Goal: Feedback & Contribution: Contribute content

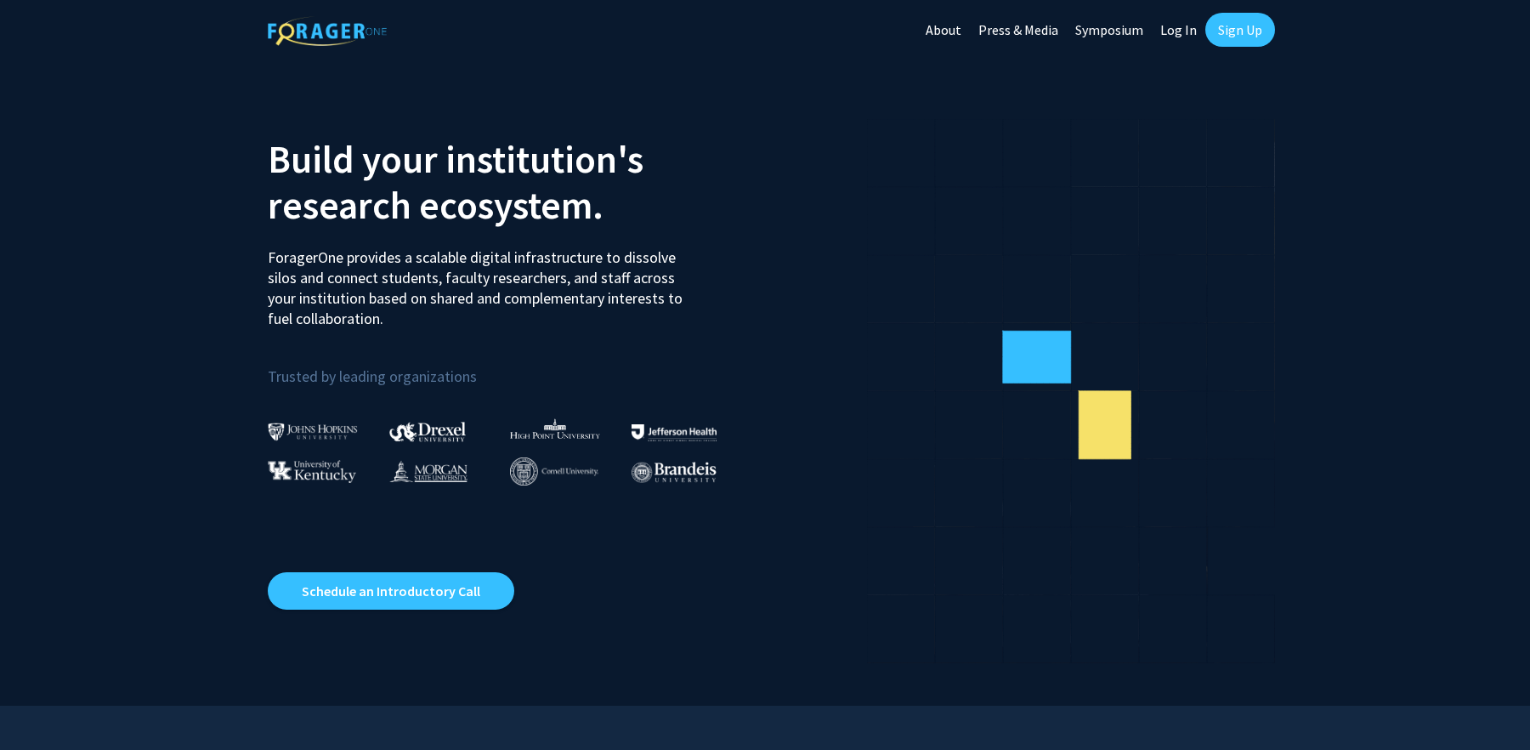
click at [1185, 29] on link "Log In" at bounding box center [1178, 29] width 54 height 59
select select
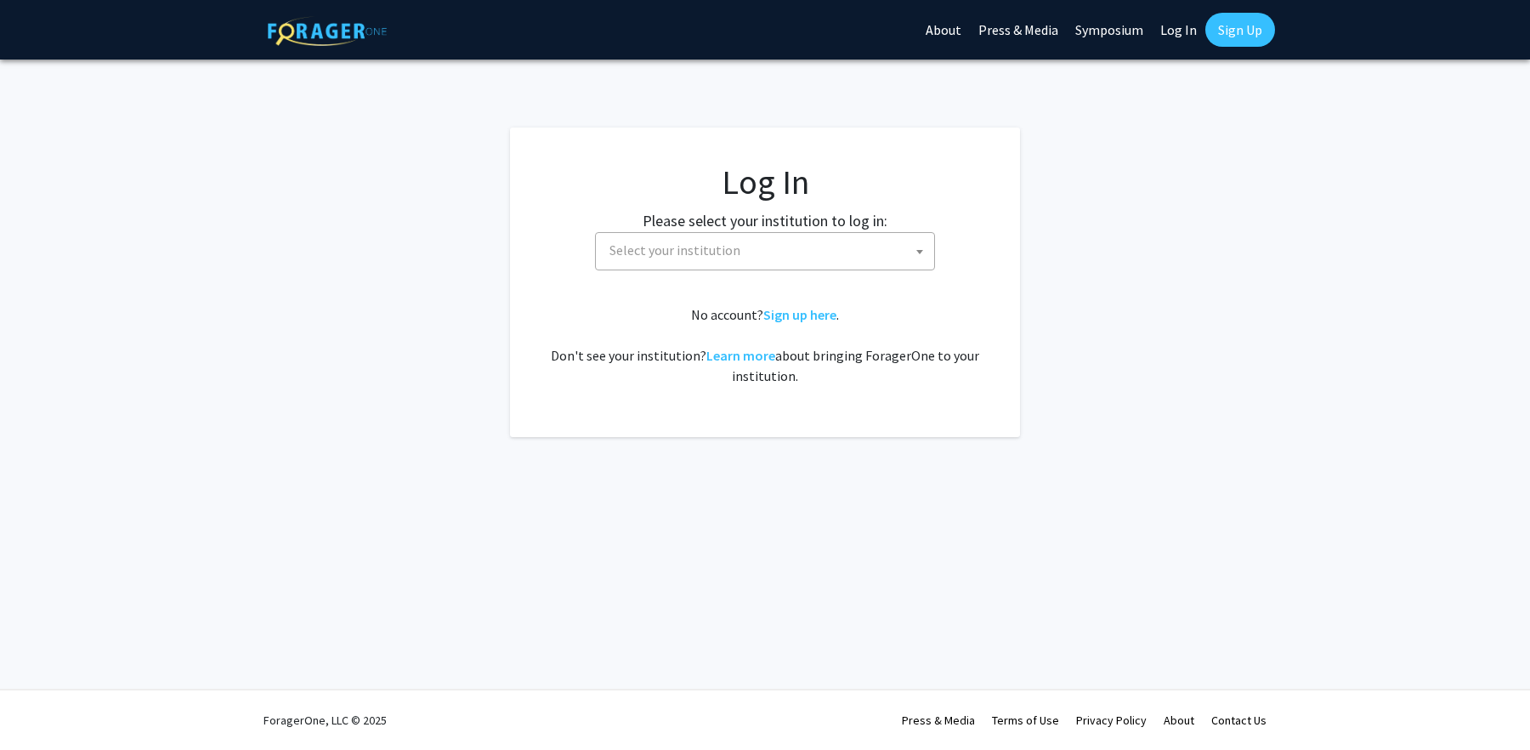
click at [740, 251] on span "Select your institution" at bounding box center [768, 250] width 331 height 35
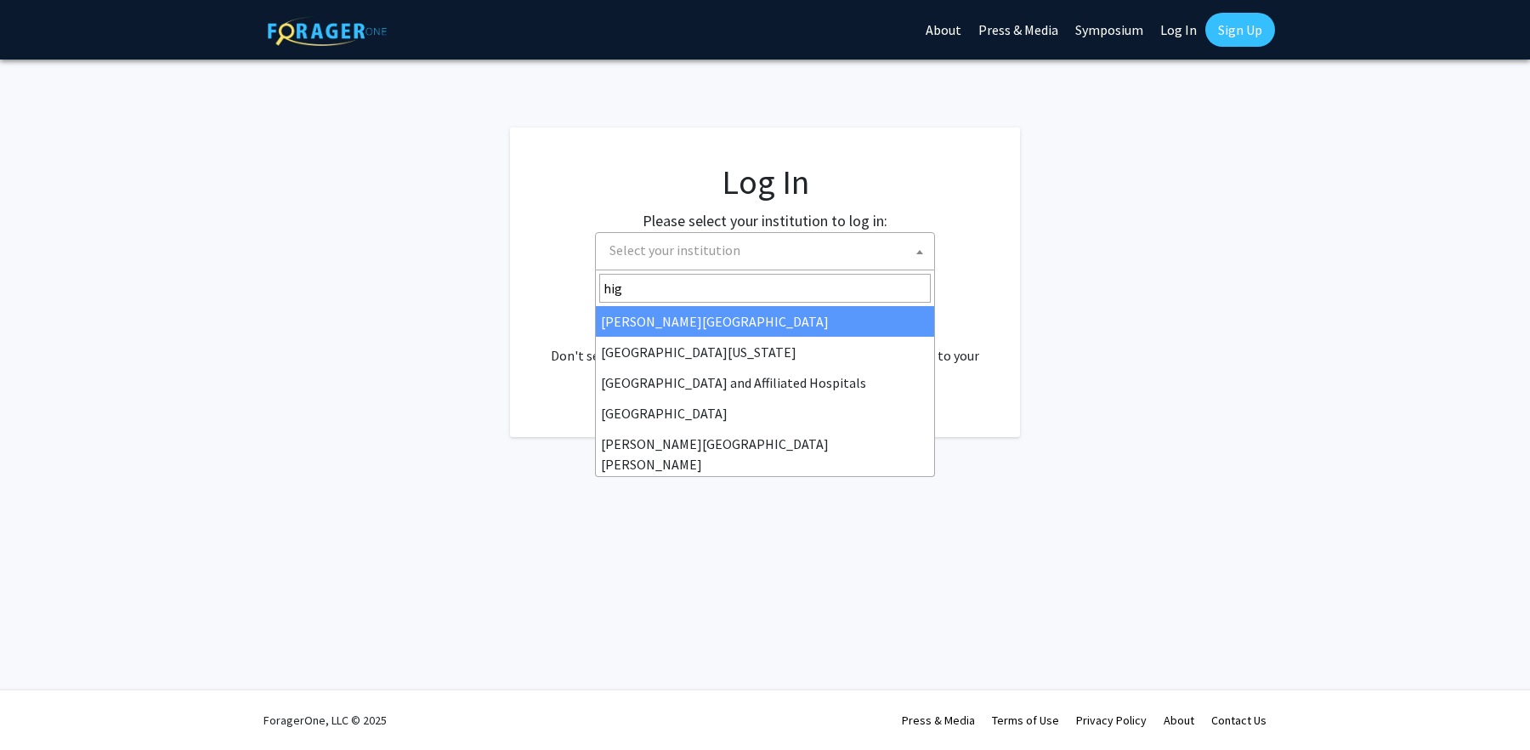
type input "high"
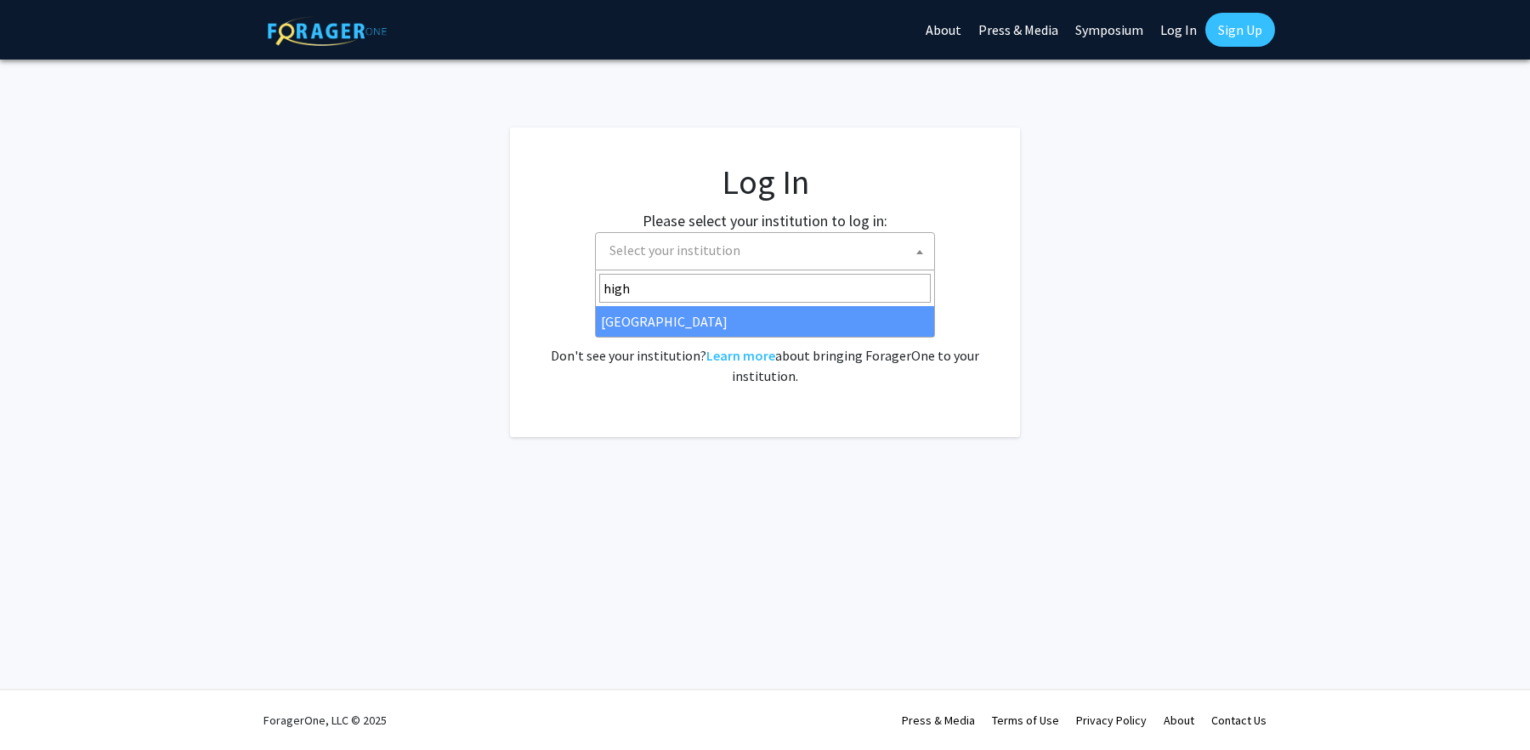
select select "2"
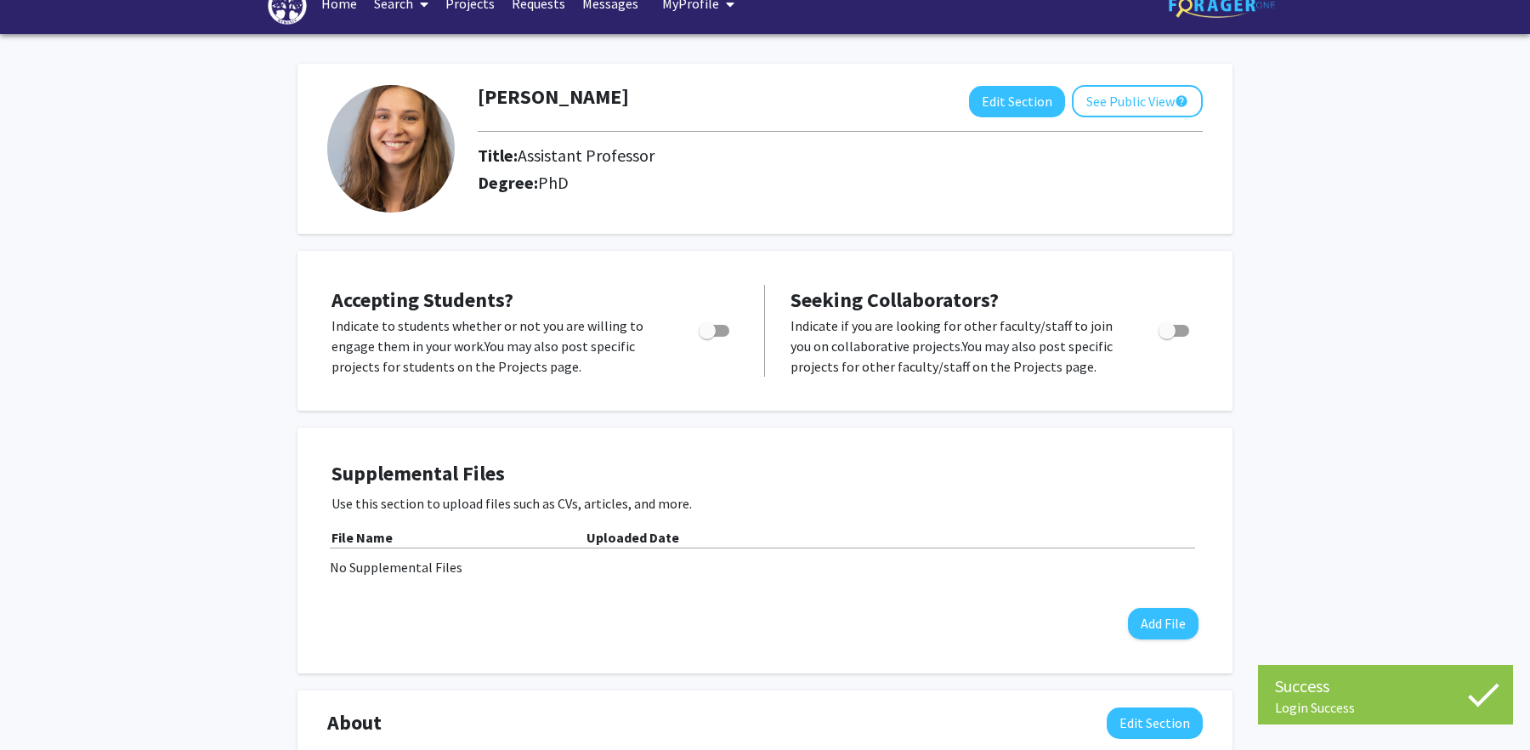
scroll to position [43, 0]
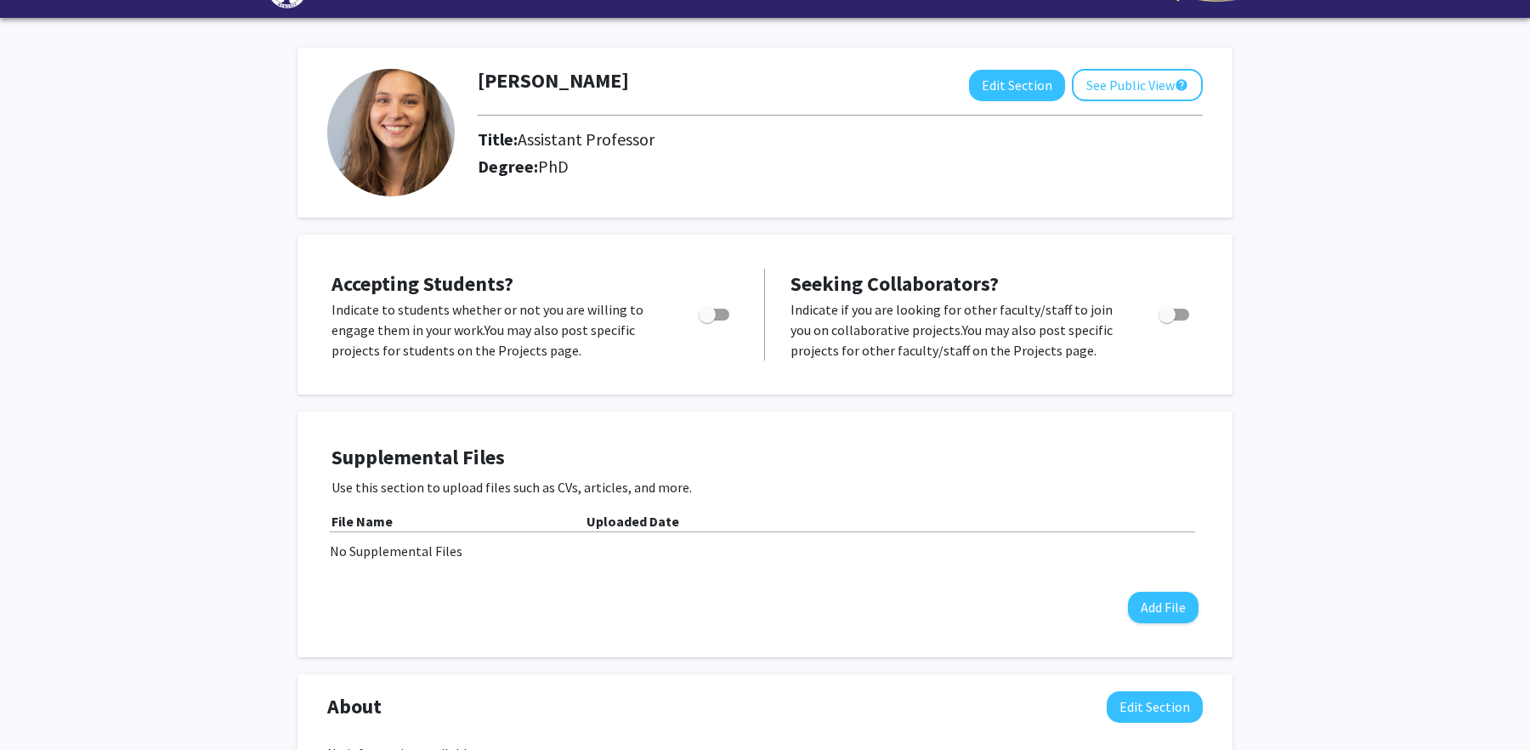
click at [714, 314] on span "Toggle" at bounding box center [707, 314] width 17 height 17
click at [707, 320] on input "Would you like to permit student requests?" at bounding box center [706, 320] width 1 height 1
checkbox input "true"
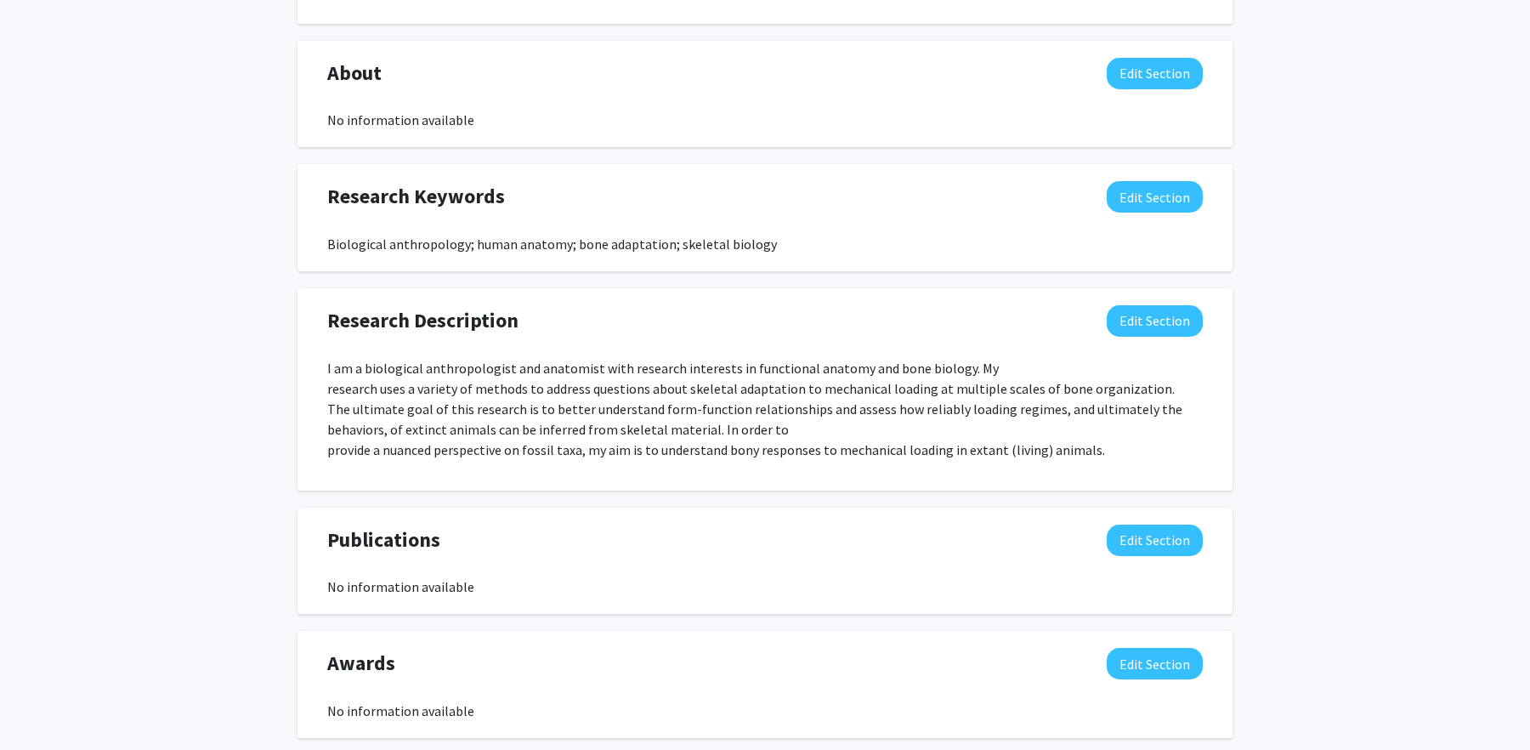
scroll to position [771, 0]
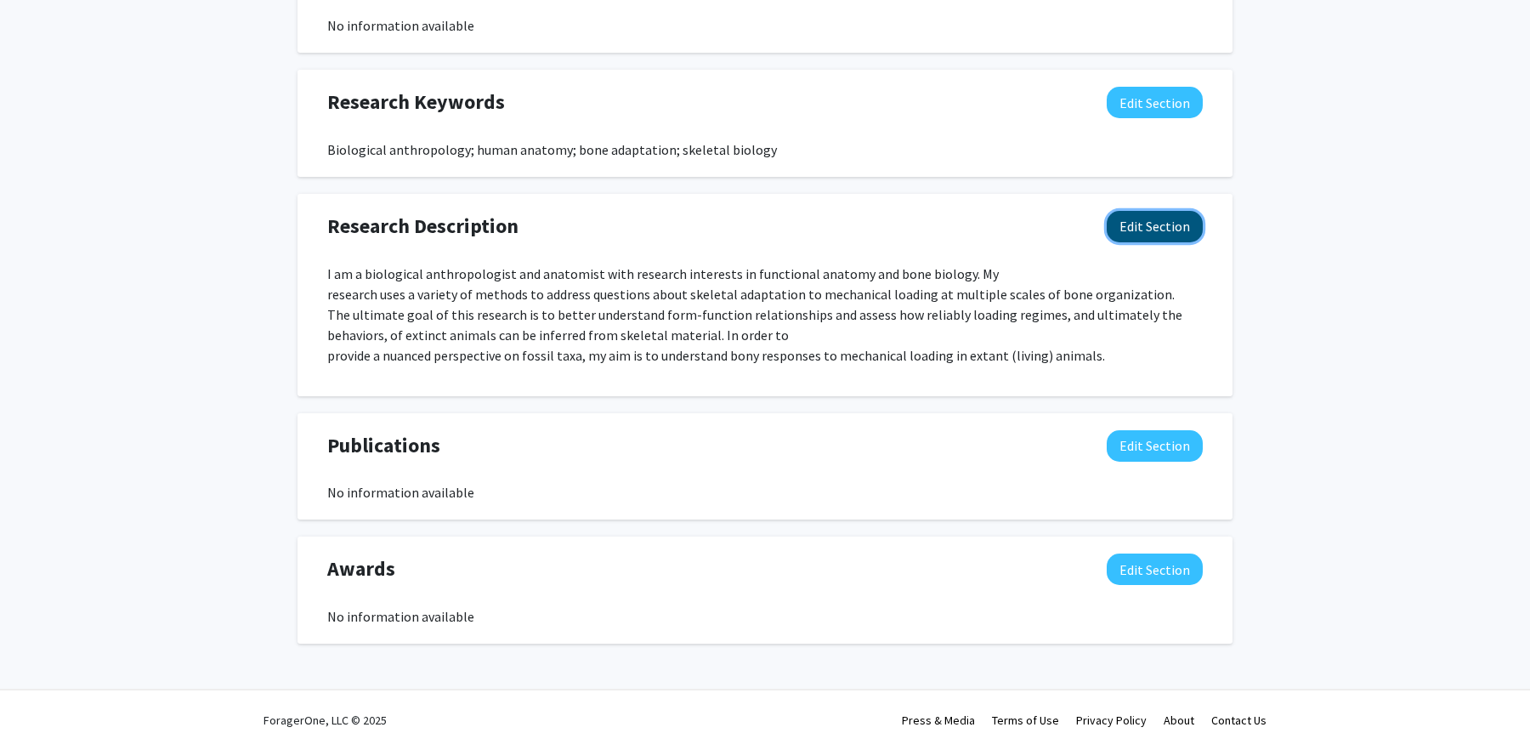
click at [1140, 227] on button "Edit Section" at bounding box center [1154, 226] width 96 height 31
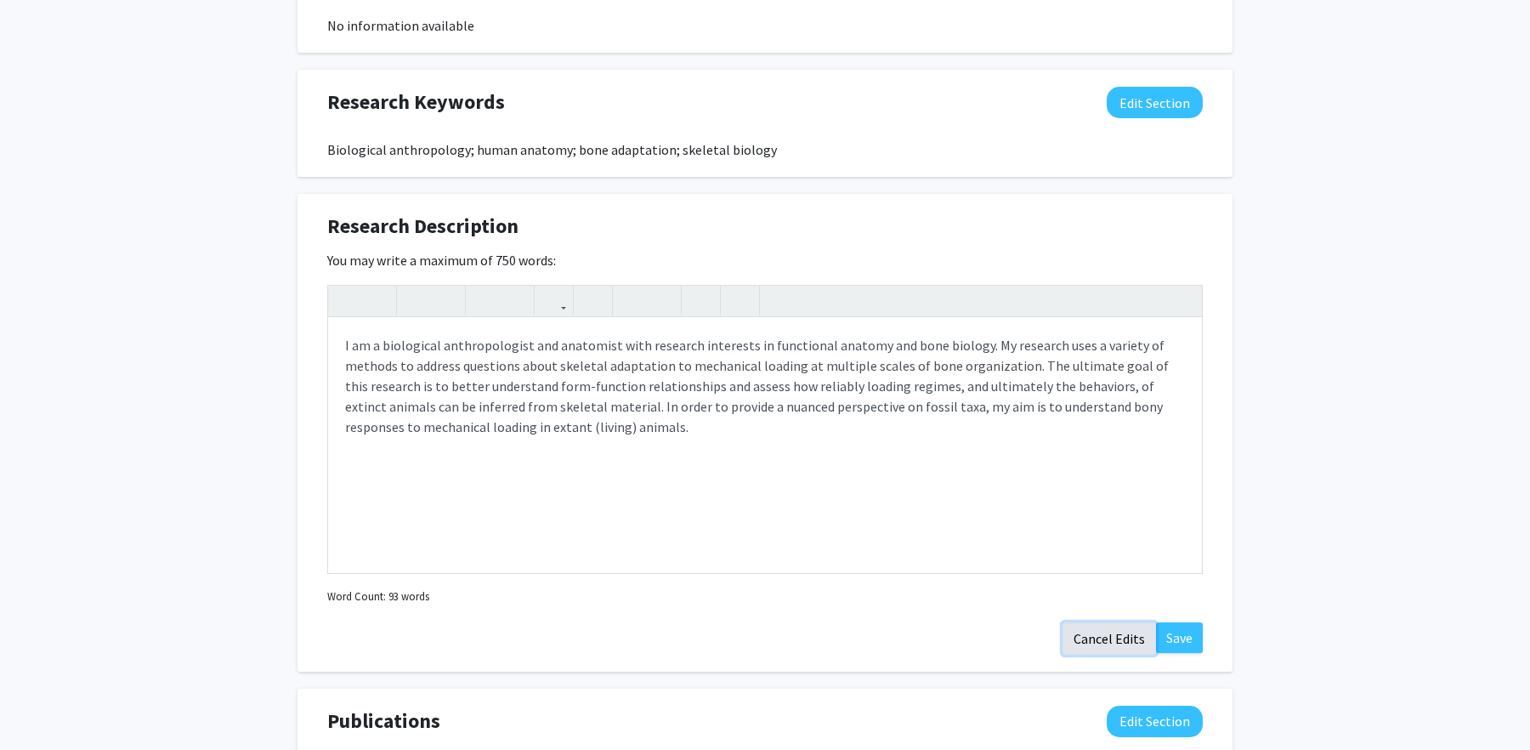
click at [1095, 638] on button "Cancel Edits" at bounding box center [1108, 638] width 93 height 32
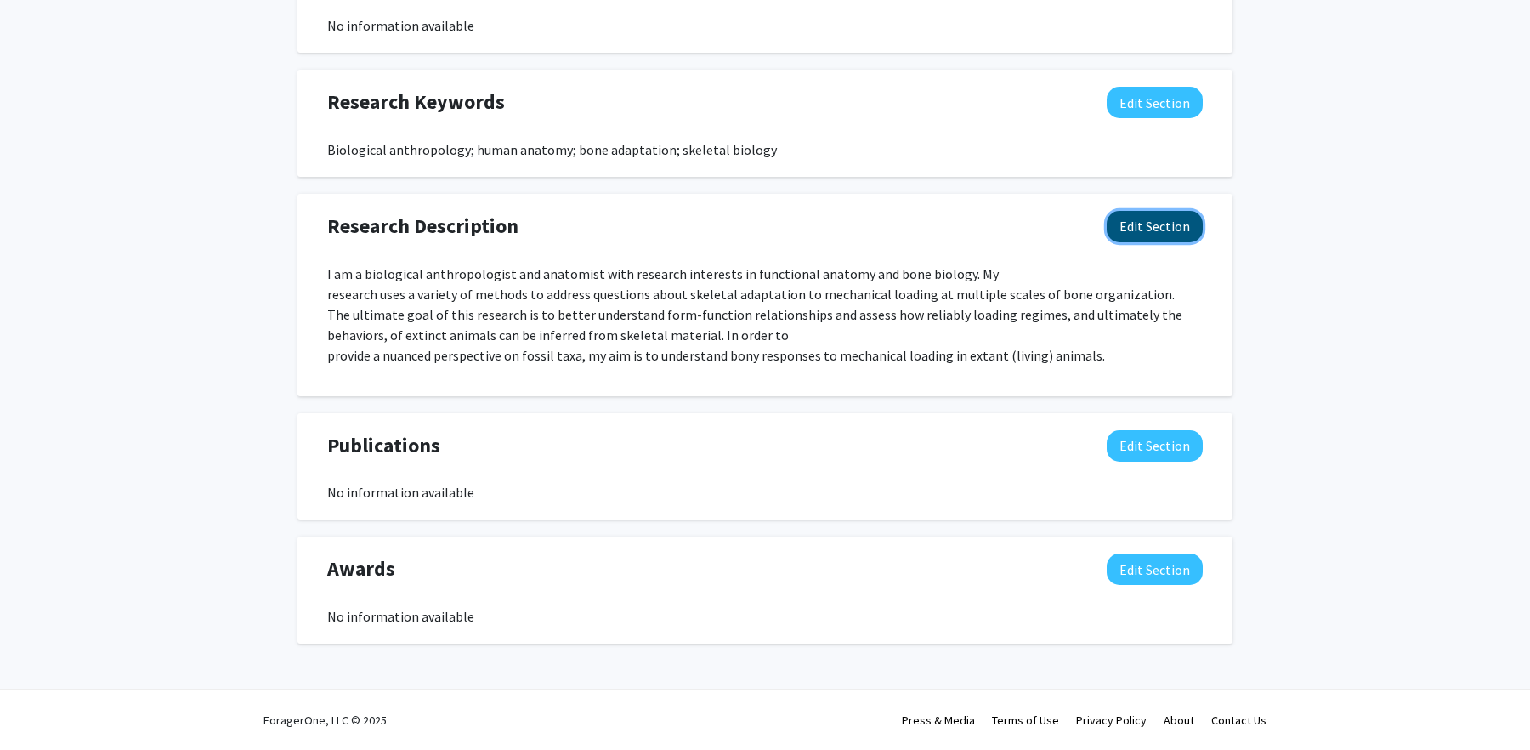
click at [1173, 223] on button "Edit Section" at bounding box center [1154, 226] width 96 height 31
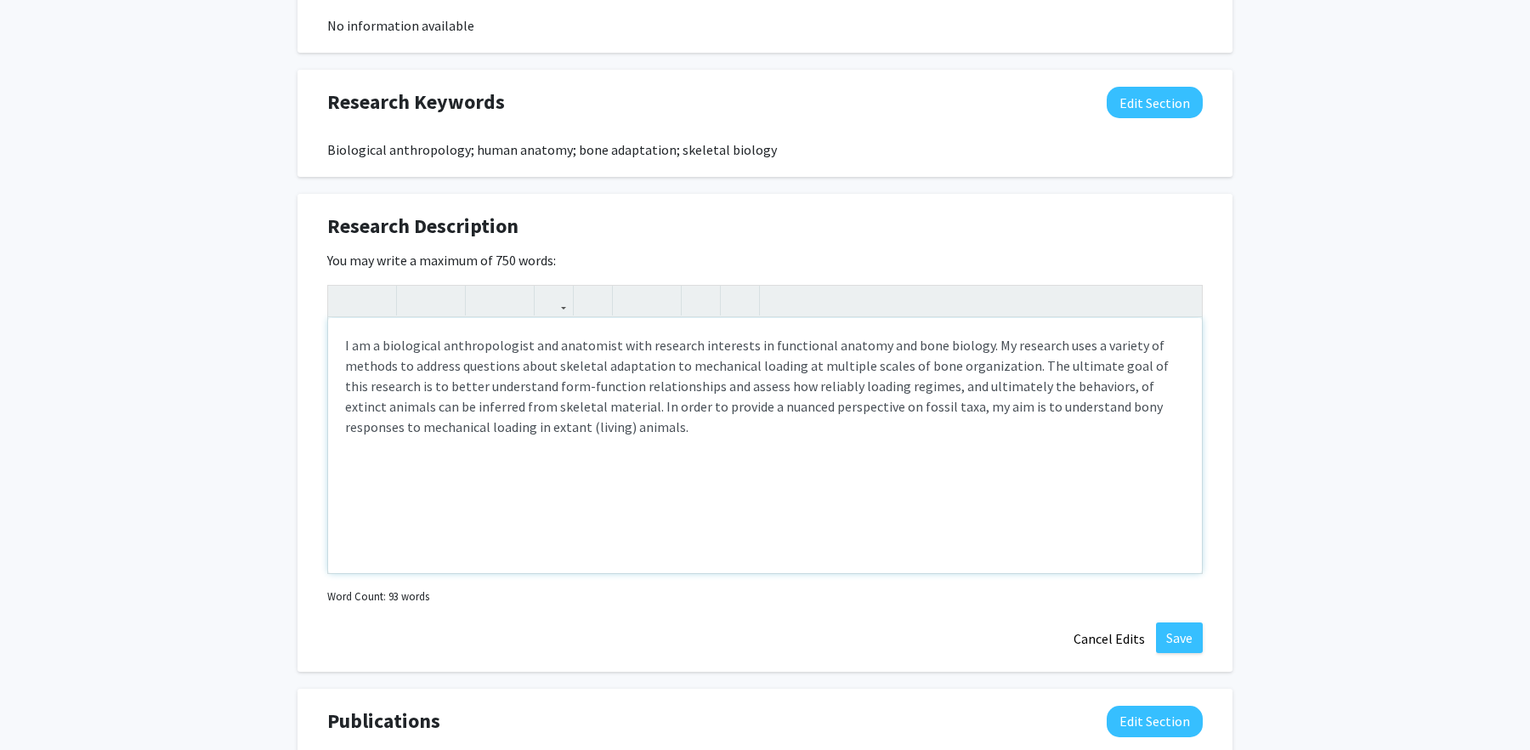
click at [655, 407] on span "I am a biological anthropologist and anatomist with research interests in funct…" at bounding box center [756, 386] width 823 height 99
click at [1174, 630] on button "Save" at bounding box center [1179, 637] width 47 height 31
click at [1185, 637] on button "Save" at bounding box center [1179, 637] width 47 height 31
click at [1168, 633] on button "Save" at bounding box center [1179, 637] width 47 height 31
click at [645, 432] on p "I am a biological anthropologist and anatomist with research interests in funct…" at bounding box center [765, 386] width 840 height 102
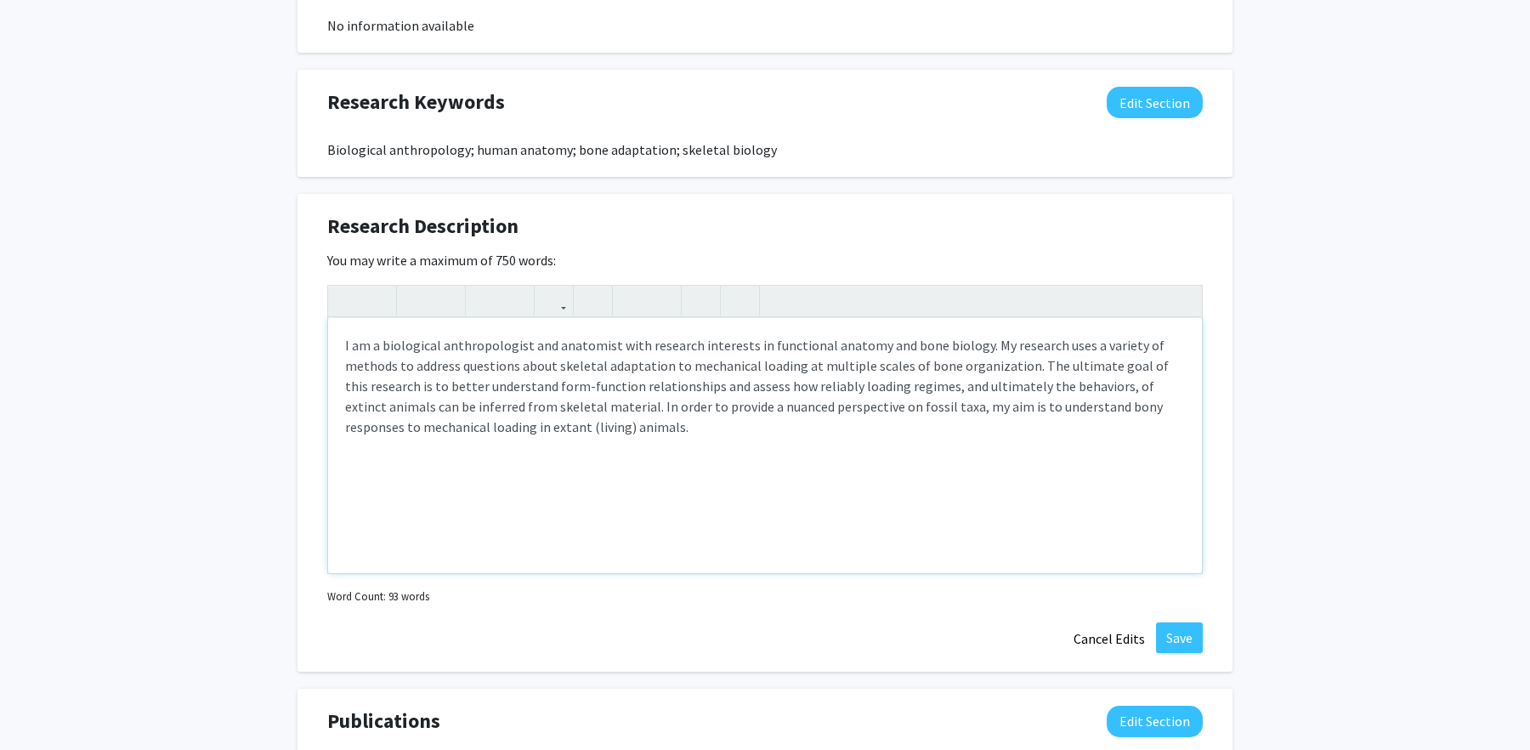
type textarea "<p><span>I am a biological anthropologist and anatomist with research interests…"
click at [1187, 644] on button "Save" at bounding box center [1179, 637] width 47 height 31
click at [1184, 617] on div "Research Description Edit Section You may write a maximum of 750 words: <p><spa…" at bounding box center [764, 433] width 935 height 478
click at [1176, 642] on button "Save" at bounding box center [1179, 637] width 47 height 31
click at [1095, 641] on button "Cancel Edits" at bounding box center [1108, 638] width 93 height 32
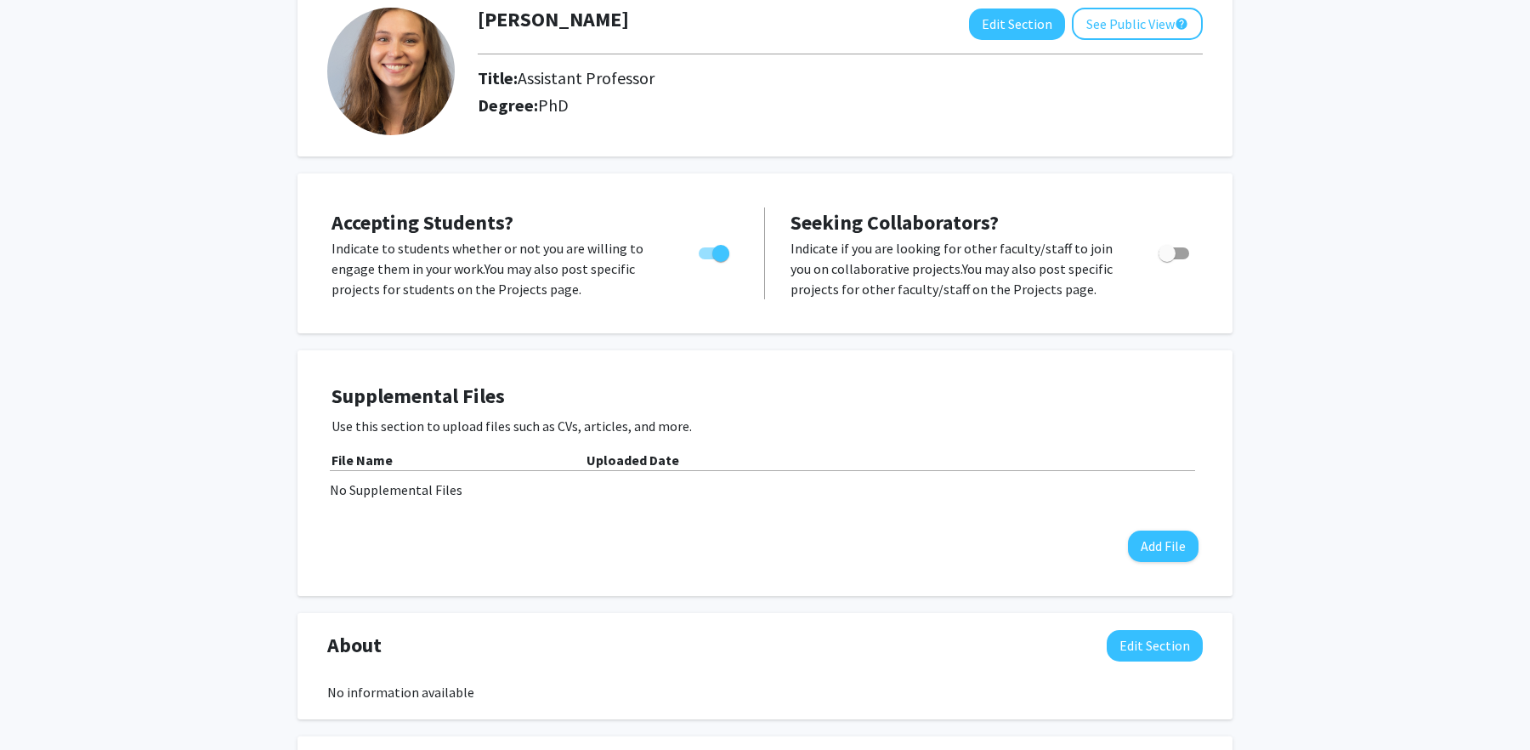
scroll to position [103, 0]
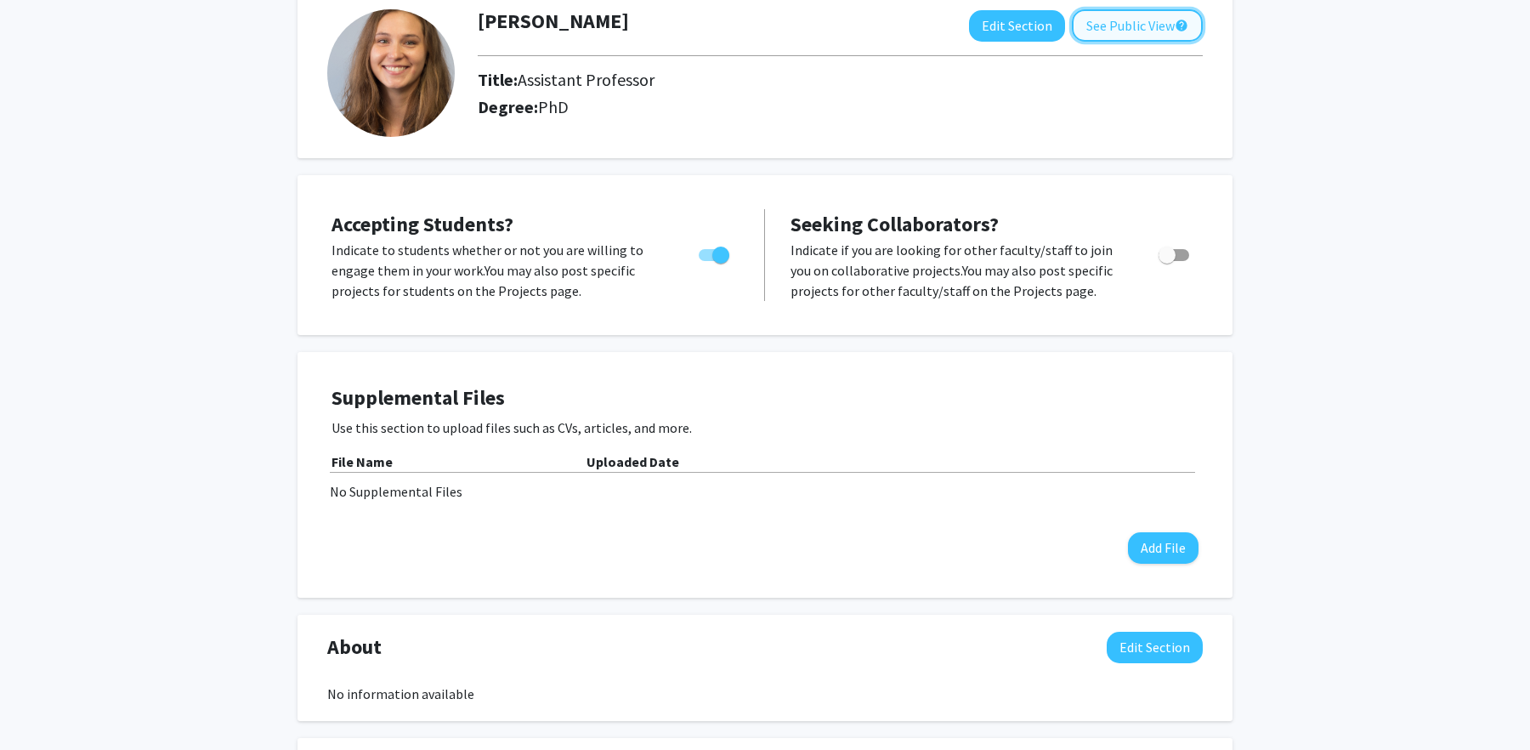
click at [1119, 39] on button "See Public View help" at bounding box center [1137, 25] width 131 height 32
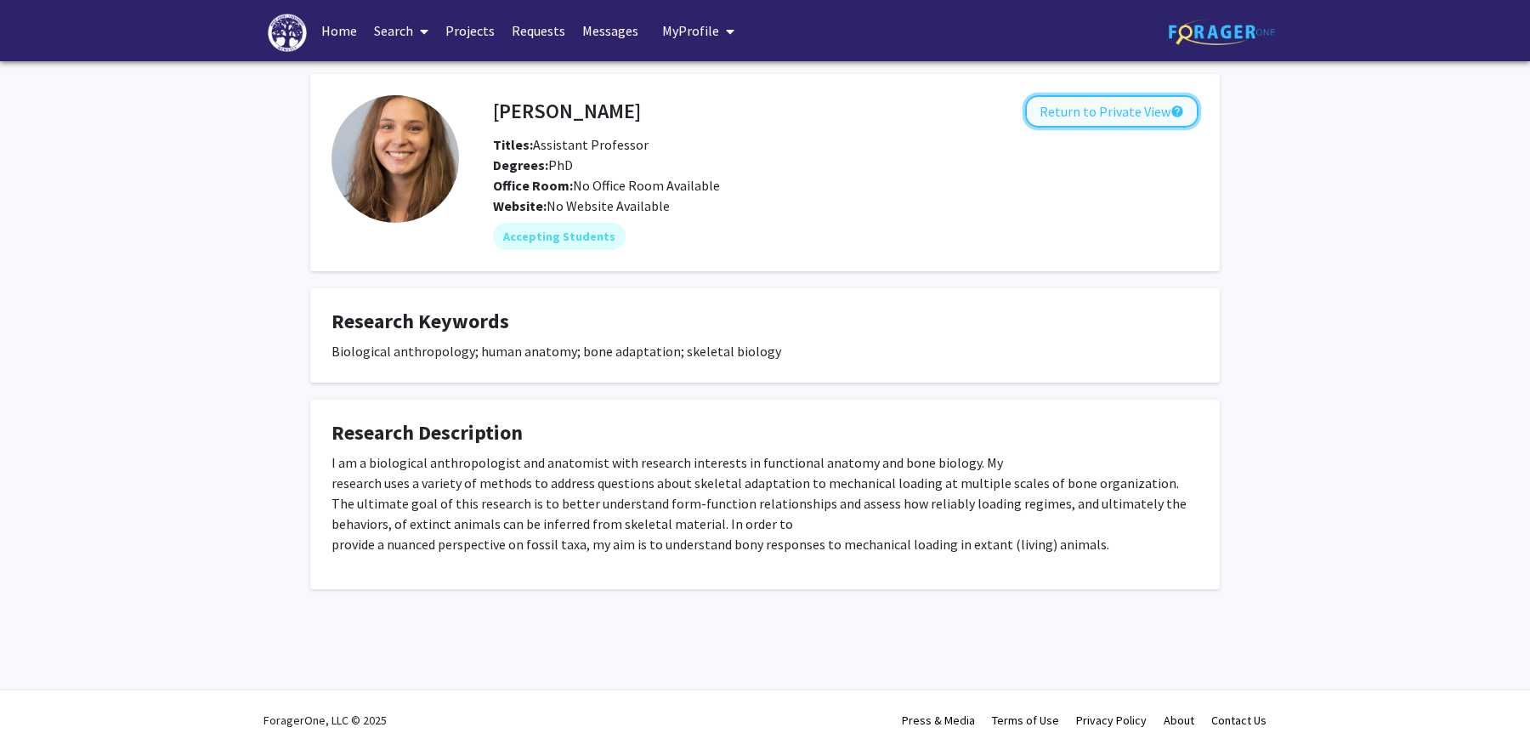
click at [1092, 122] on button "Return to Private View help" at bounding box center [1111, 111] width 173 height 32
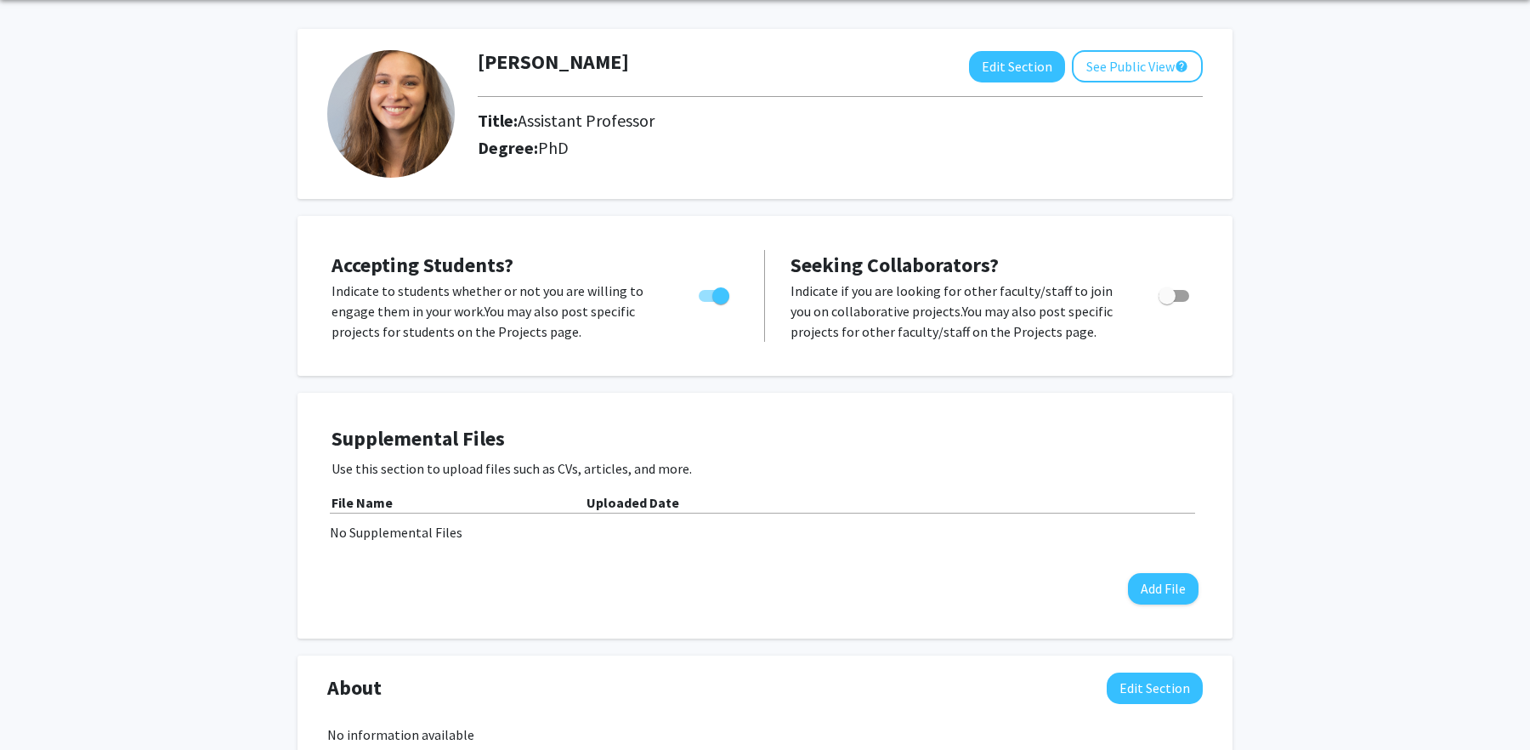
scroll to position [63, 0]
click at [1002, 59] on button "Edit Section" at bounding box center [1017, 65] width 96 height 31
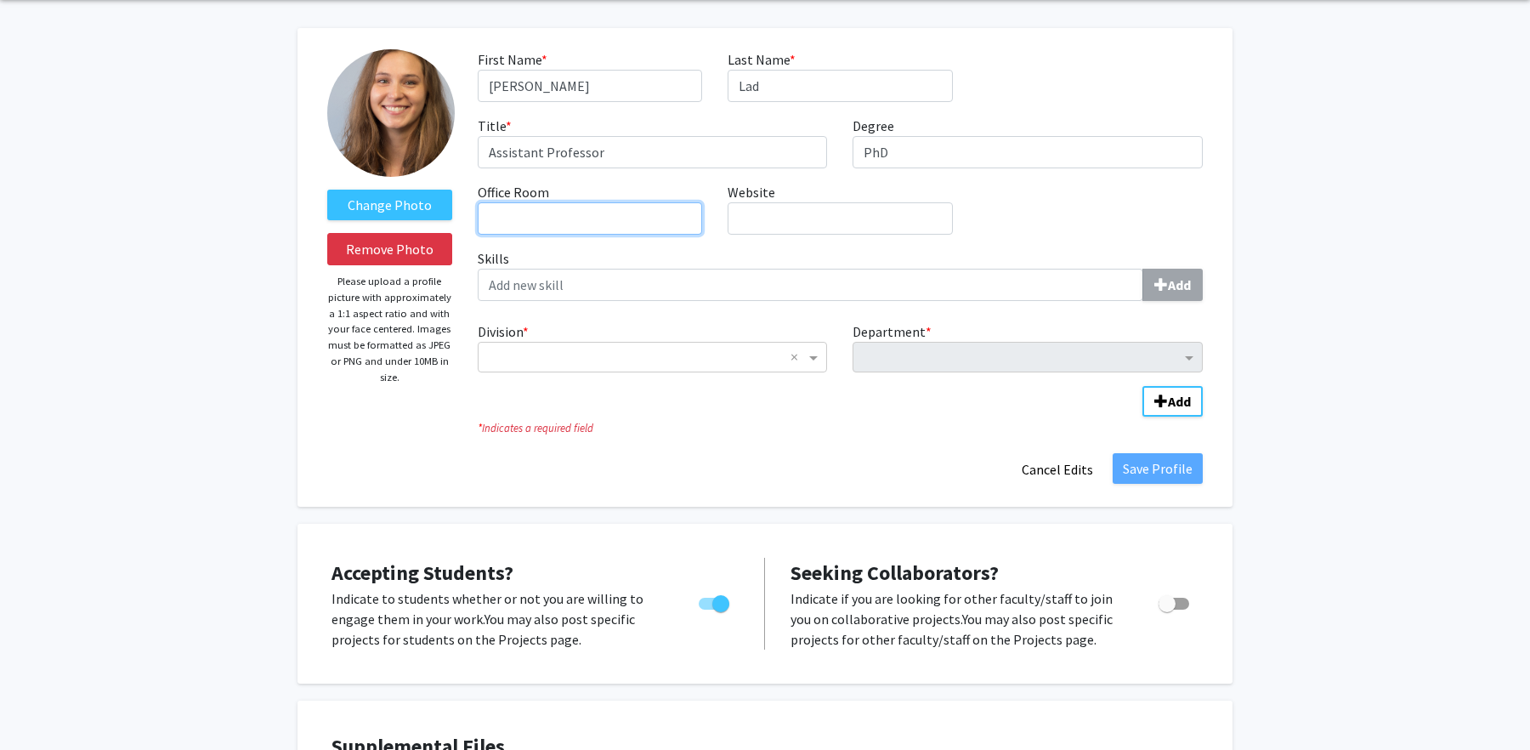
click at [564, 219] on input "Office Room required" at bounding box center [590, 218] width 224 height 32
type input "[PERSON_NAME] 1036"
click at [668, 368] on div "× ×" at bounding box center [653, 357] width 350 height 31
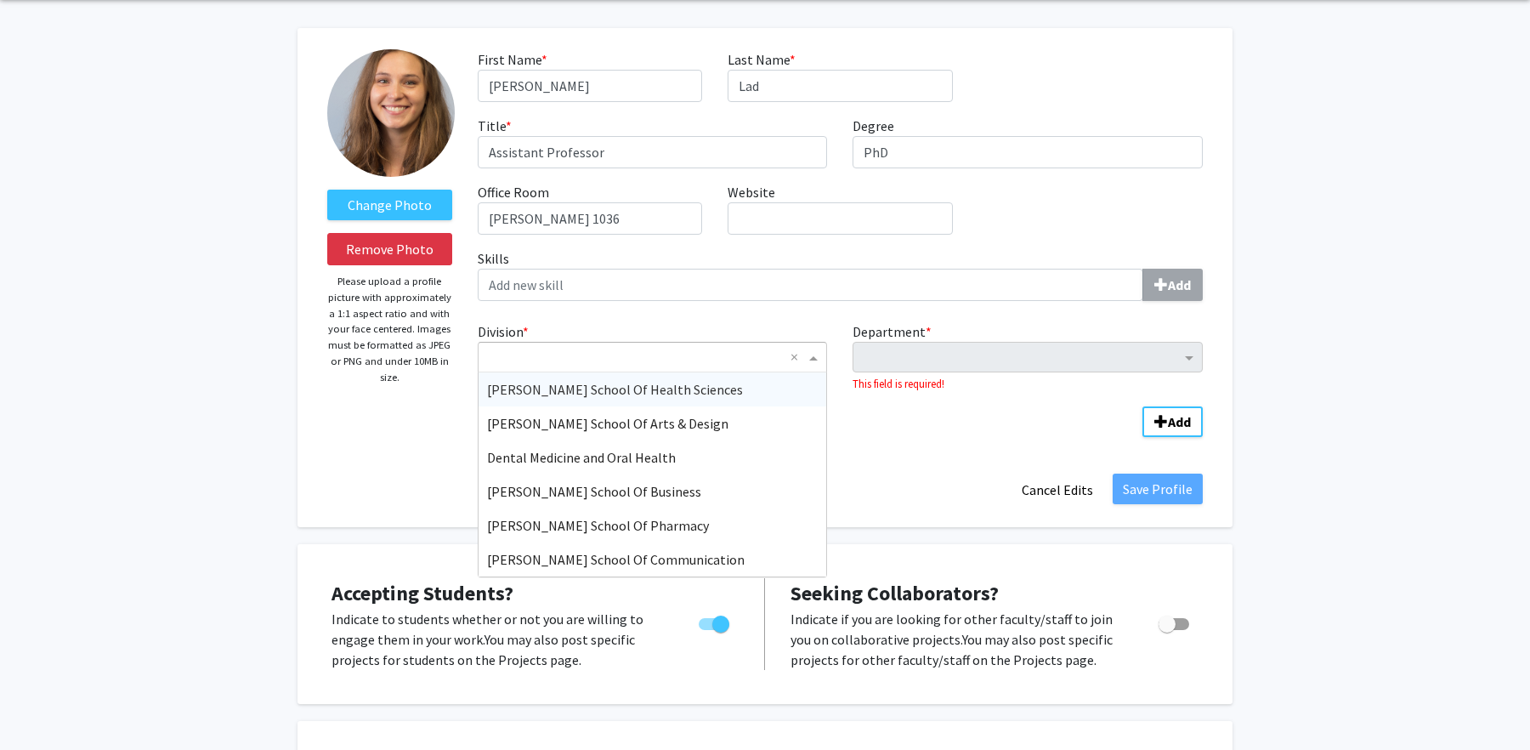
click at [662, 383] on span "[PERSON_NAME] School Of Health Sciences" at bounding box center [615, 389] width 256 height 17
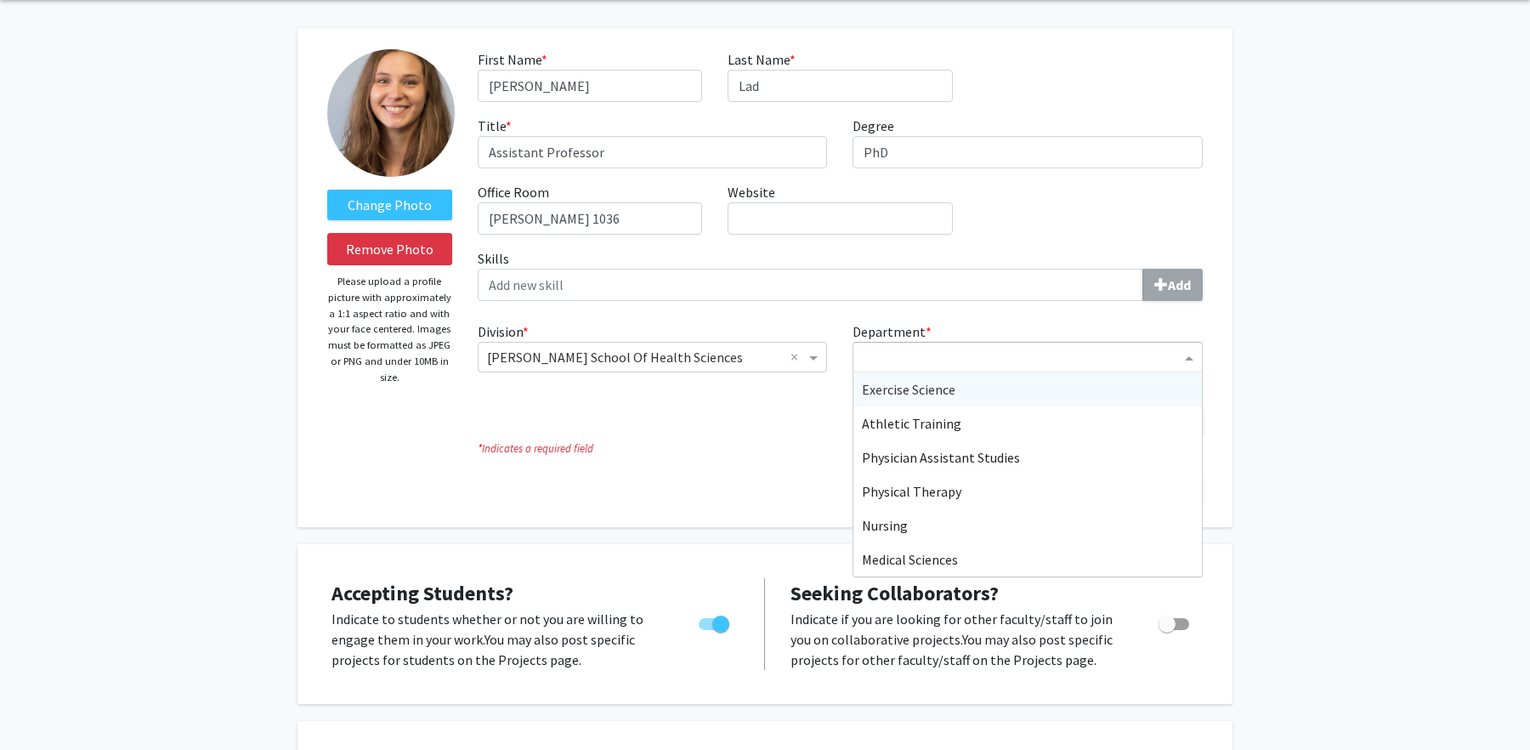
click at [918, 342] on div "Department" at bounding box center [1027, 357] width 350 height 31
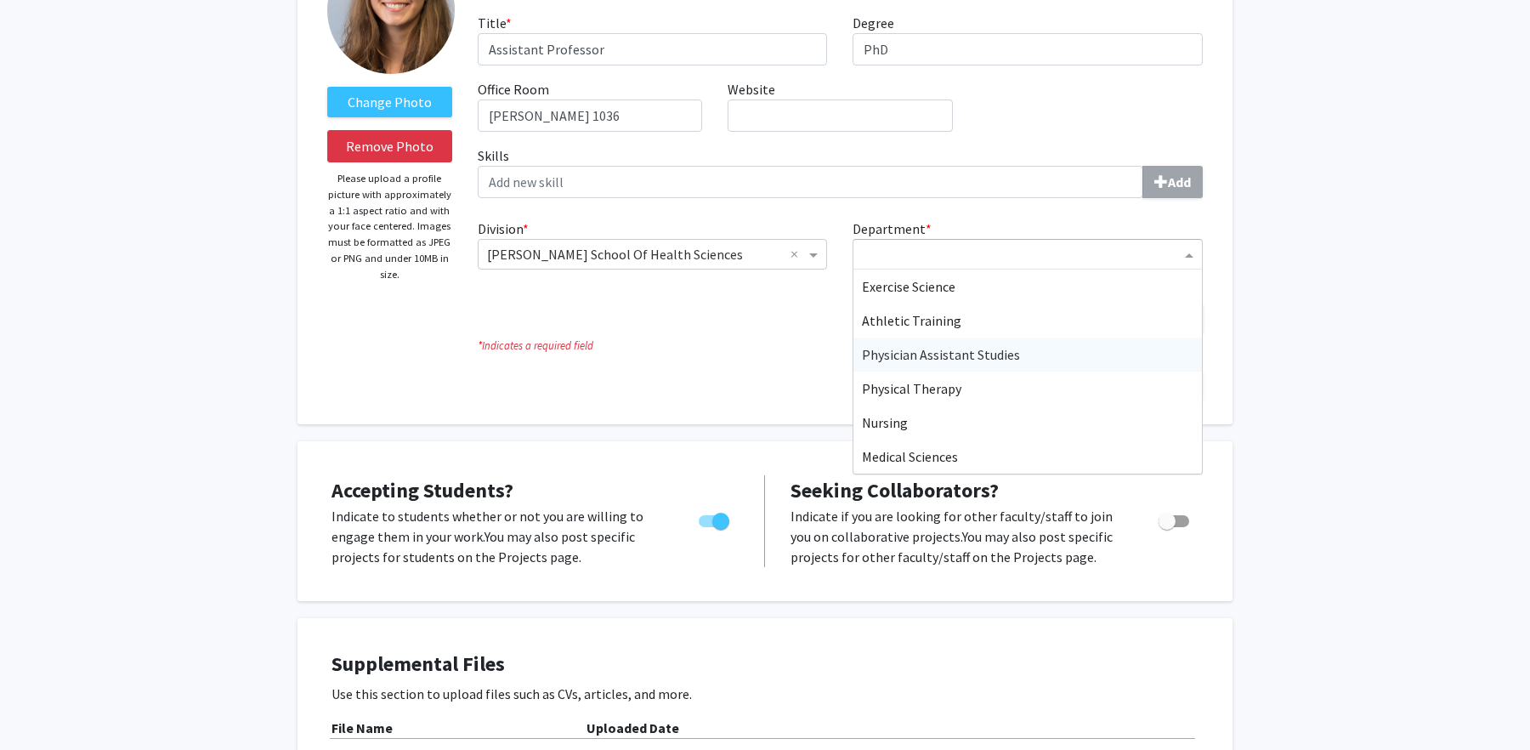
scroll to position [177, 0]
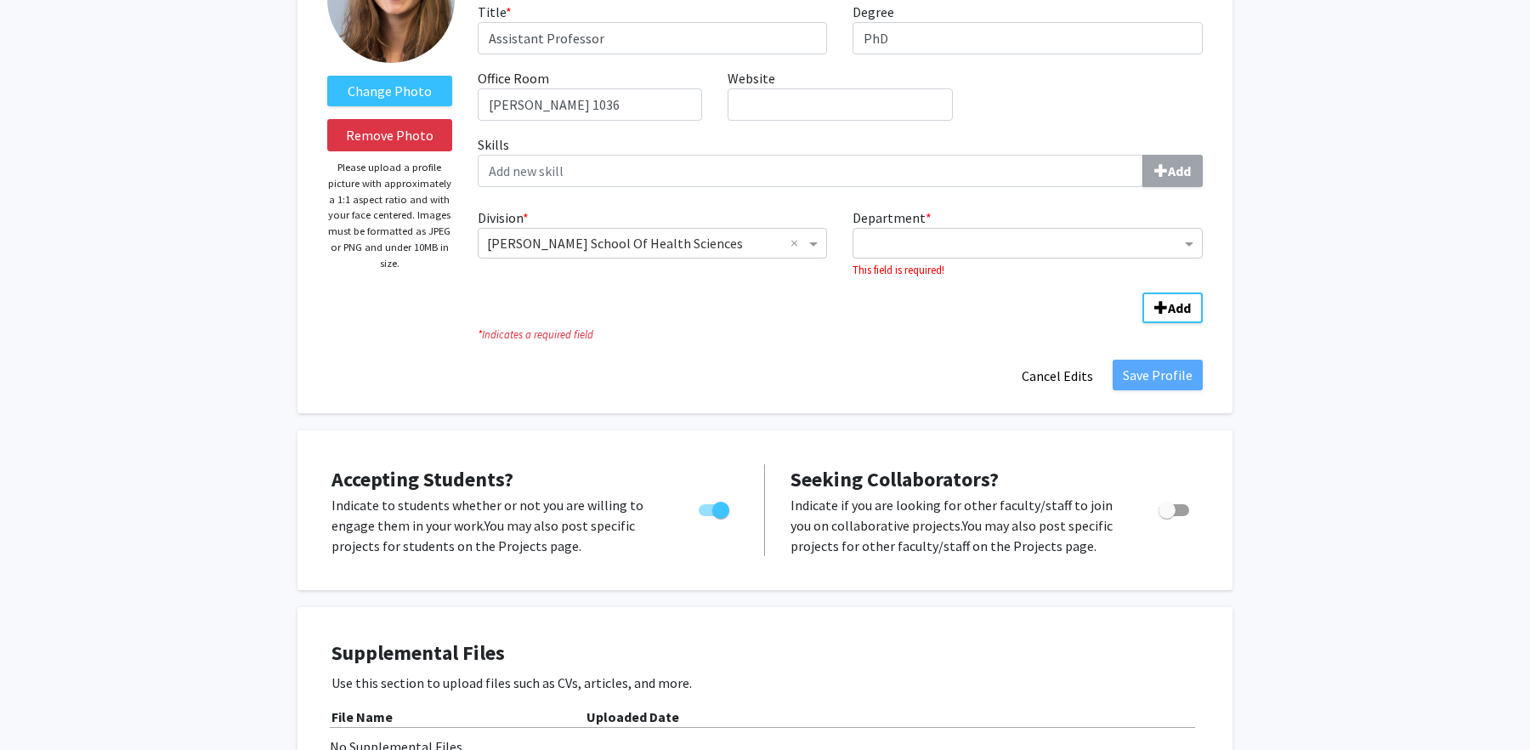
click at [813, 339] on icon "* Indicates a required field" at bounding box center [840, 334] width 725 height 16
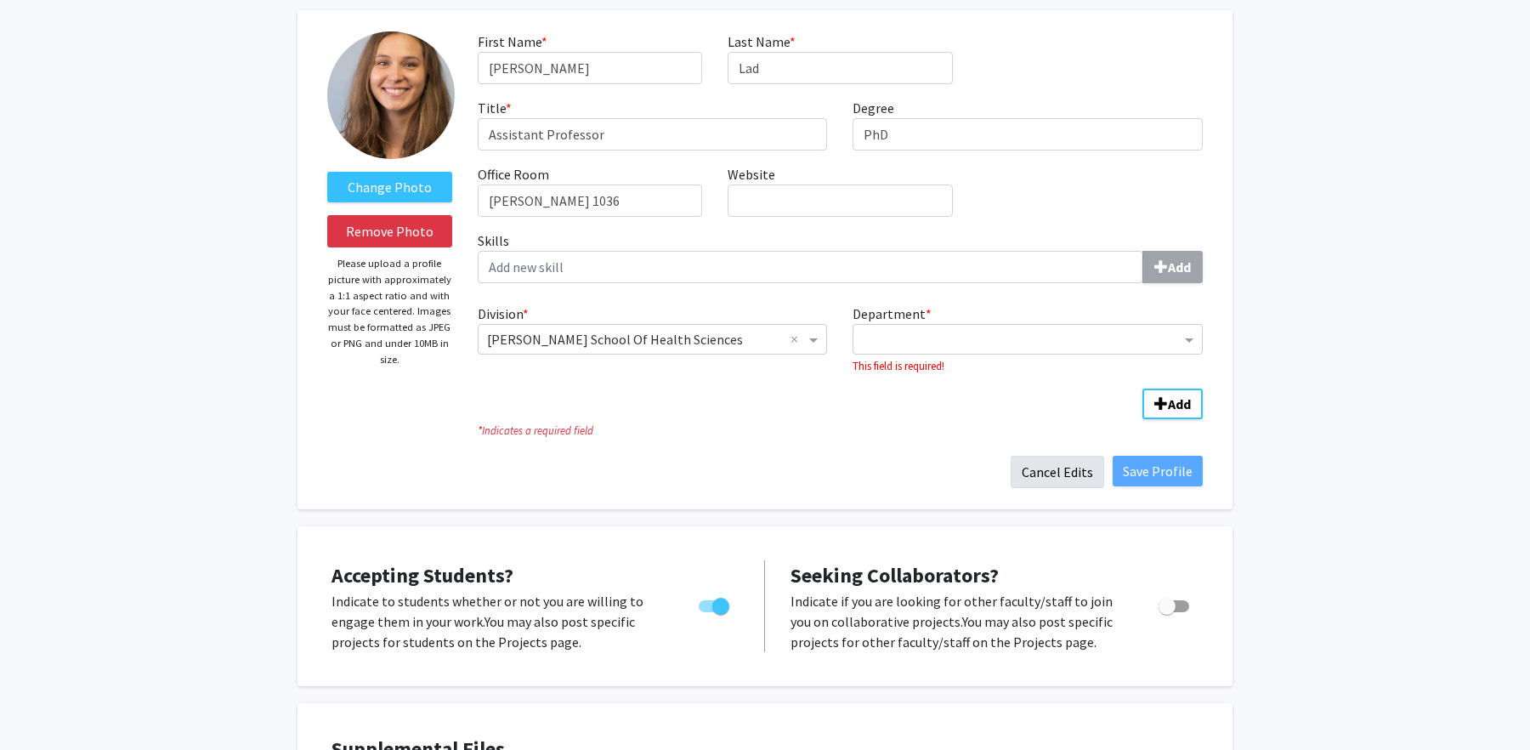
scroll to position [59, 0]
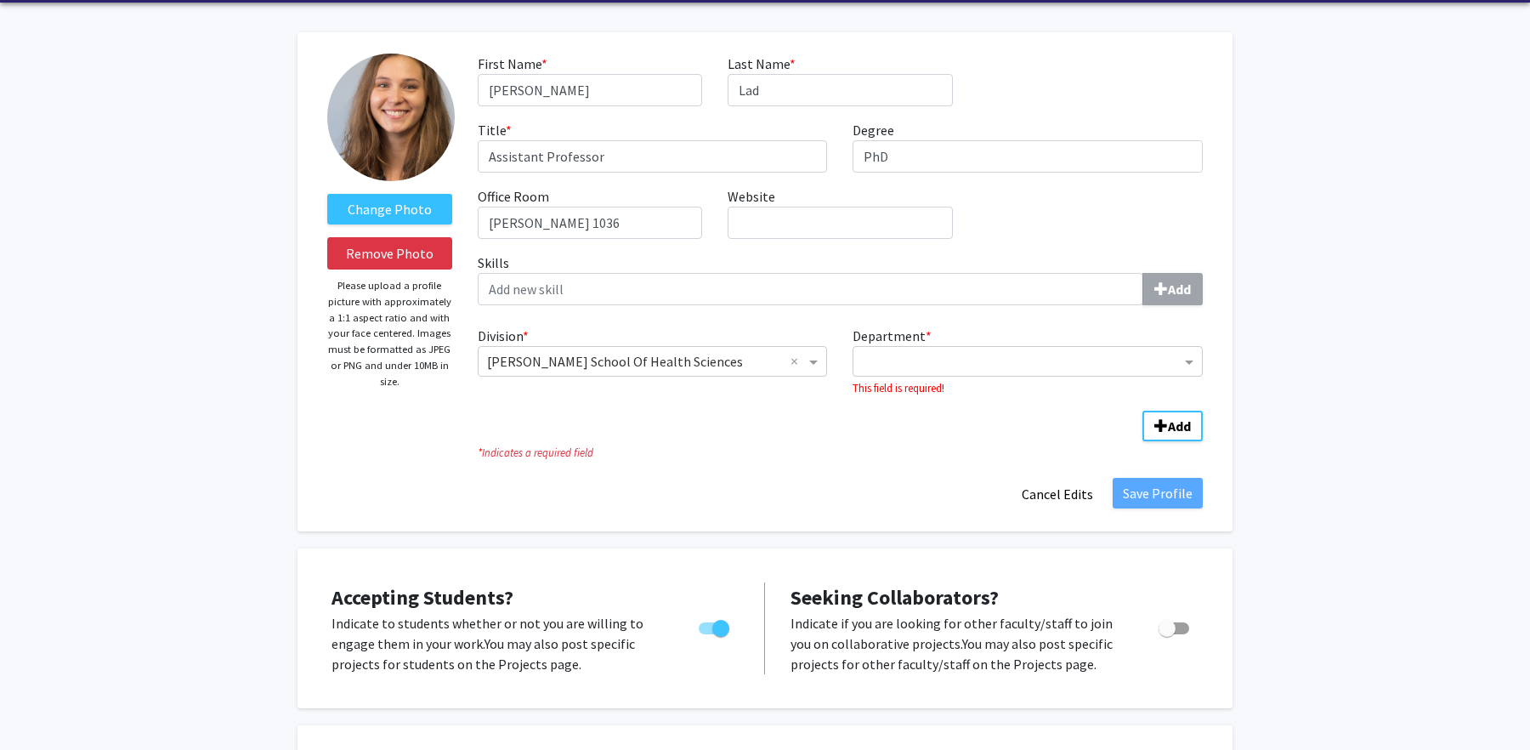
click at [880, 439] on fg-division-department-wrapper "Division * × [PERSON_NAME] School Of Health Sciences × Department * This field …" at bounding box center [840, 380] width 750 height 122
click at [924, 369] on input "Department" at bounding box center [1021, 362] width 319 height 20
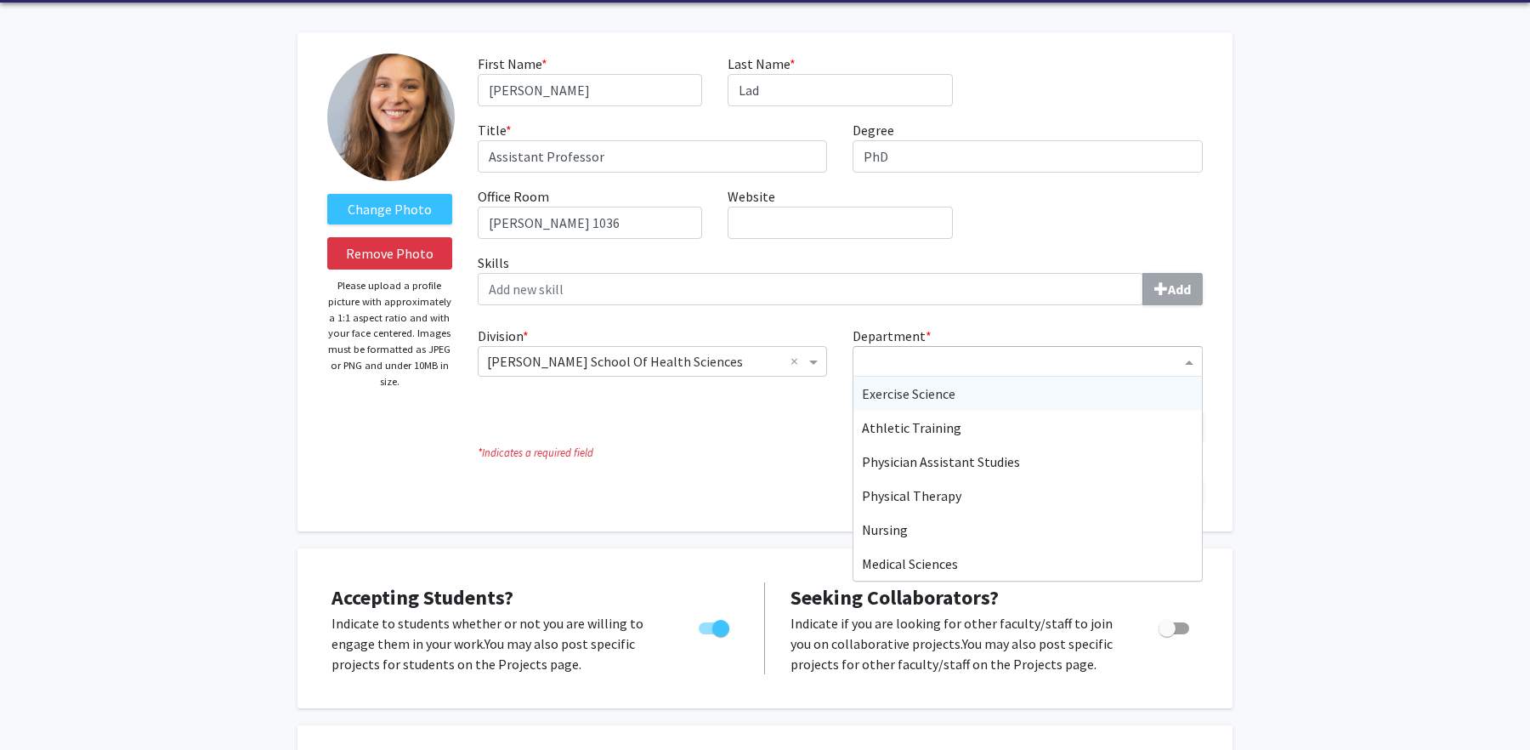
click at [880, 394] on span "Exercise Science" at bounding box center [908, 393] width 93 height 17
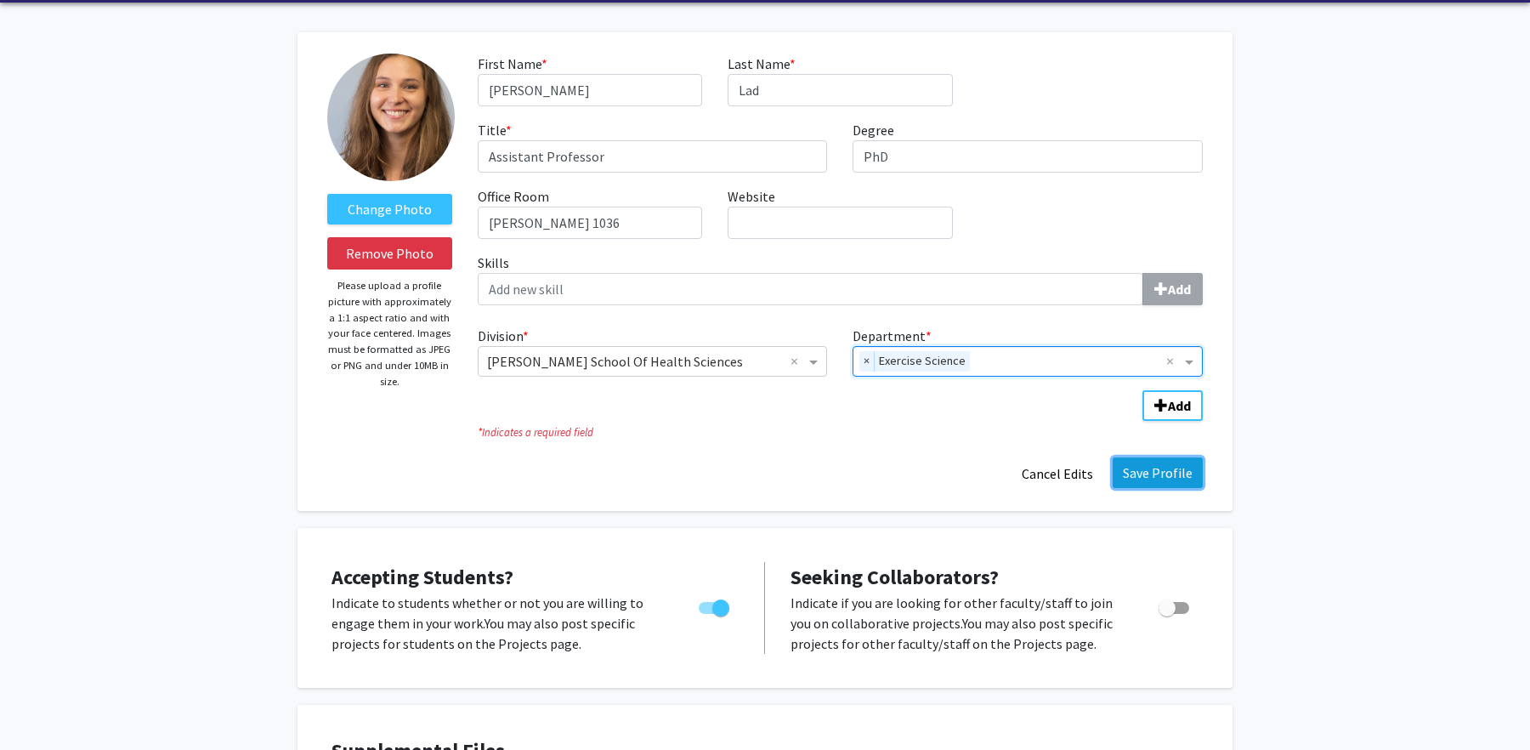
click at [1159, 476] on button "Save Profile" at bounding box center [1157, 472] width 90 height 31
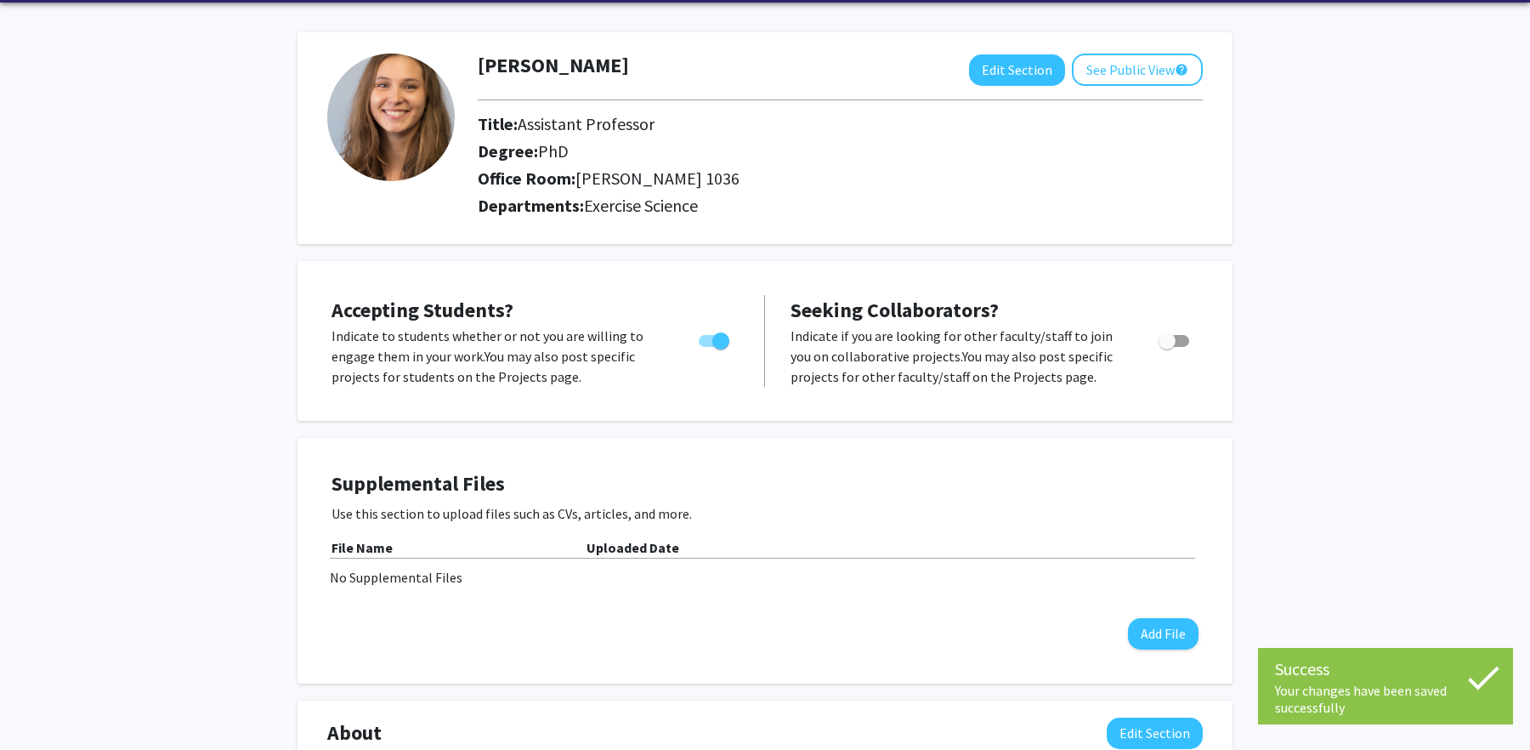
click at [1374, 387] on div "[PERSON_NAME] Edit Section See Public View help Title: Assistant Professor Degr…" at bounding box center [765, 728] width 1530 height 1450
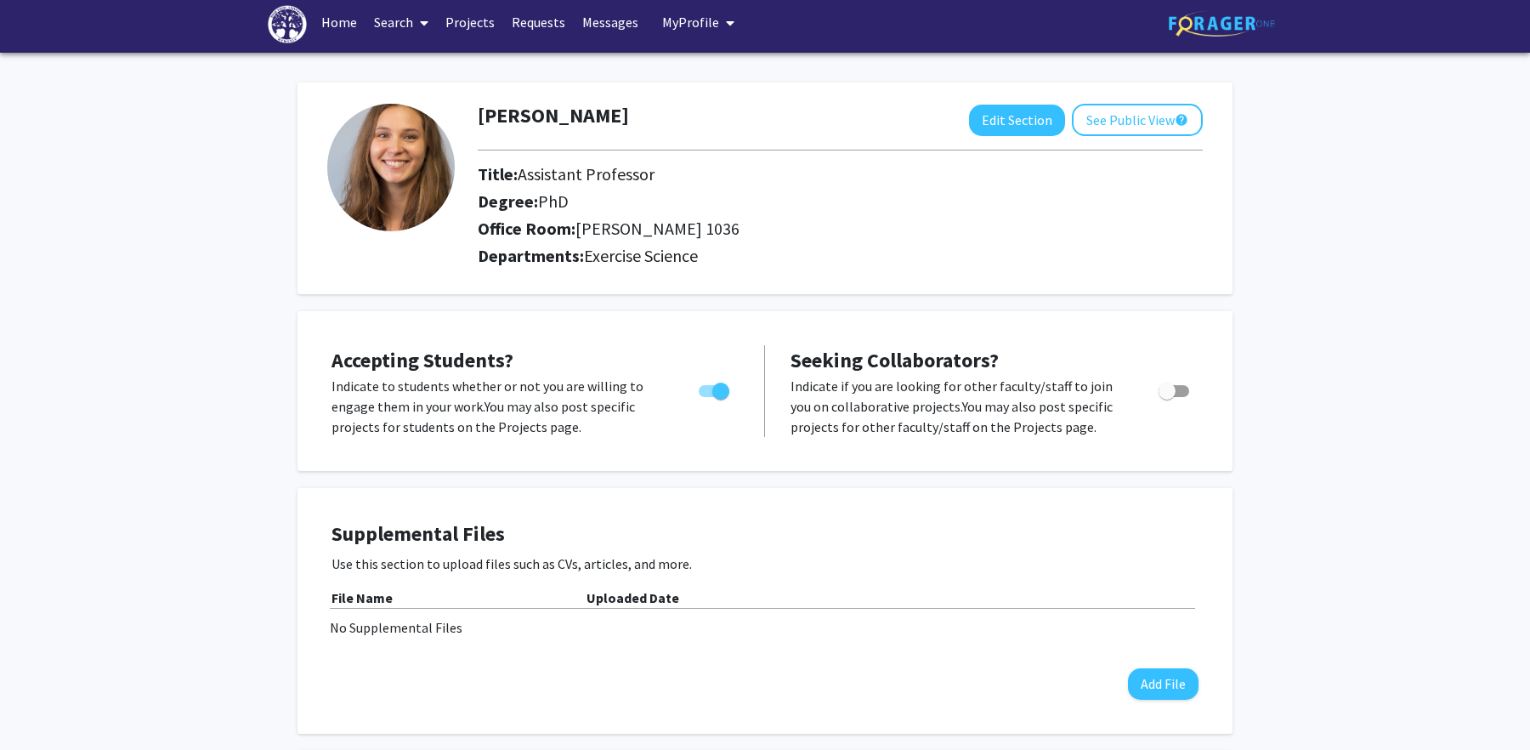
scroll to position [0, 0]
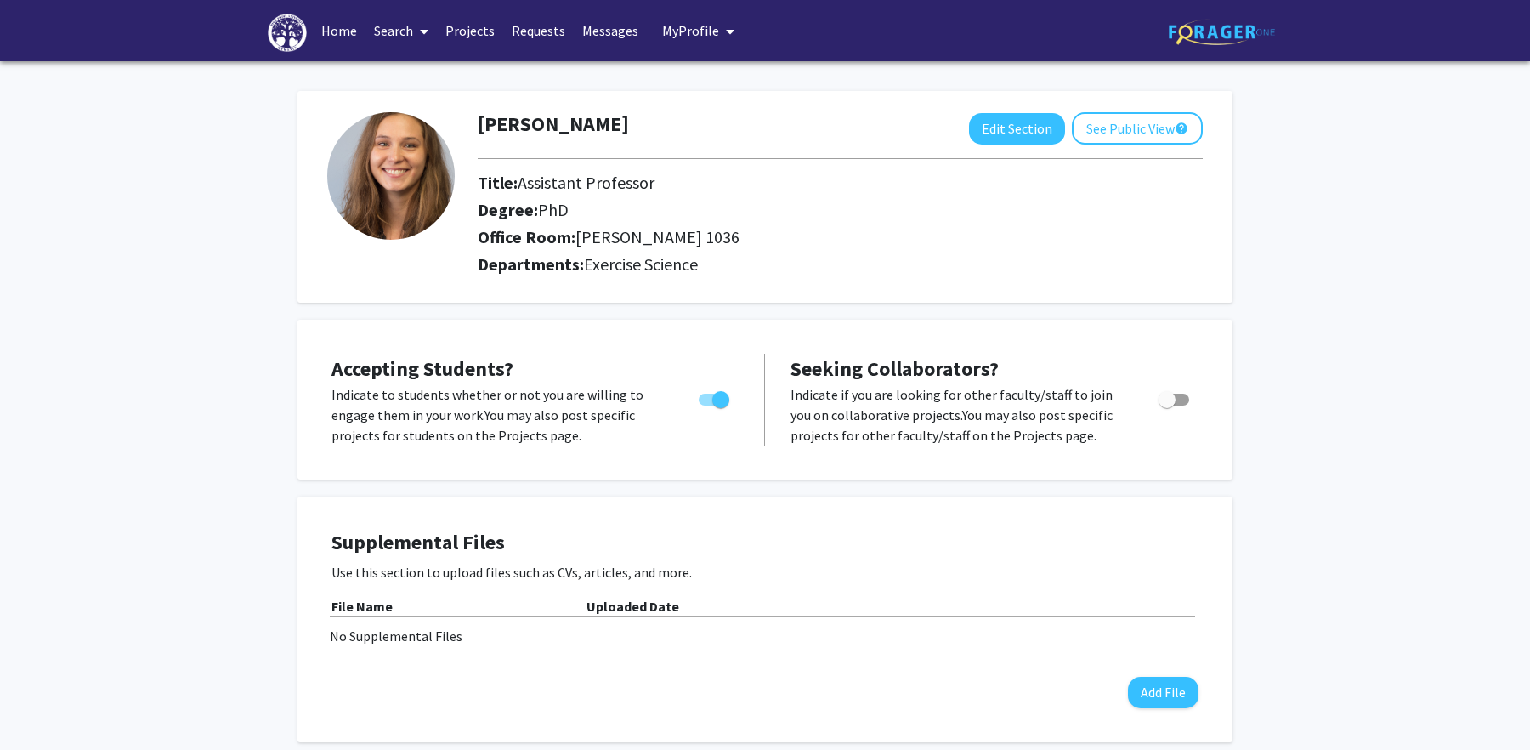
click at [459, 34] on link "Projects" at bounding box center [470, 30] width 66 height 59
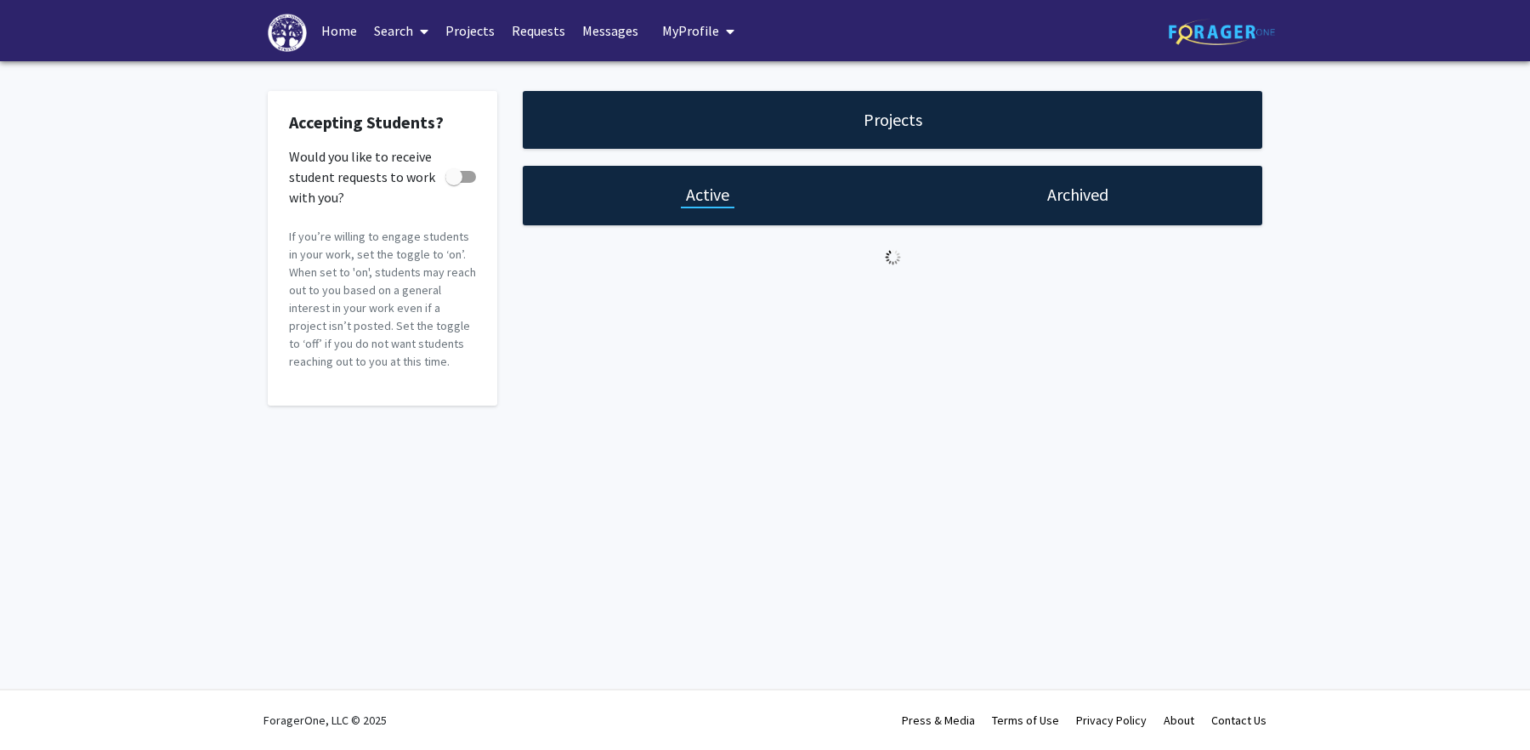
checkbox input "true"
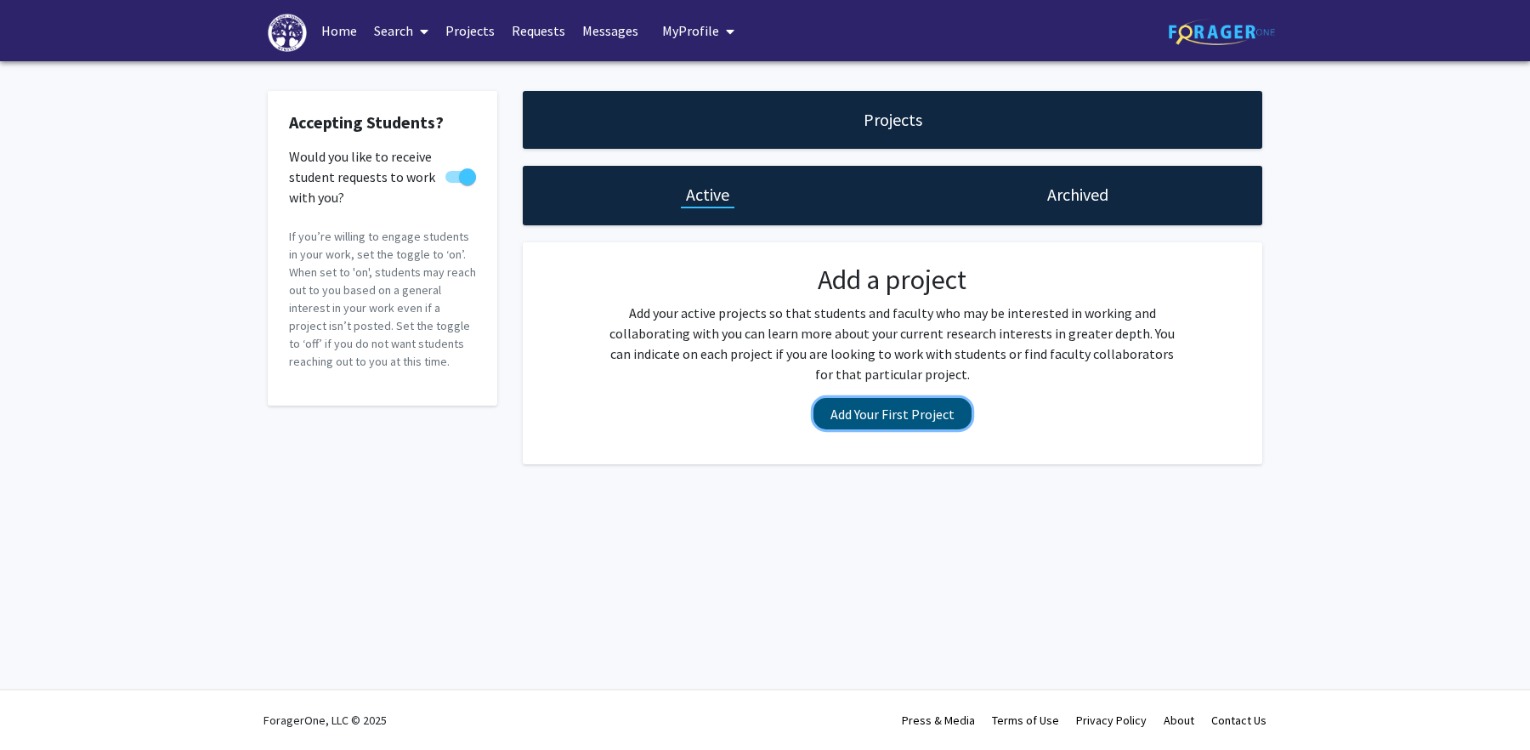
click at [876, 418] on button "Add Your First Project" at bounding box center [892, 413] width 158 height 31
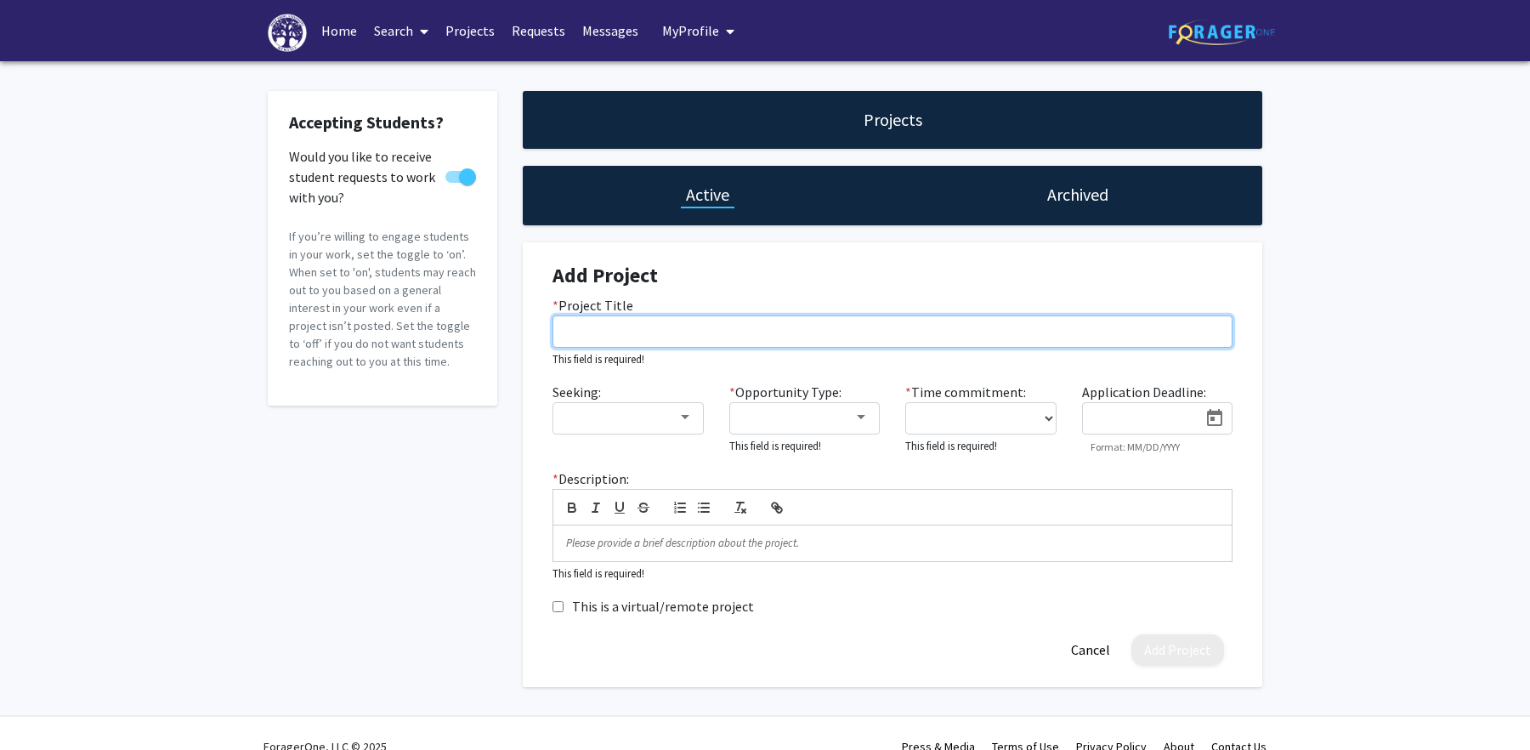
click at [631, 337] on input "* Project Title" at bounding box center [892, 331] width 680 height 32
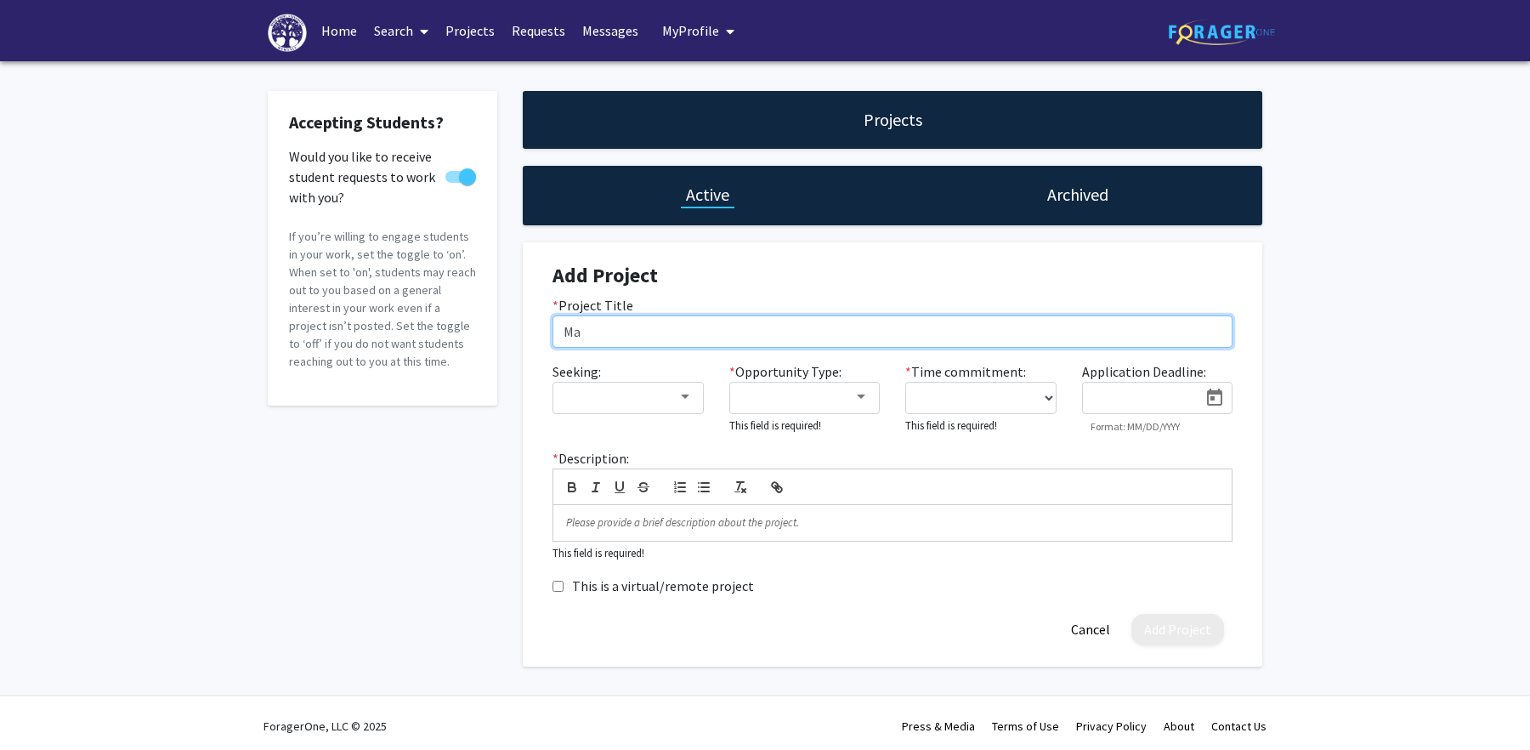
type input "M"
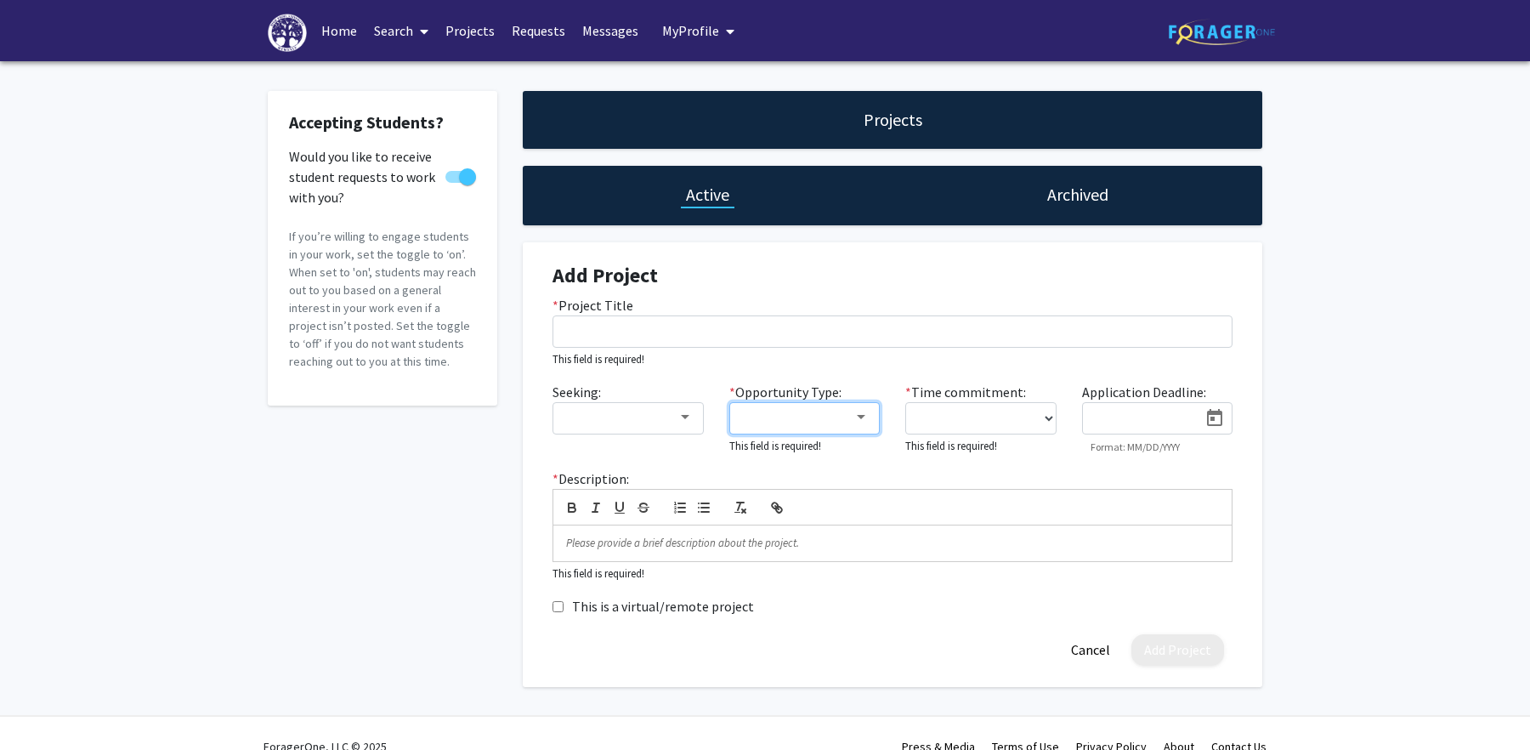
click at [795, 424] on div at bounding box center [797, 417] width 114 height 20
click at [728, 498] on mat-pseudo-checkbox at bounding box center [727, 500] width 14 height 14
click at [973, 446] on div at bounding box center [765, 375] width 1530 height 750
click at [976, 416] on select "0 - 5 hours/week 5 - 10 hours/week 10 - 15 hours/week 15 - 20 hours/week 20 - 3…" at bounding box center [980, 418] width 151 height 32
select select "0 - 5"
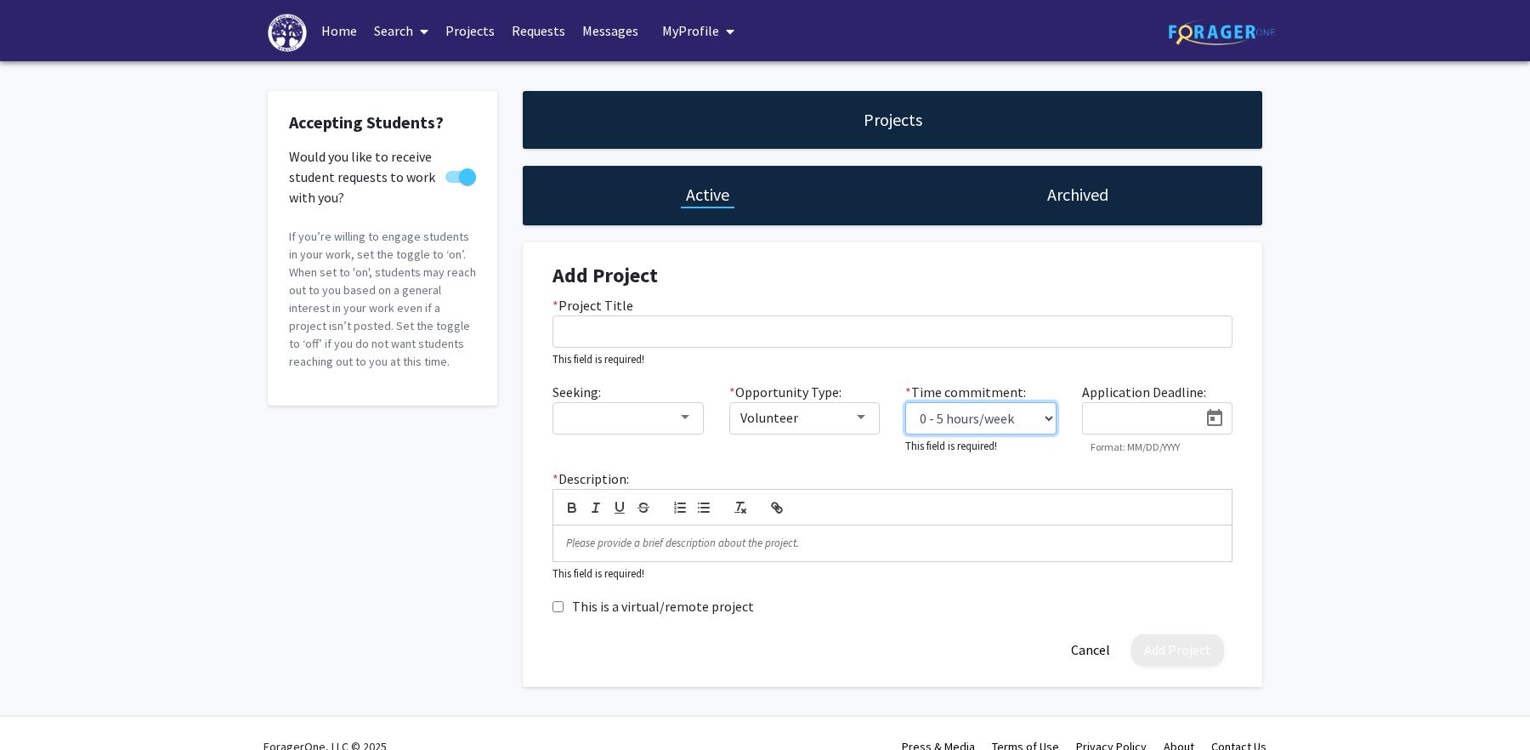
click at [905, 402] on select "0 - 5 hours/week 5 - 10 hours/week 10 - 15 hours/week 15 - 20 hours/week 20 - 3…" at bounding box center [980, 418] width 151 height 32
click at [690, 418] on div at bounding box center [684, 417] width 15 height 14
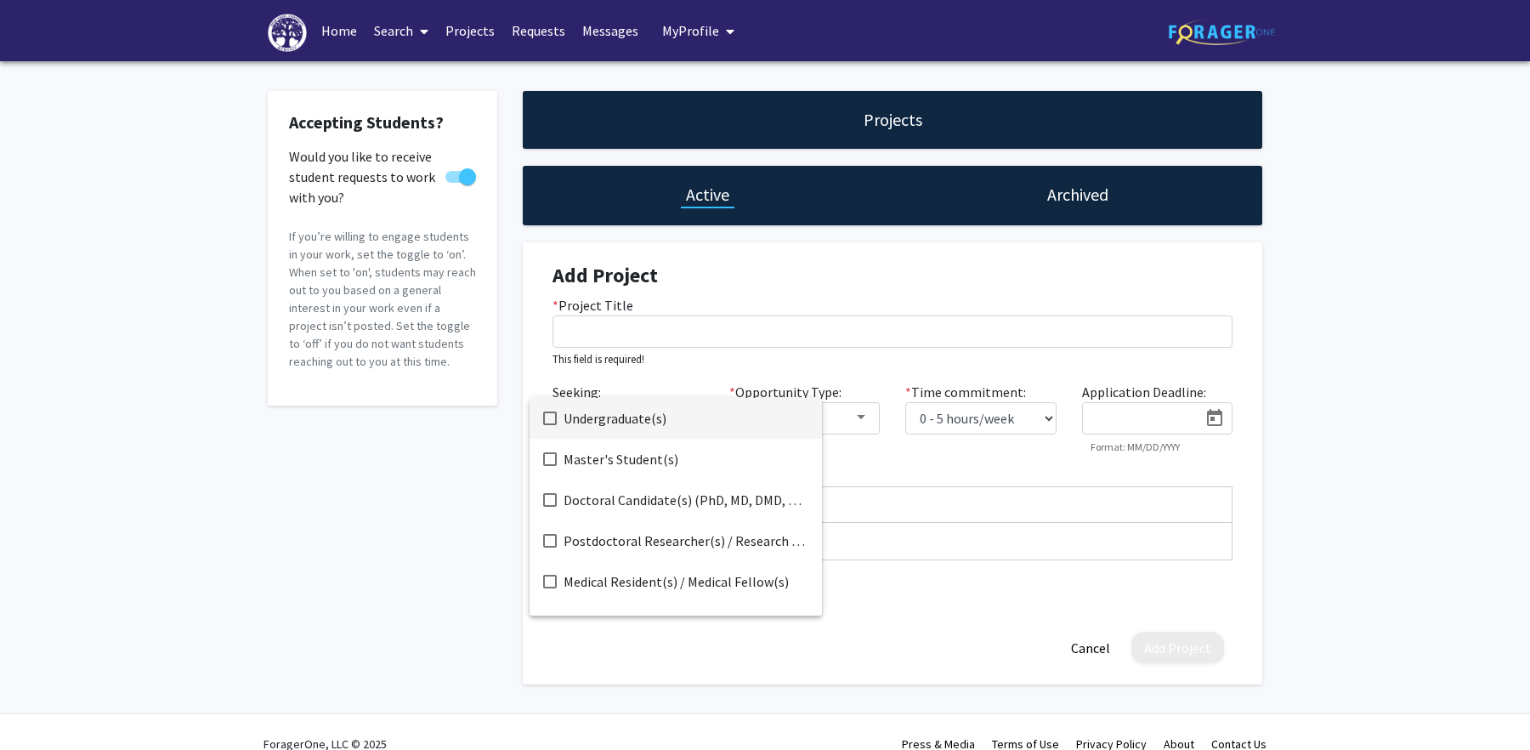
click at [549, 416] on mat-pseudo-checkbox at bounding box center [550, 418] width 14 height 14
click at [487, 550] on div at bounding box center [765, 375] width 1530 height 750
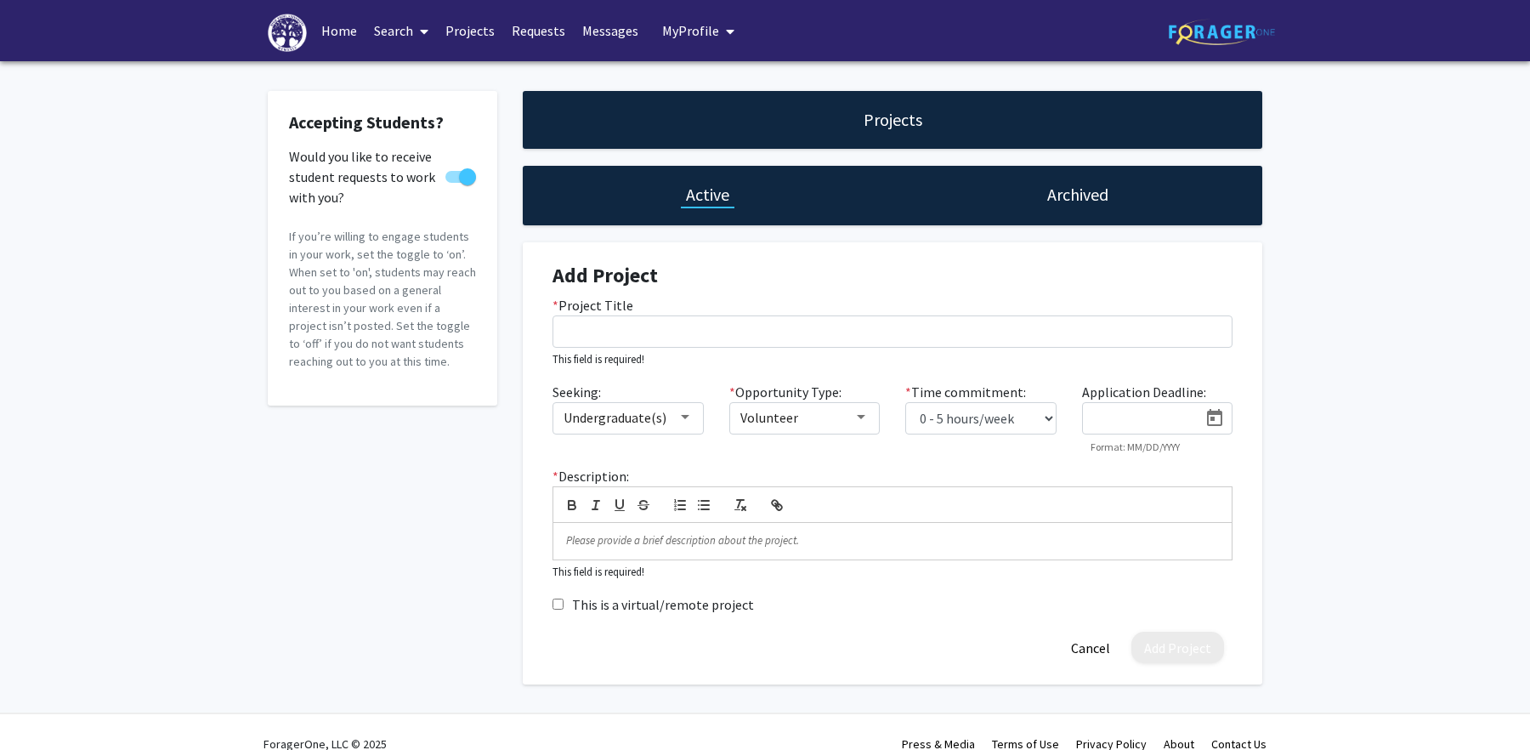
click at [1061, 195] on h1 "Archived" at bounding box center [1077, 195] width 61 height 24
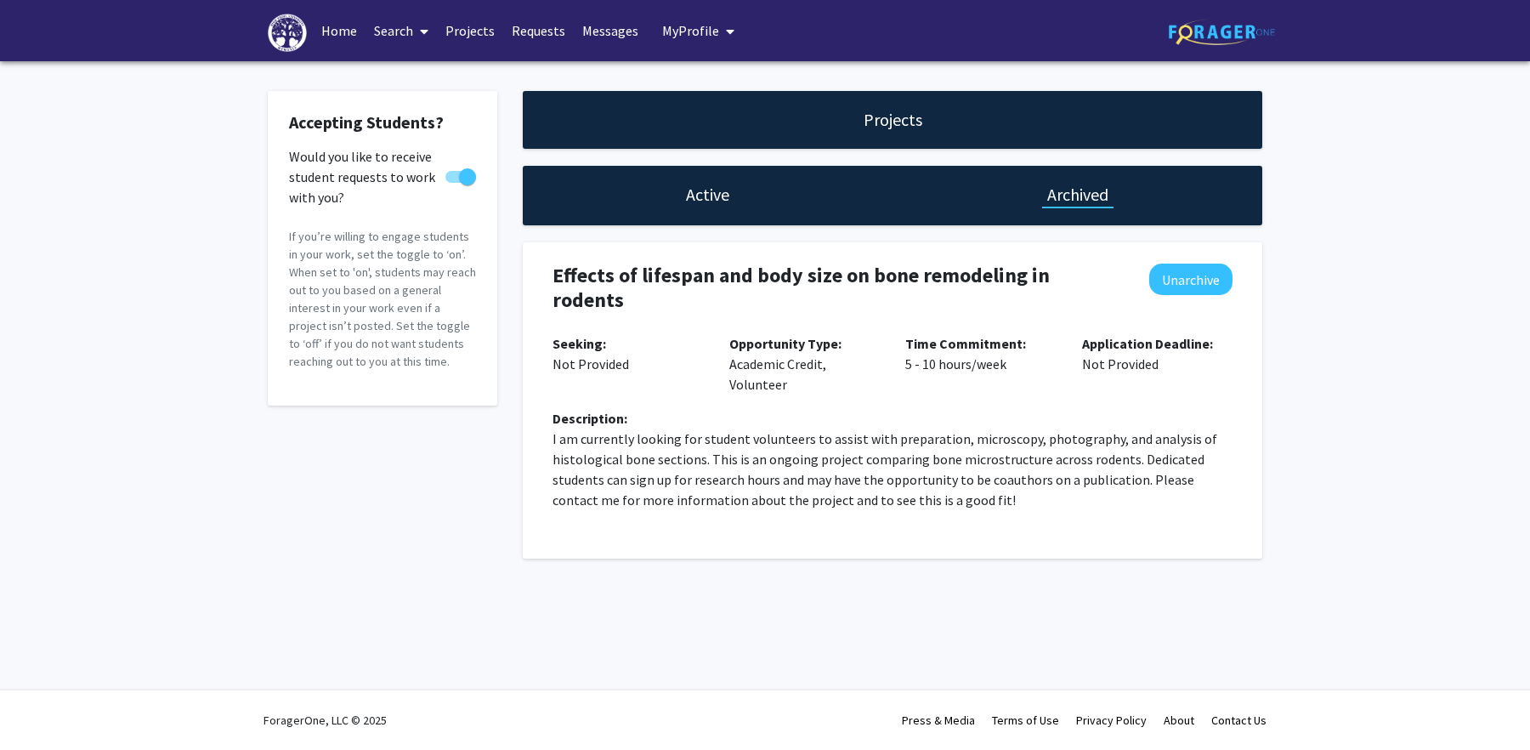
click at [702, 180] on div "Active" at bounding box center [708, 195] width 370 height 59
click at [701, 198] on h1 "Active" at bounding box center [707, 195] width 43 height 24
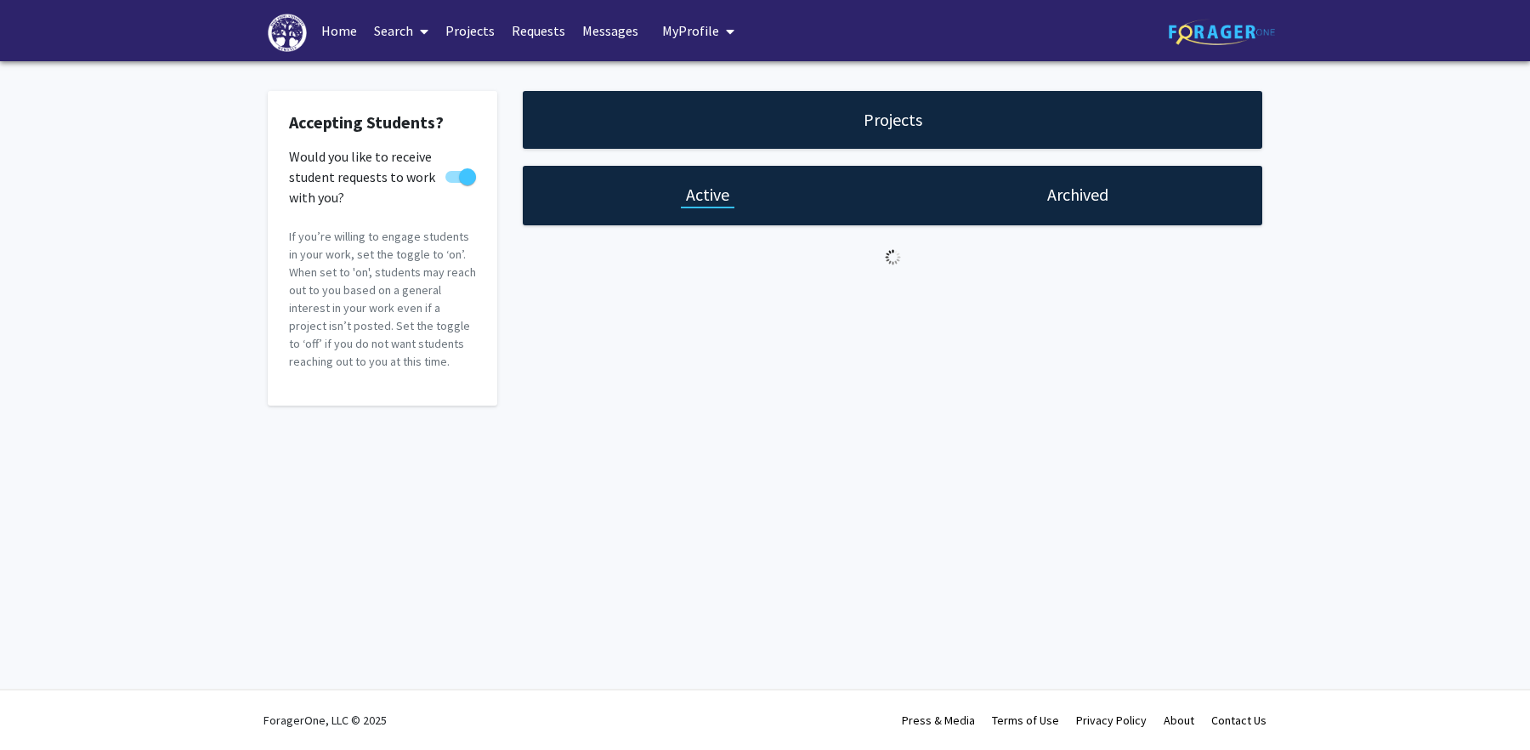
select select "0 - 5"
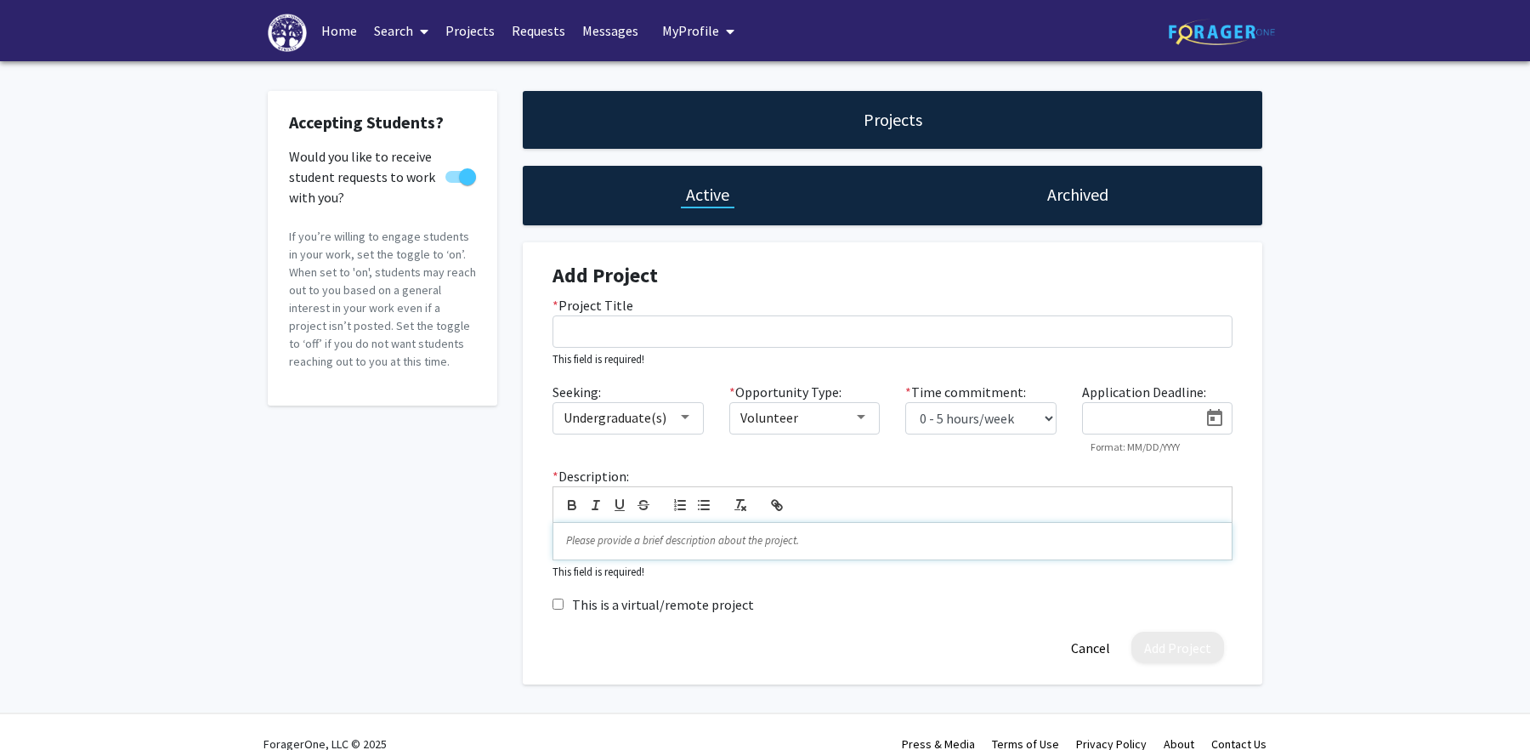
click at [639, 551] on div at bounding box center [892, 541] width 678 height 36
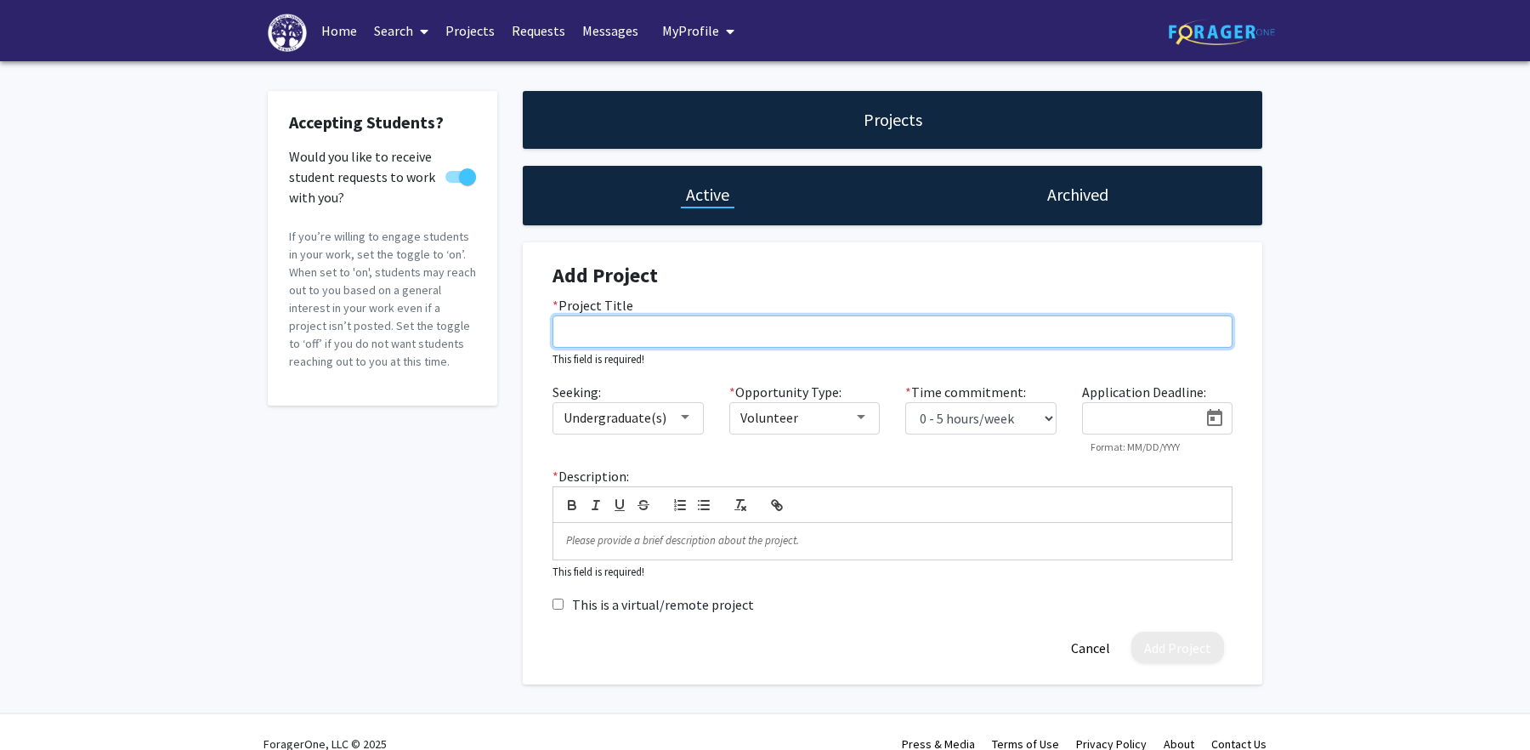
click at [637, 340] on input "* Project Title" at bounding box center [892, 331] width 680 height 32
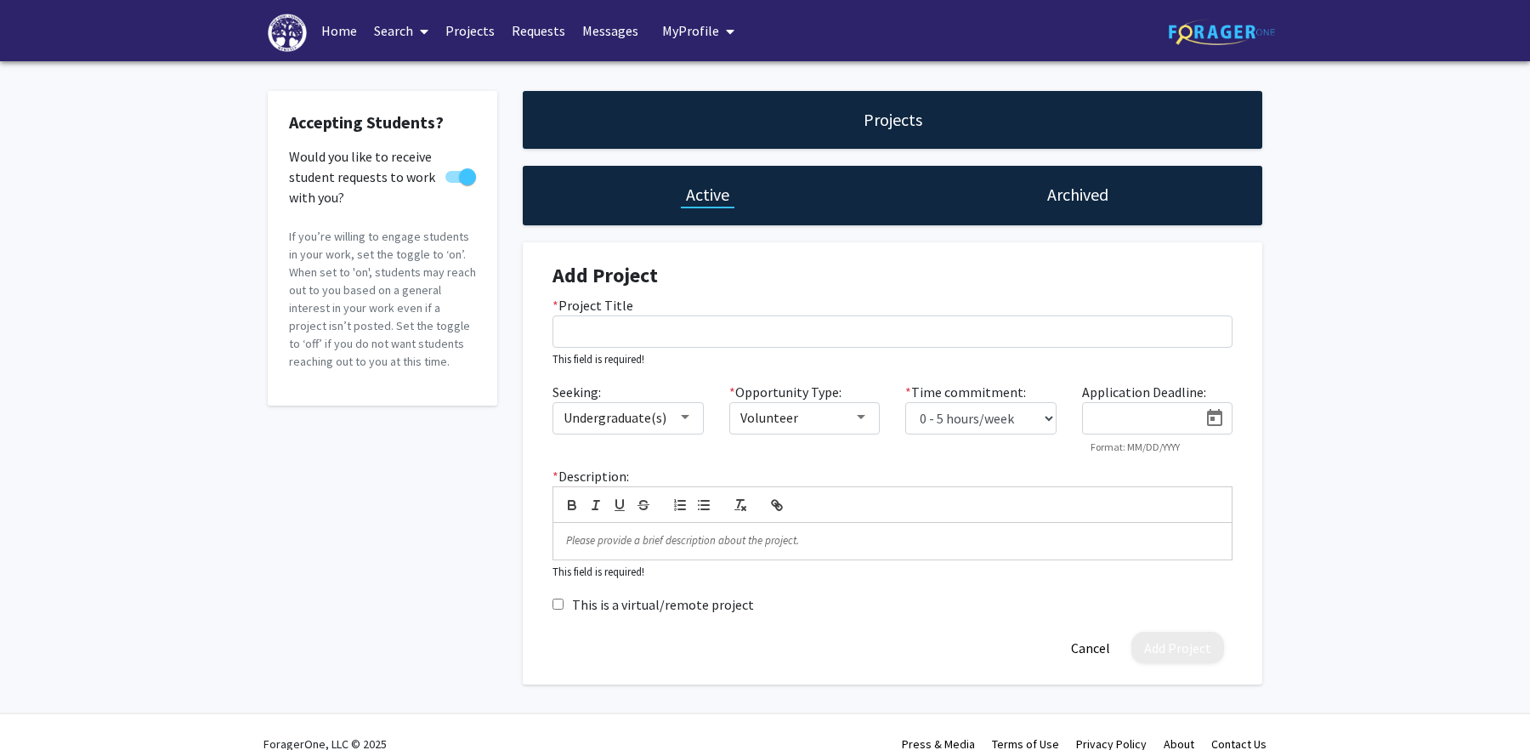
click at [1304, 372] on div "Accepting Students? Would you like to receive student requests to work with you…" at bounding box center [765, 391] width 1530 height 661
click at [367, 548] on div "Accepting Students? Would you like to receive student requests to work with you…" at bounding box center [382, 387] width 255 height 593
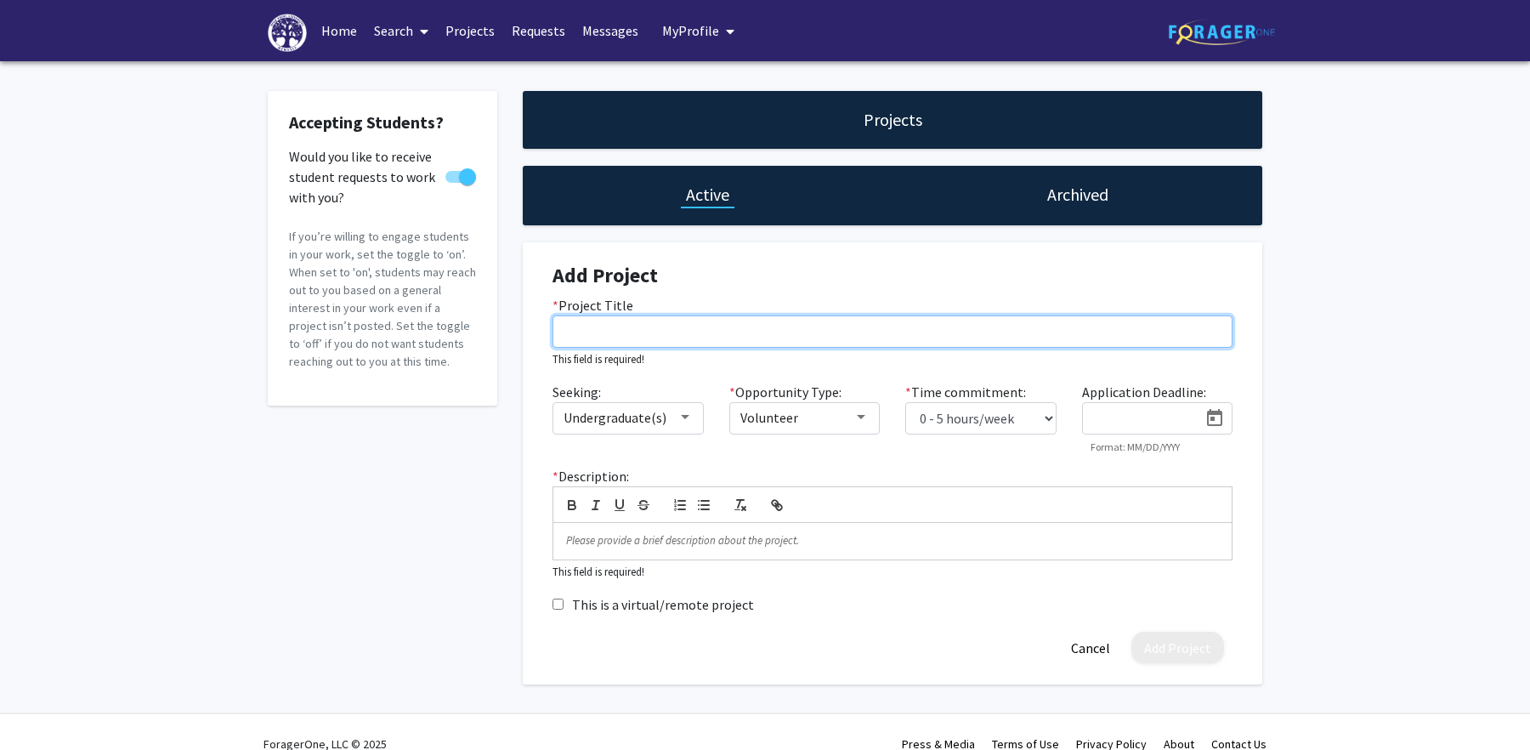
click at [723, 336] on input "* Project Title" at bounding box center [892, 331] width 680 height 32
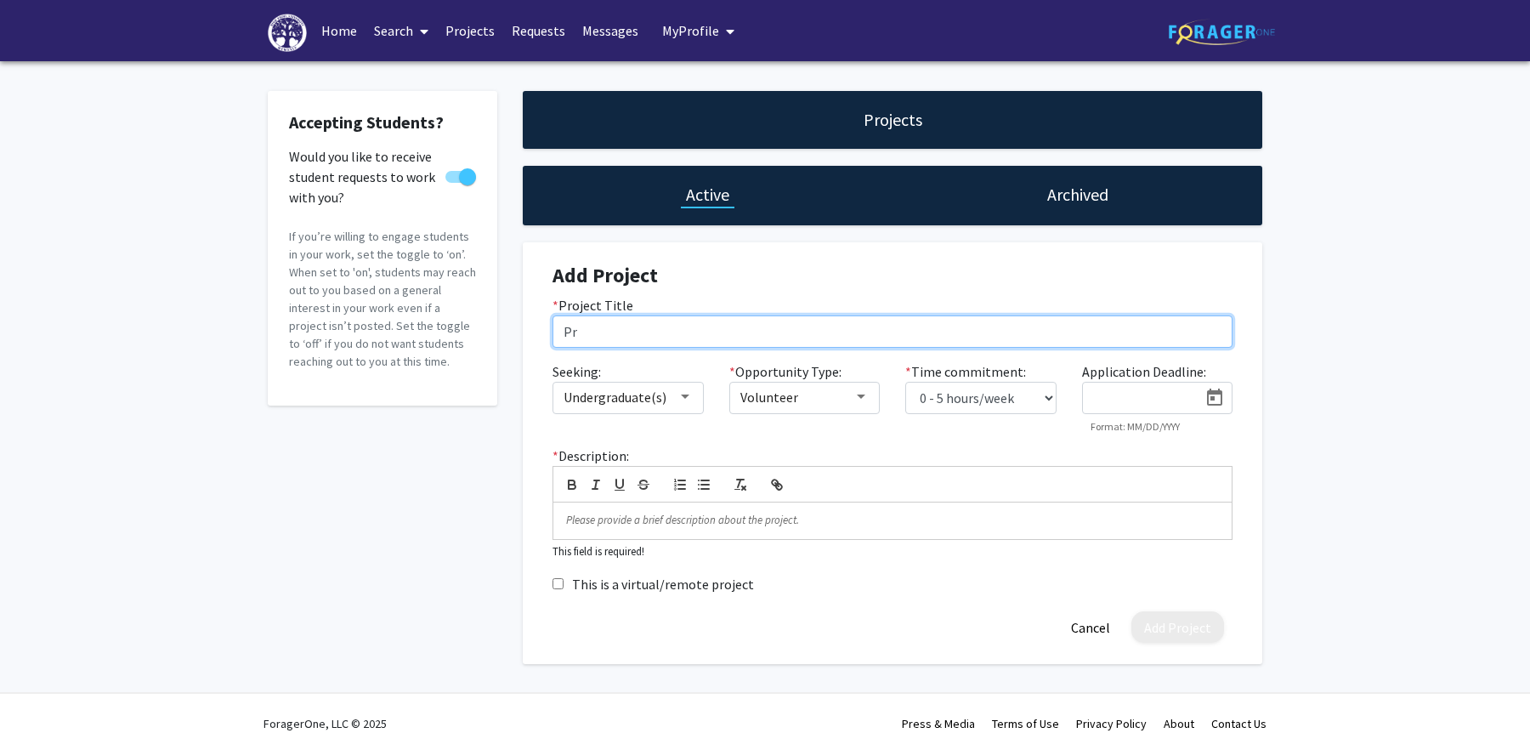
type input "P"
click at [569, 336] on input "Skeletal preparation" at bounding box center [892, 331] width 680 height 32
type input "Skeletal preparation for bone and joint project"
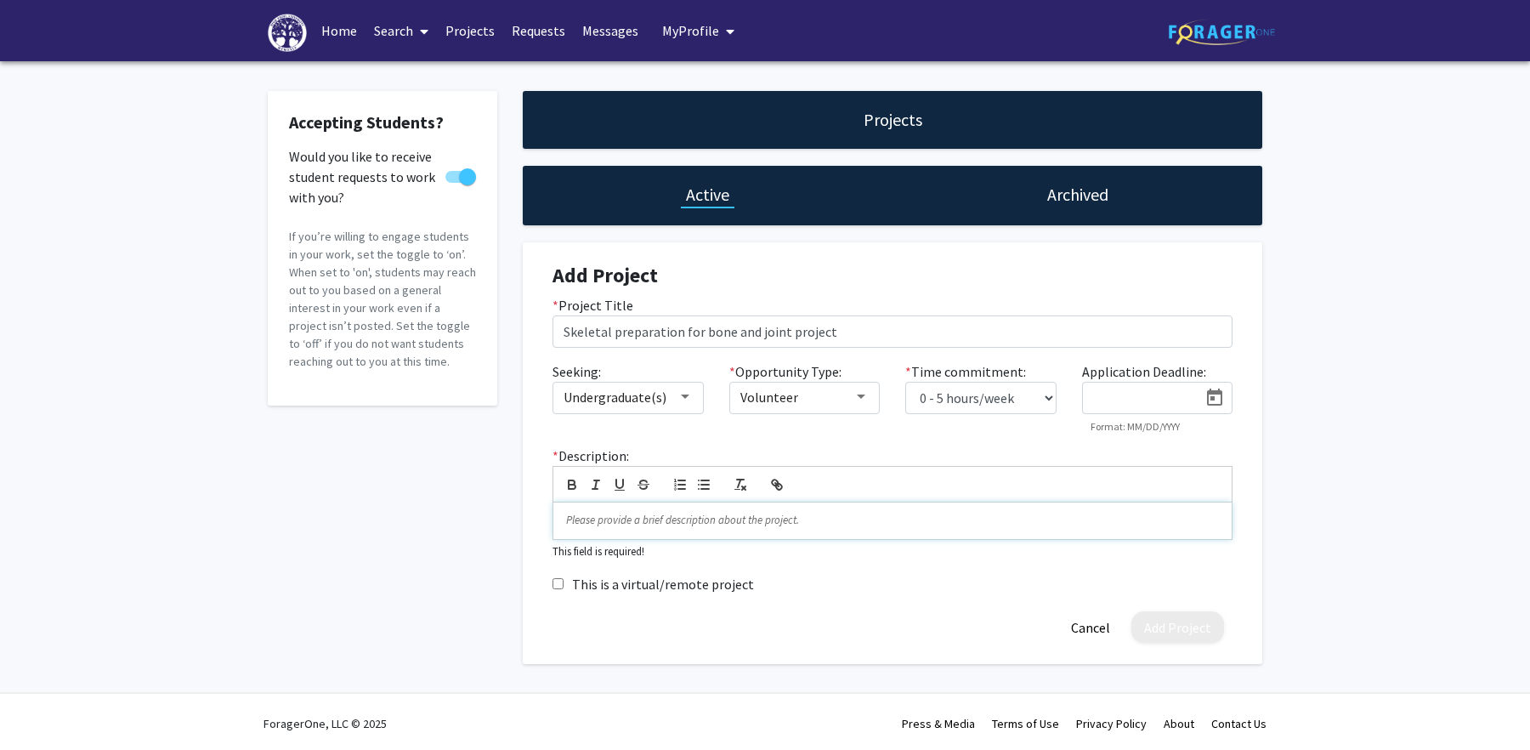
click at [768, 529] on div at bounding box center [892, 520] width 678 height 36
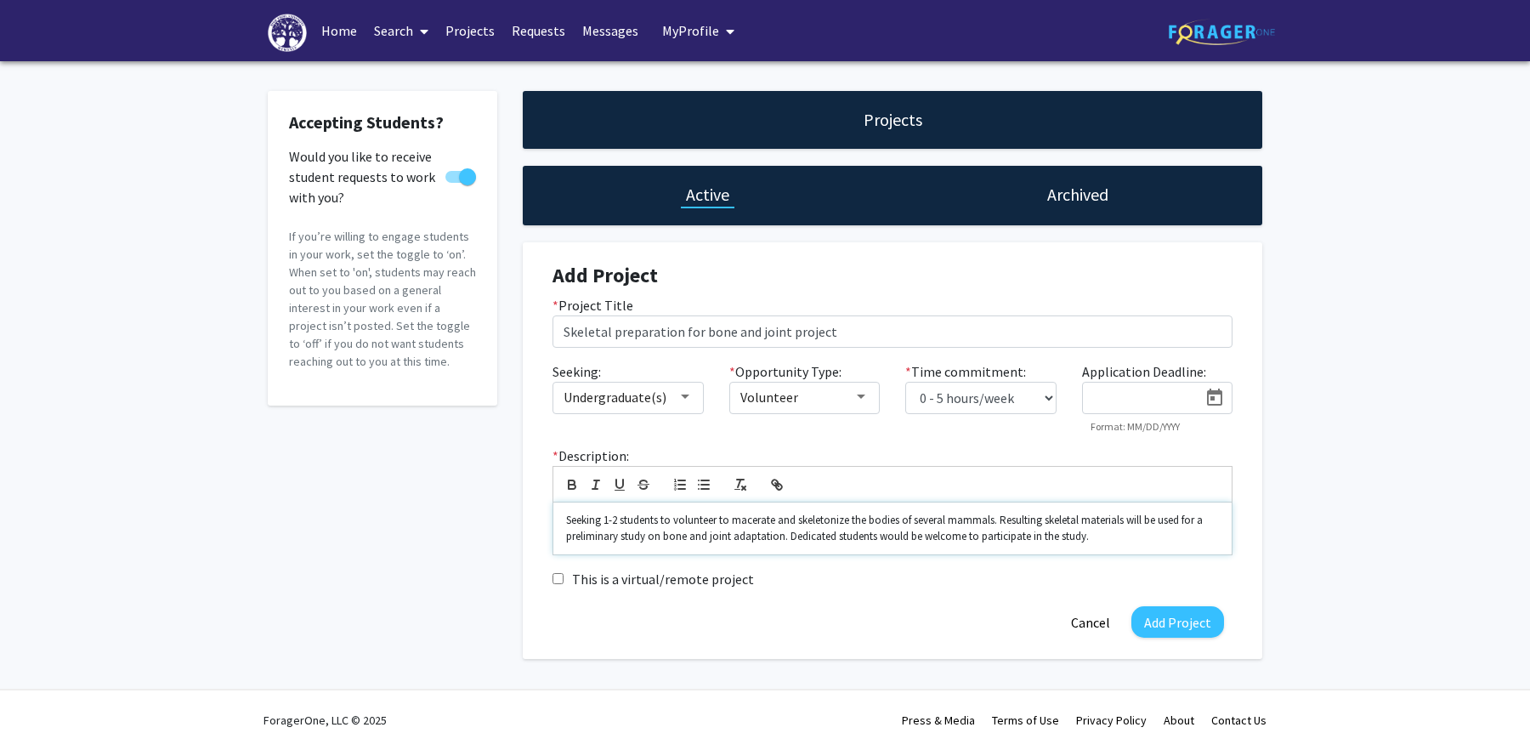
click at [620, 535] on p "Seeking 1-2 students to volunteer to macerate and skeletonize the bodies of sev…" at bounding box center [892, 527] width 653 height 31
click at [1206, 520] on p "Seeking 1-2 students to volunteer to macerate and skeletonize the bodies of sev…" at bounding box center [892, 527] width 653 height 31
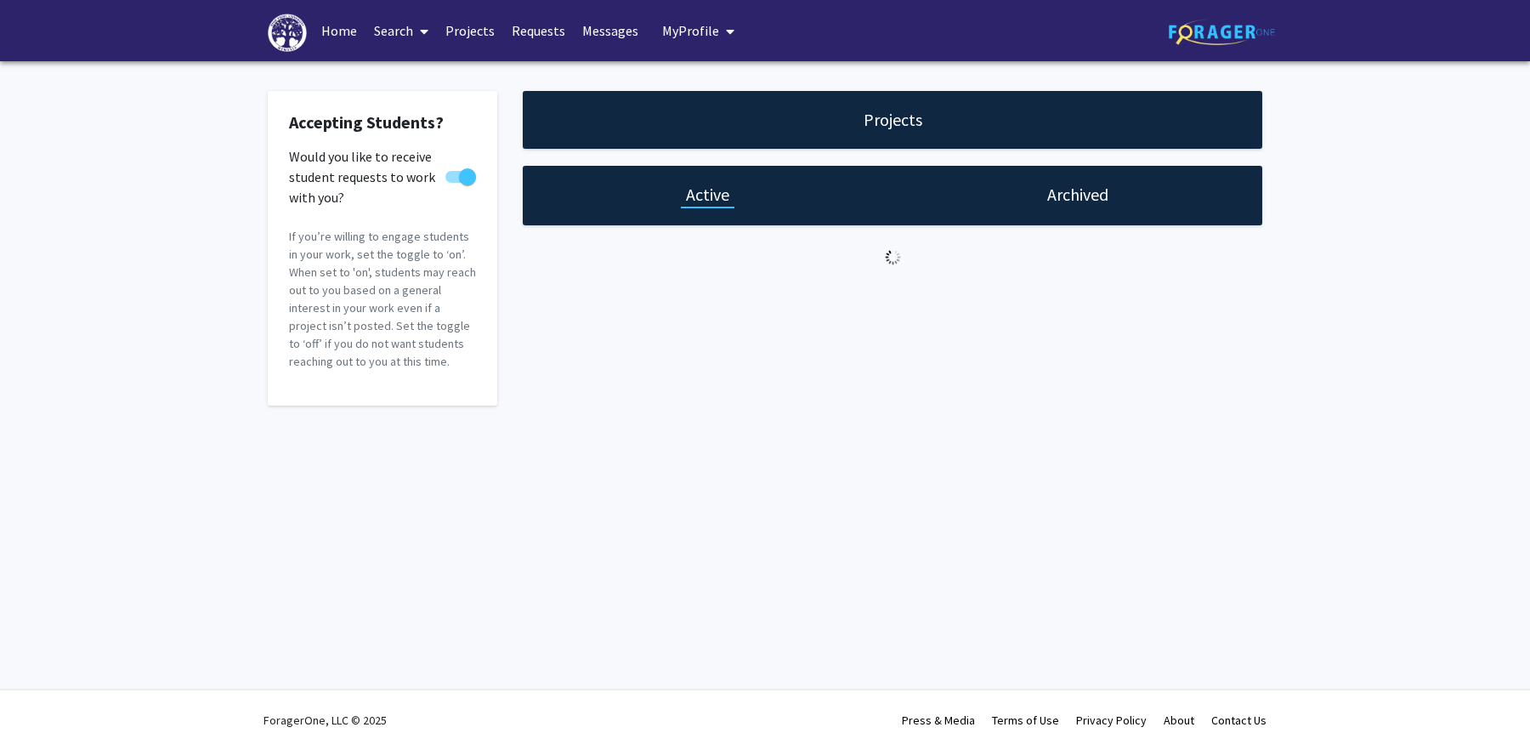
select select "0 - 5"
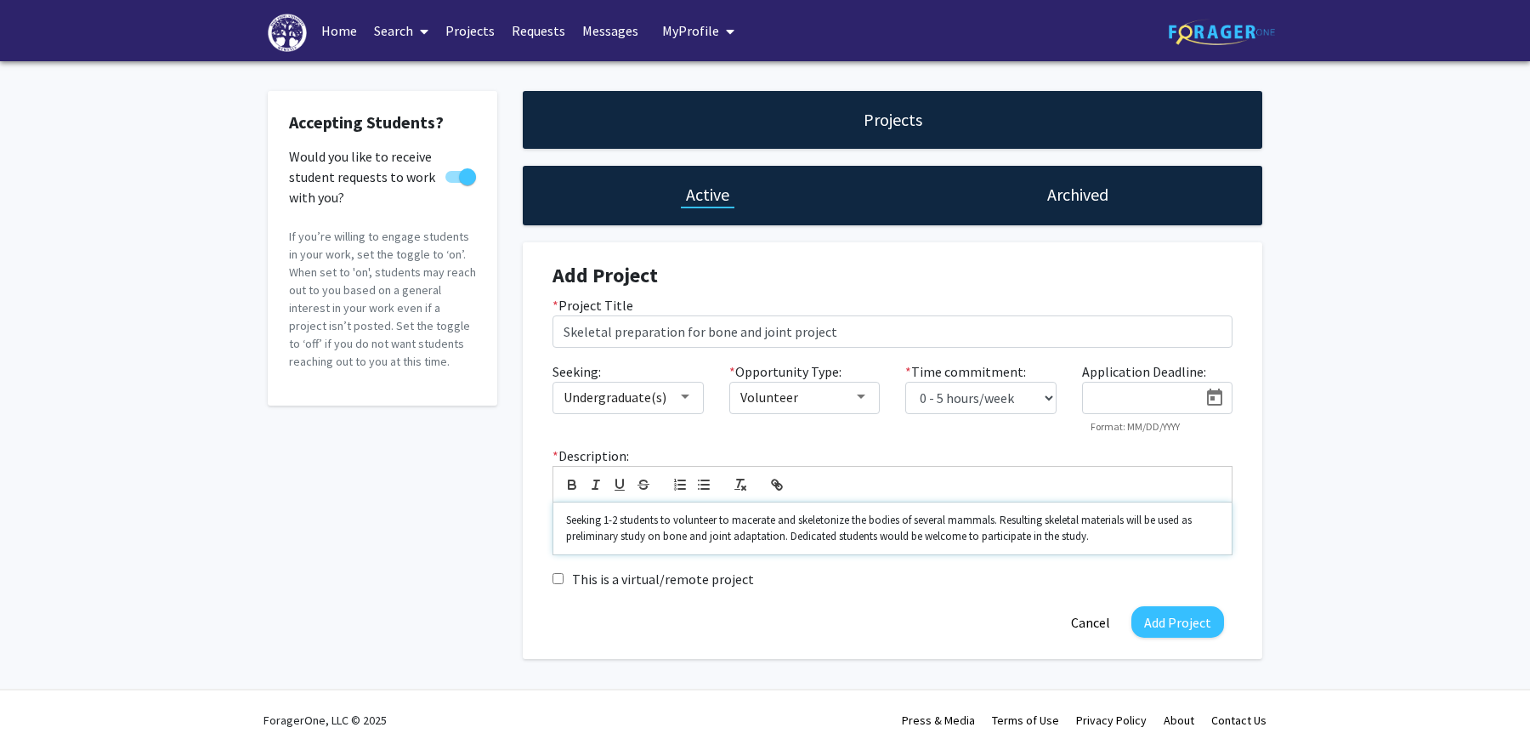
click at [623, 539] on p "Seeking 1-2 students to volunteer to macerate and skeletonize the bodies of sev…" at bounding box center [892, 527] width 653 height 31
click at [831, 540] on p "Seeking 1-2 students to volunteer to macerate and skeletonize the bodies of sev…" at bounding box center [892, 527] width 653 height 31
click at [1146, 543] on p "Seeking 1-2 students to volunteer to macerate and skeletonize the bodies of sev…" at bounding box center [892, 527] width 653 height 31
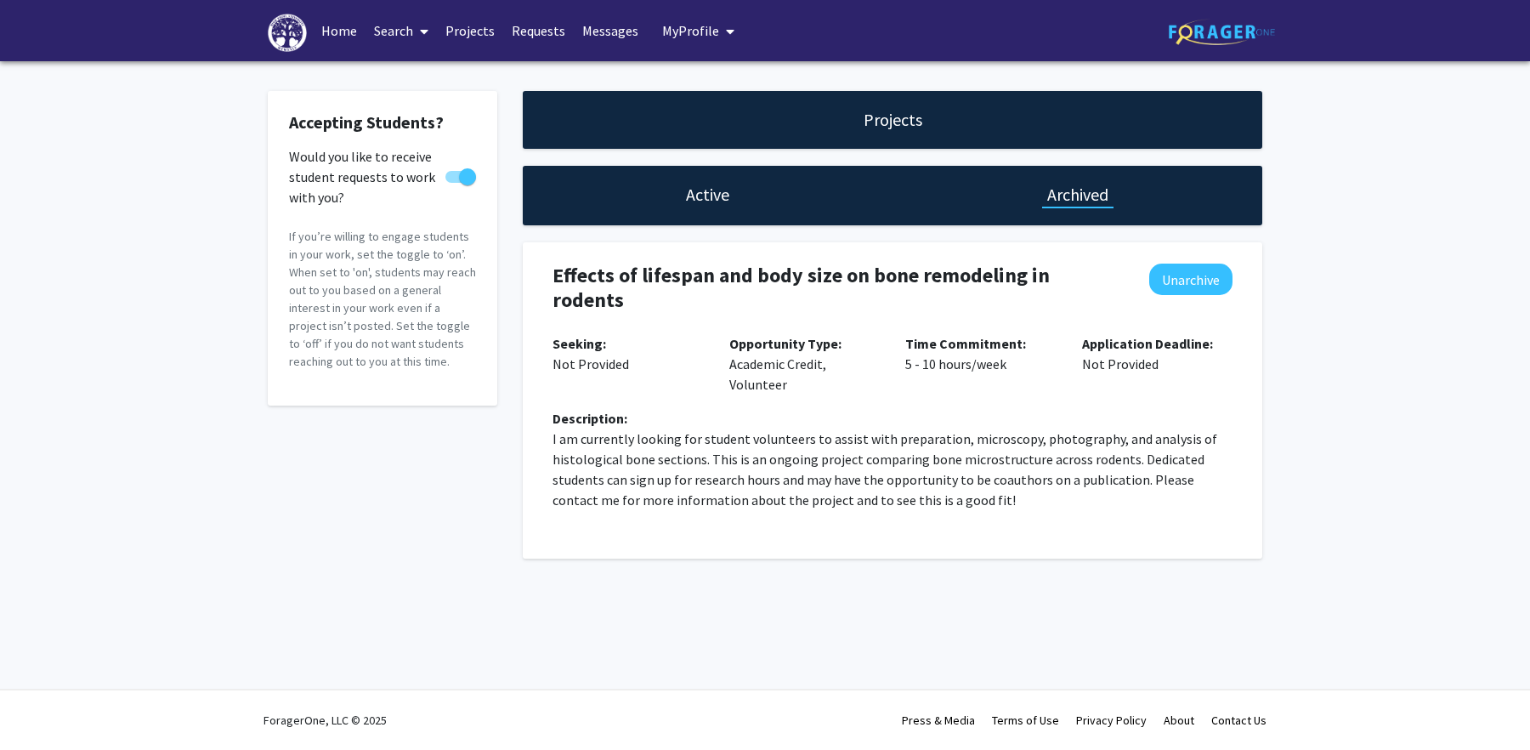
select select "0 - 5"
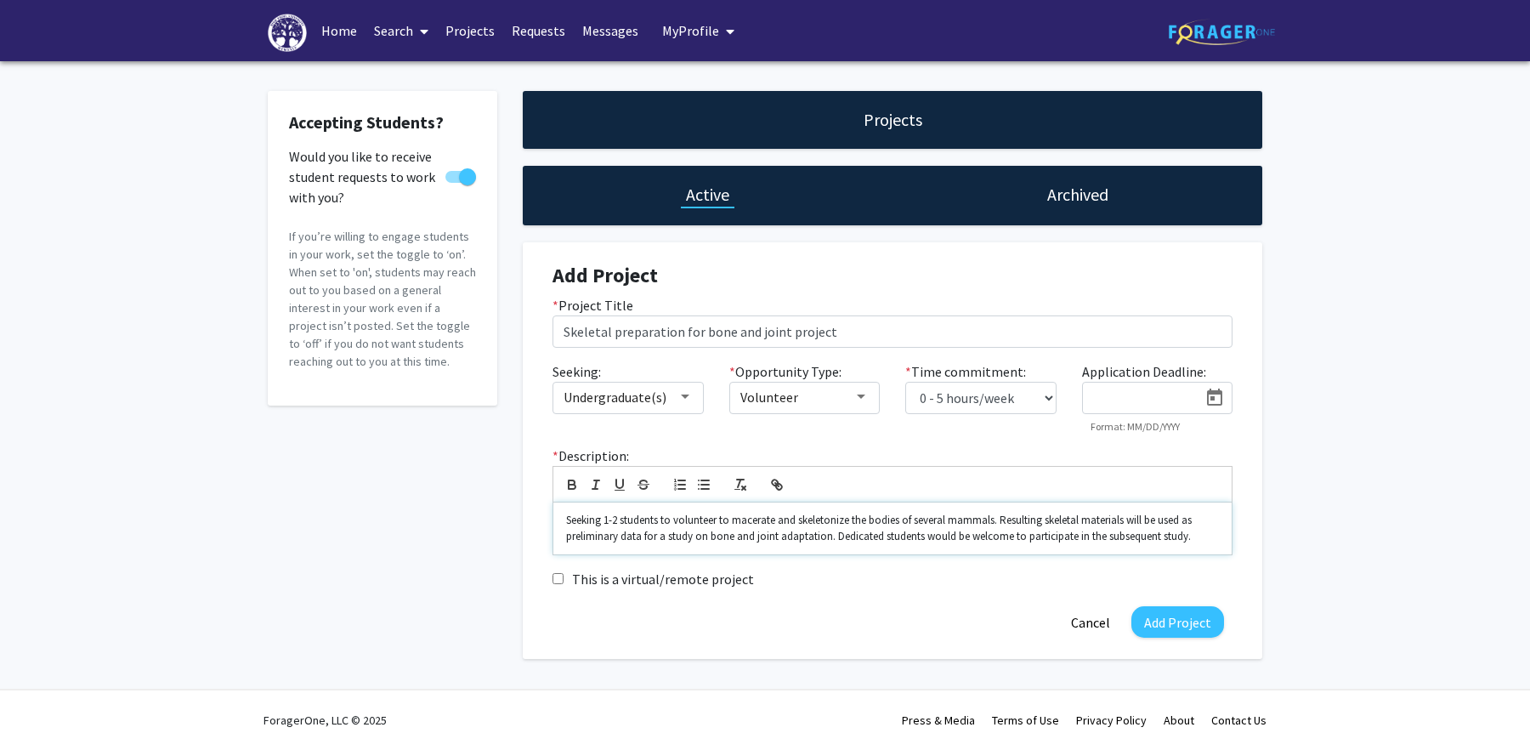
click at [1185, 537] on p "Seeking 1-2 students to volunteer to macerate and skeletonize the bodies of sev…" at bounding box center [892, 527] width 653 height 31
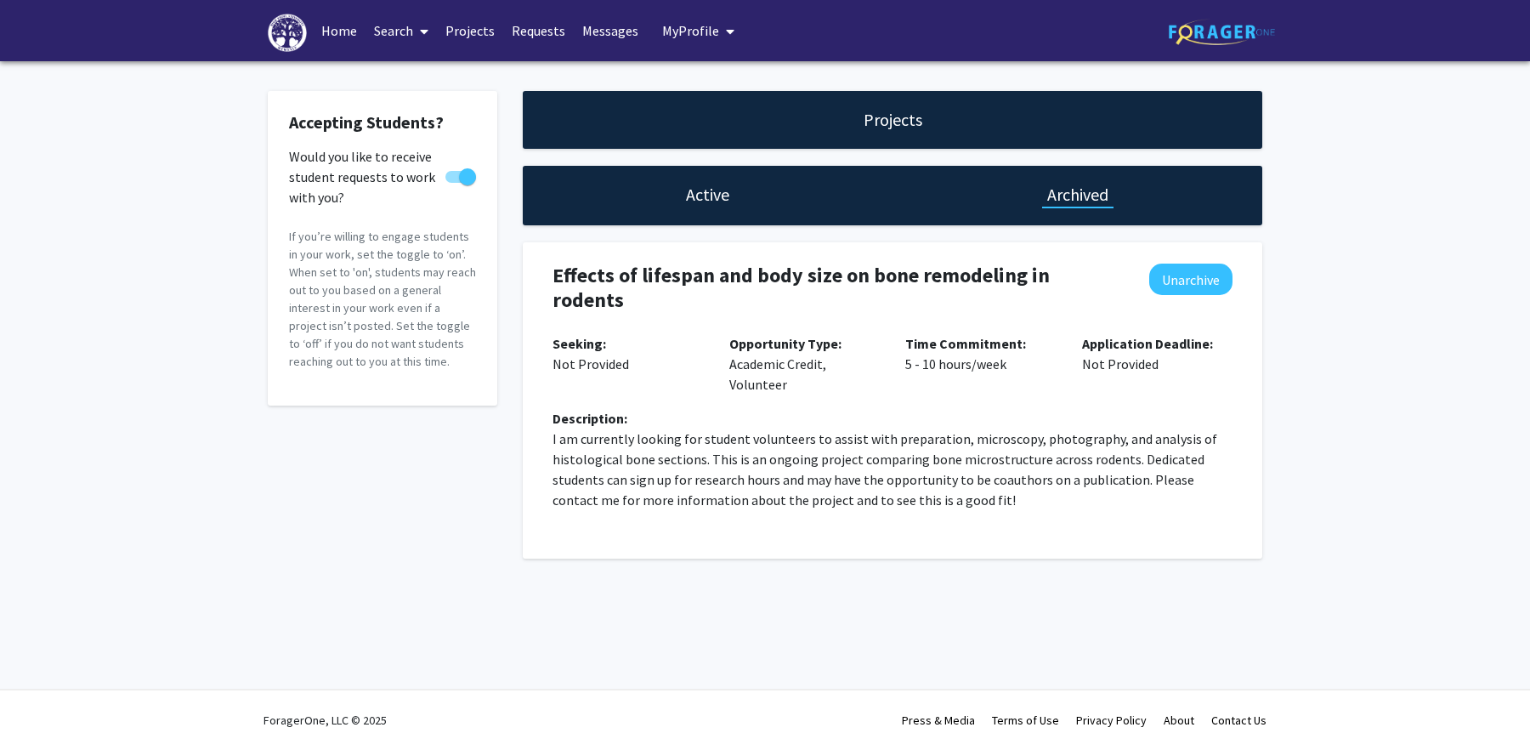
select select "0 - 5"
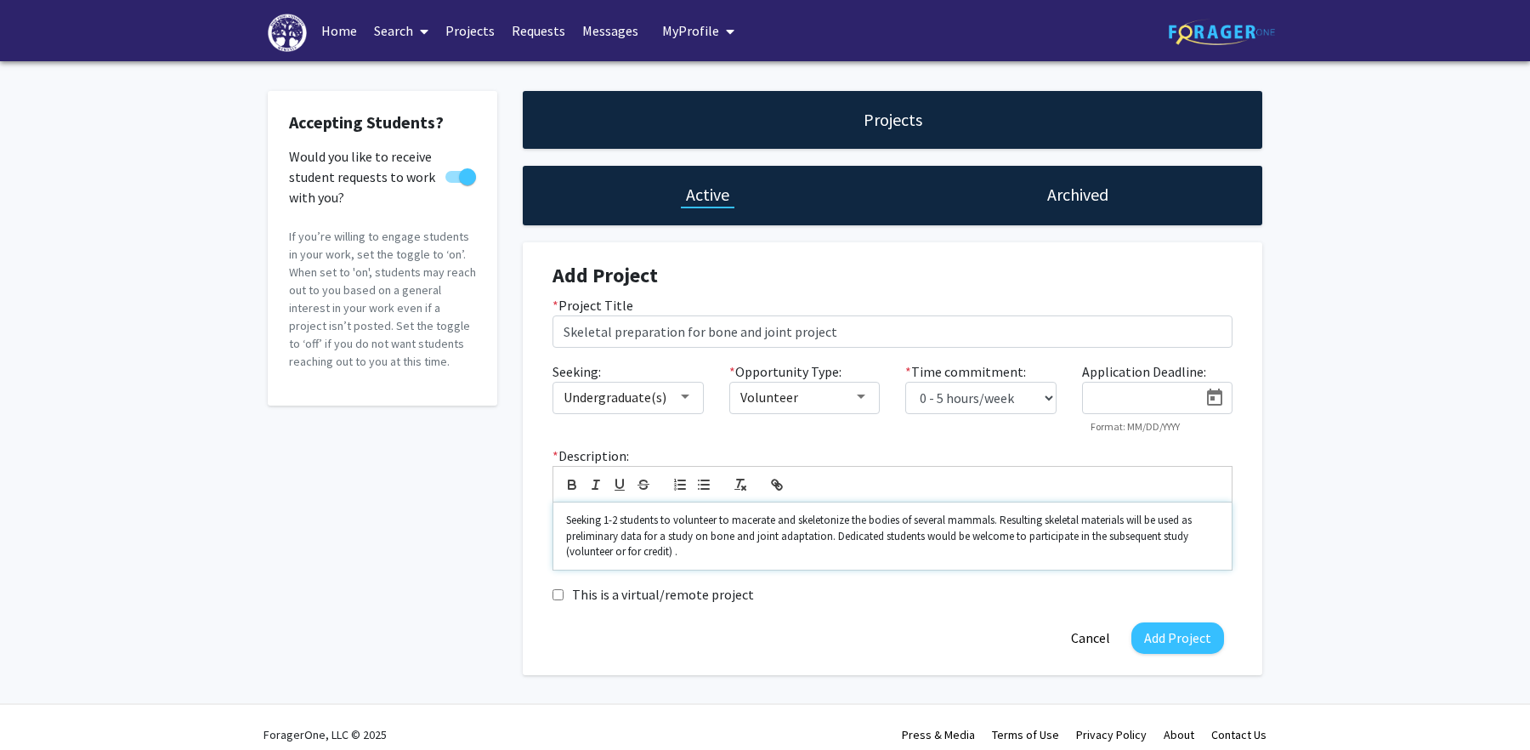
click at [672, 560] on div "Seeking 1-2 students to volunteer to macerate and skeletonize the bodies of sev…" at bounding box center [892, 535] width 678 height 67
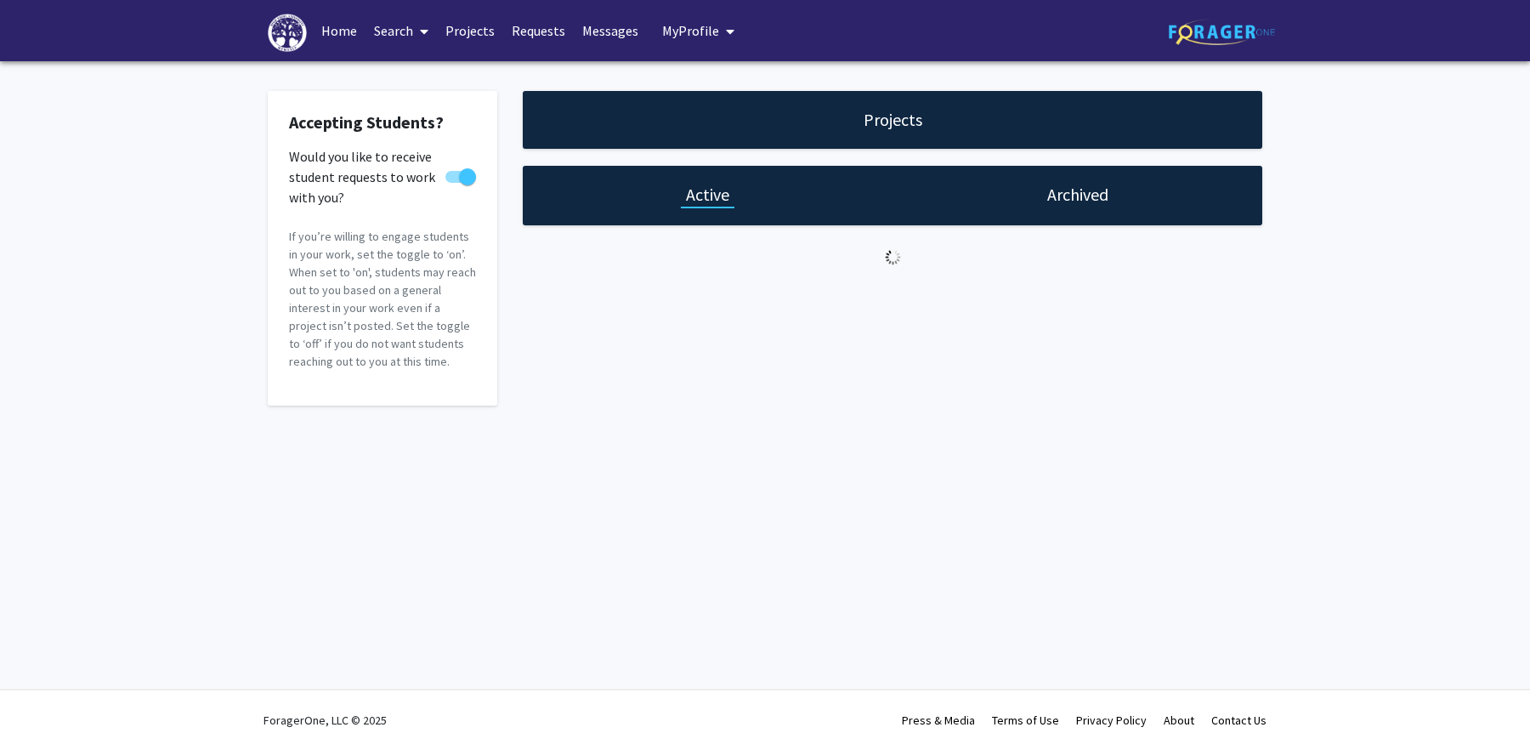
select select "0 - 5"
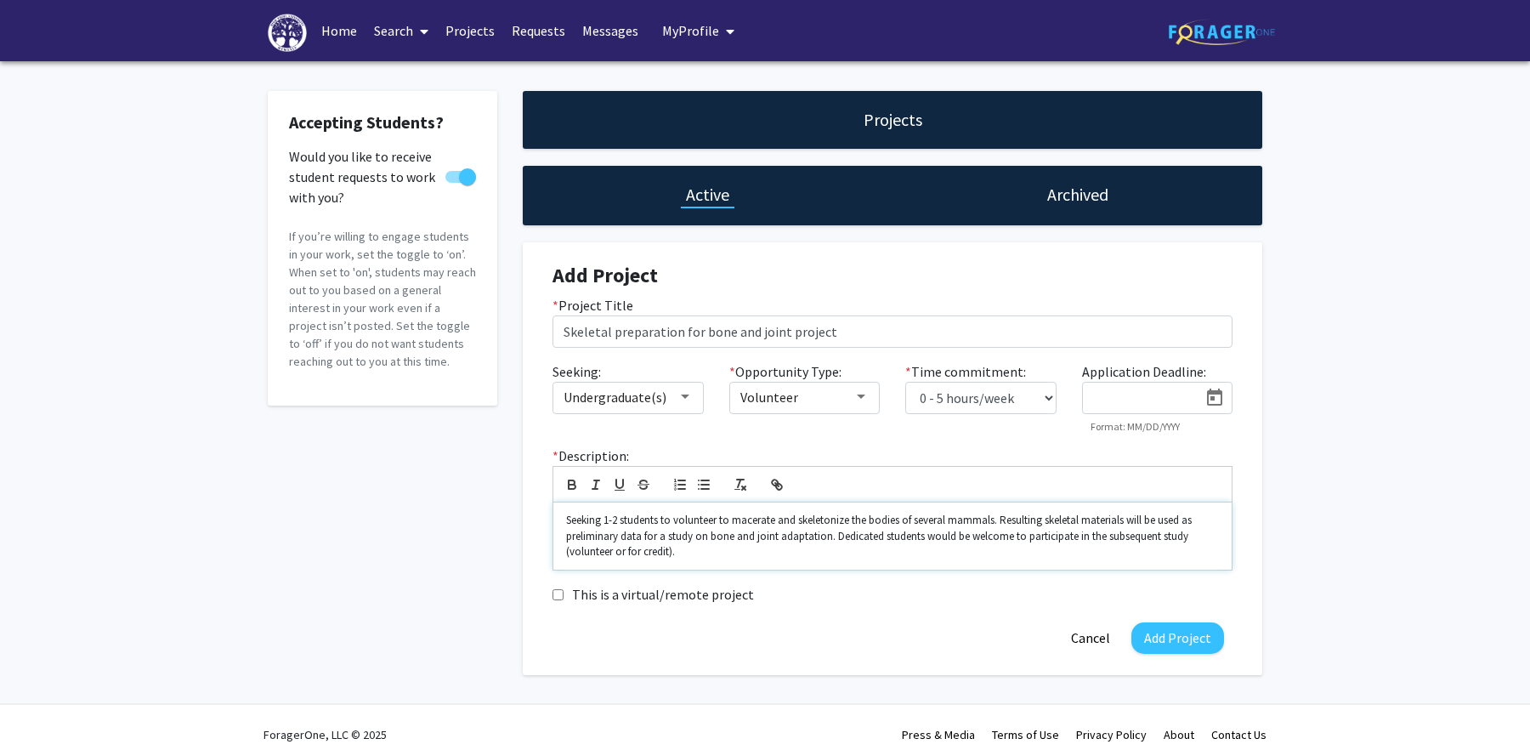
click at [713, 552] on p "Seeking 1-2 students to volunteer to macerate and skeletonize the bodies of sev…" at bounding box center [892, 535] width 653 height 47
click at [994, 519] on p "Seeking 1-2 students to volunteer to macerate and skeletonize the bodies of sev…" at bounding box center [892, 535] width 653 height 47
click at [1060, 520] on p "Seeking 1-2 students to volunteer to macerate and skeletonize the bodies of sev…" at bounding box center [892, 535] width 653 height 47
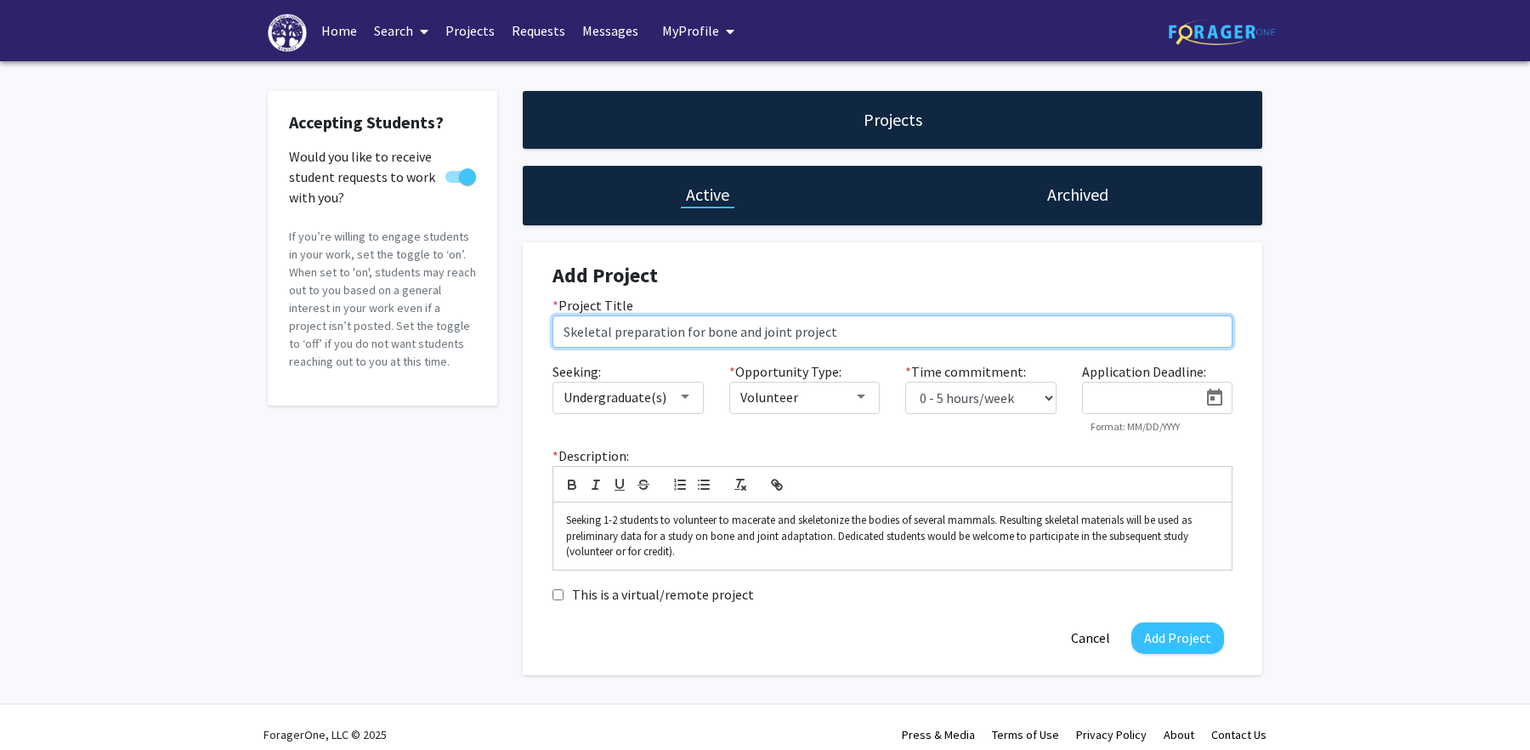
click at [901, 320] on input "Skeletal preparation for bone and joint project" at bounding box center [892, 331] width 680 height 32
click at [898, 332] on input "Skeletal preparation for bone and joint project" at bounding box center [892, 331] width 680 height 32
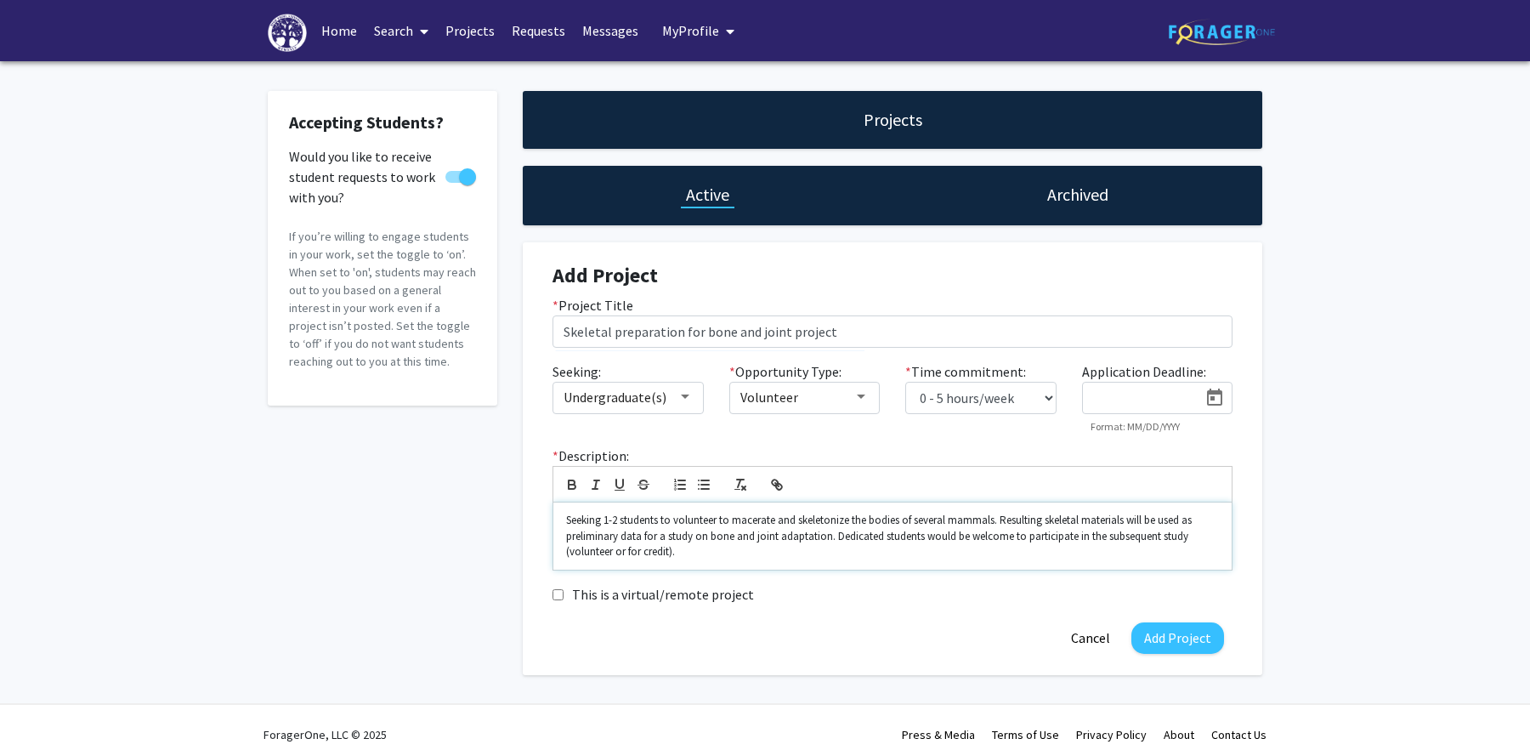
click at [965, 543] on p "Seeking 1-2 students to volunteer to macerate and skeletonize the bodies of sev…" at bounding box center [892, 535] width 653 height 47
click at [995, 524] on p "Seeking 1-2 students to volunteer to macerate and skeletonize the bodies of sev…" at bounding box center [892, 535] width 653 height 47
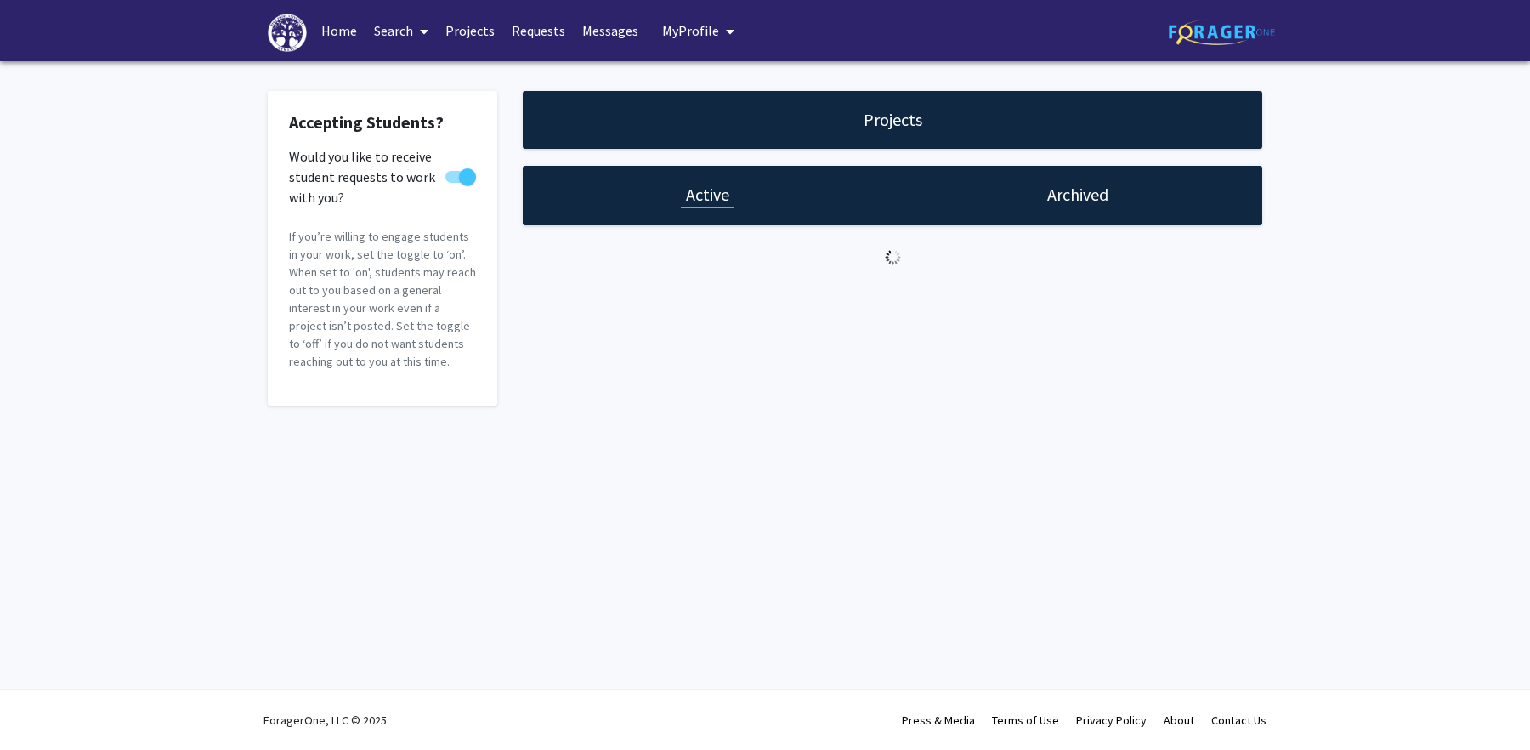
select select "0 - 5"
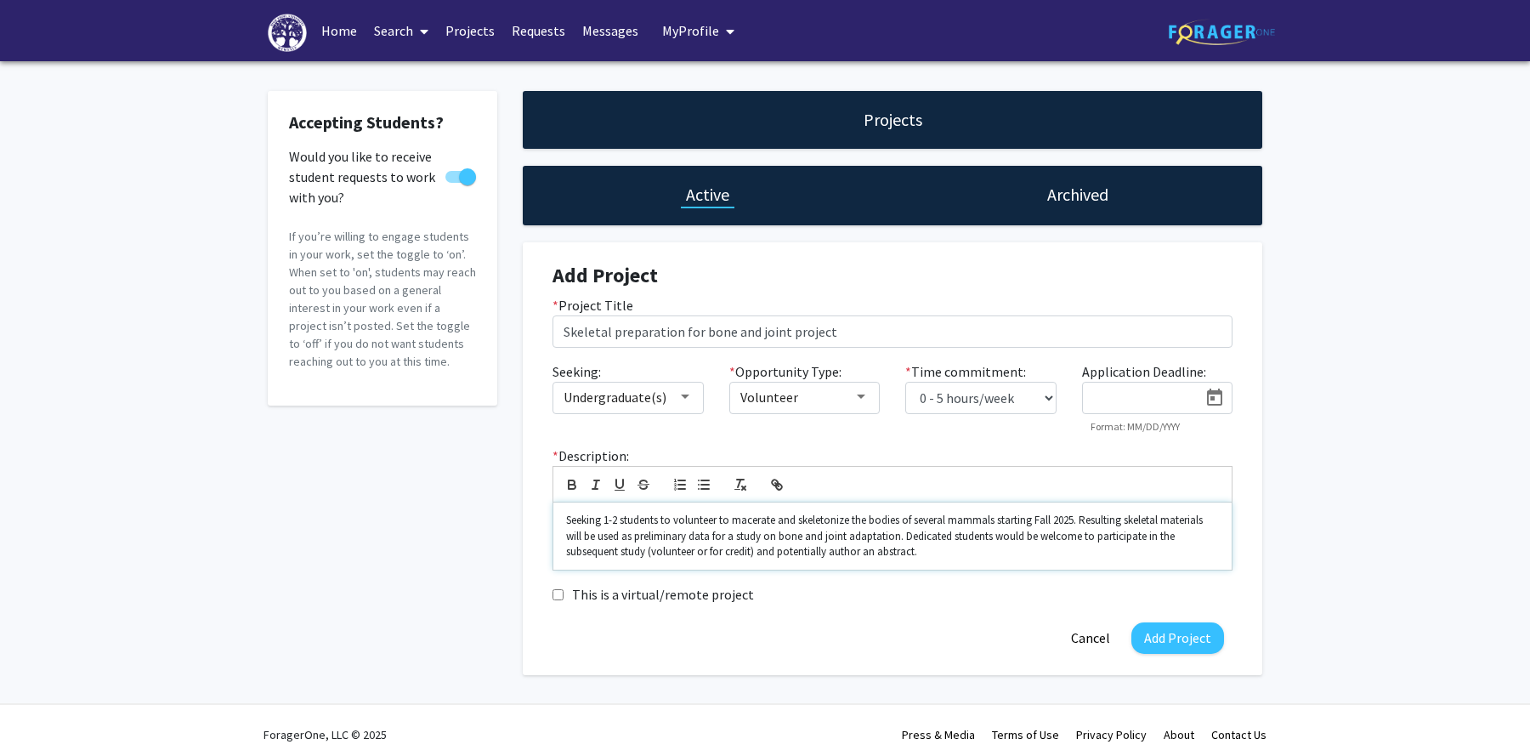
click at [965, 548] on p "Seeking 1-2 students to volunteer to macerate and skeletonize the bodies of sev…" at bounding box center [892, 535] width 653 height 47
click at [931, 608] on form "Add Project * Project Title Skeletal preparation for bone and joint project See…" at bounding box center [892, 458] width 680 height 390
click at [961, 556] on p "Seeking 1-2 students to volunteer to macerate and skeletonize the bodies of sev…" at bounding box center [892, 535] width 653 height 47
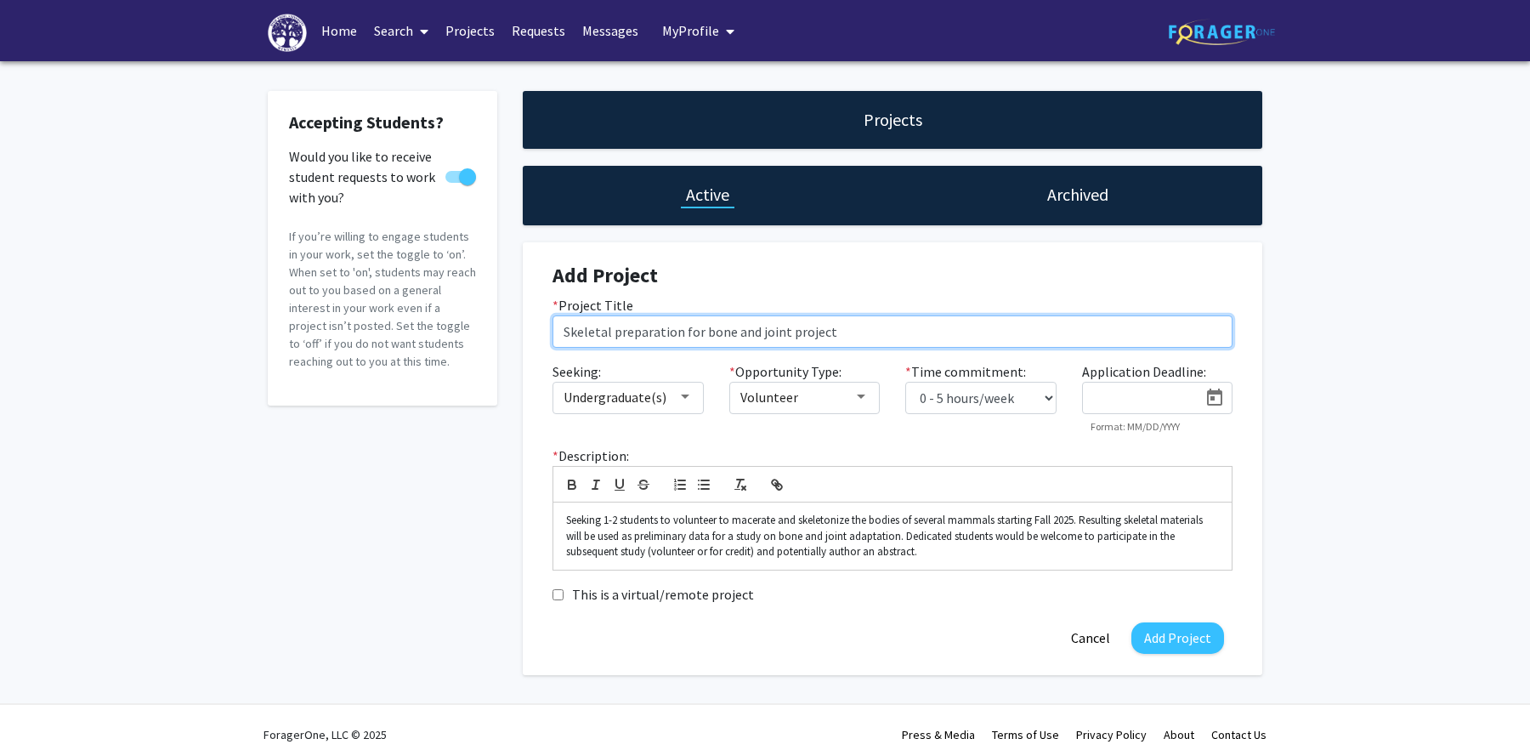
click at [856, 335] on input "Skeletal preparation for bone and joint project" at bounding box center [892, 331] width 680 height 32
type input "Skeletal preparation for bone and joint project (collaboration between Drs. Hor…"
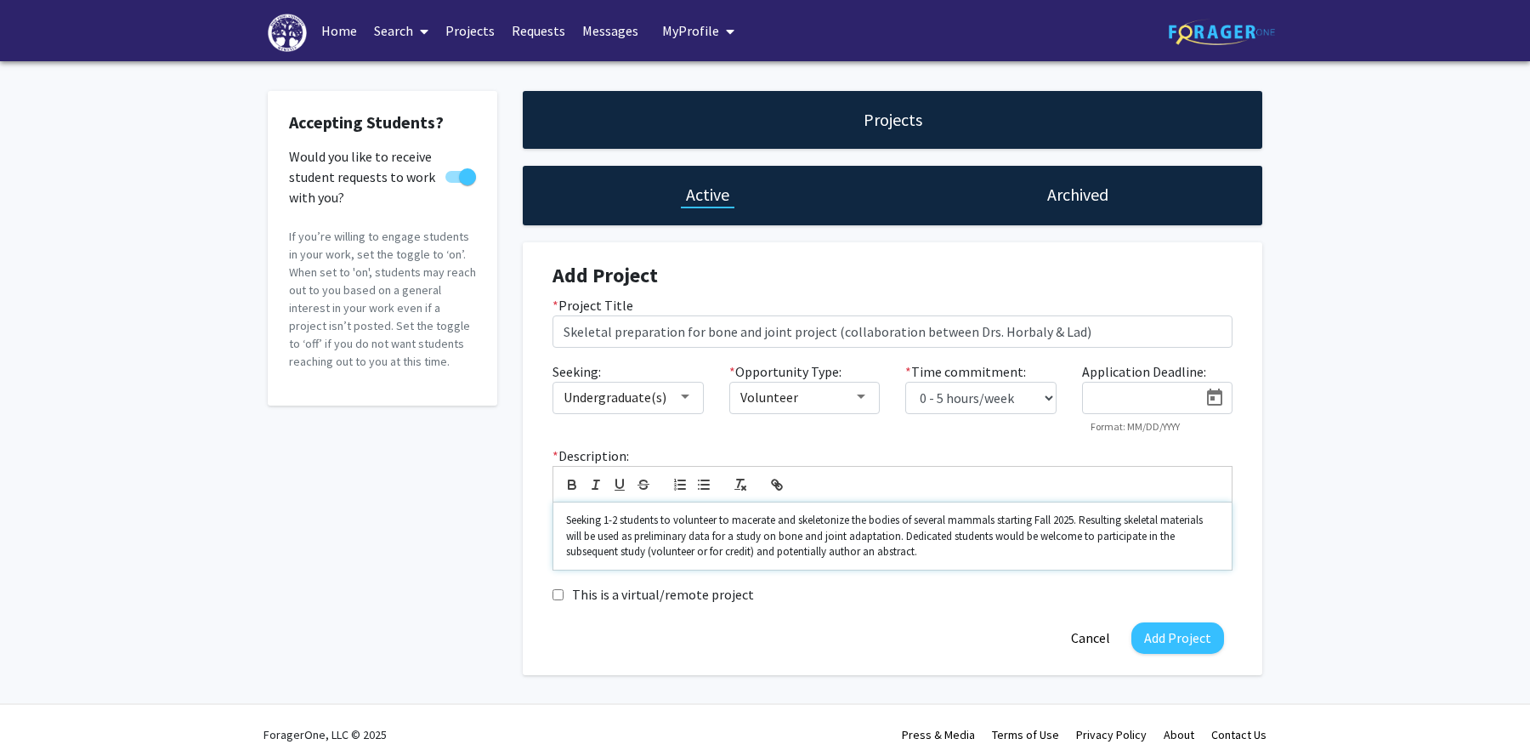
click at [938, 555] on p "Seeking 1-2 students to volunteer to macerate and skeletonize the bodies of sev…" at bounding box center [892, 535] width 653 height 47
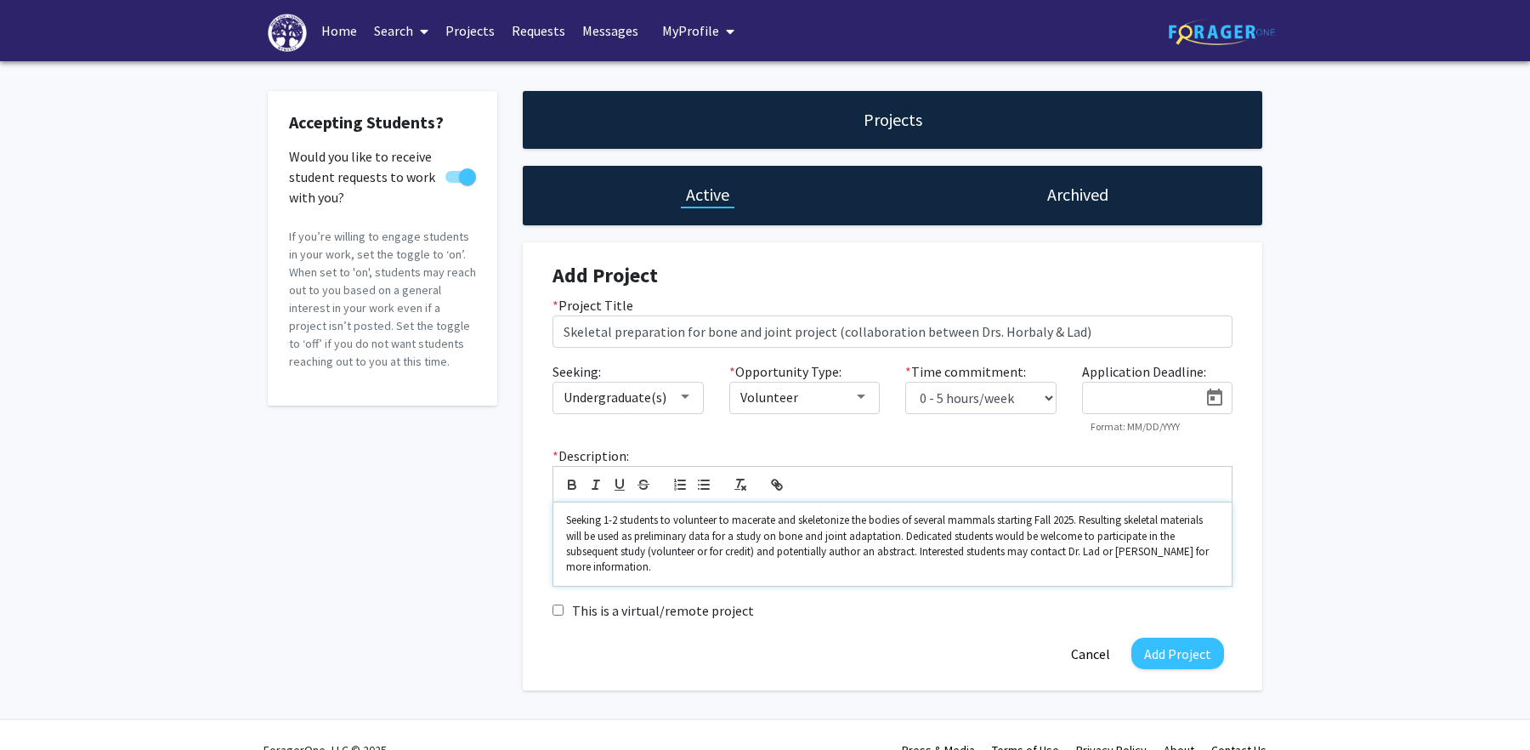
click at [1102, 551] on p "Seeking 1-2 students to volunteer to macerate and skeletonize the bodies of sev…" at bounding box center [892, 543] width 653 height 63
click at [617, 567] on p "Seeking 1-2 students to volunteer to macerate and skeletonize the bodies of sev…" at bounding box center [892, 543] width 653 height 63
click at [659, 523] on p "Seeking 1-2 students to volunteer to macerate and skeletonize the bodies of sev…" at bounding box center [892, 543] width 653 height 63
drag, startPoint x: 778, startPoint y: 521, endPoint x: 722, endPoint y: 520, distance: 55.2
click at [722, 520] on p "Seeking 1-2 student volunteers to volunteer to macerate and skeletonize the bod…" at bounding box center [892, 543] width 653 height 63
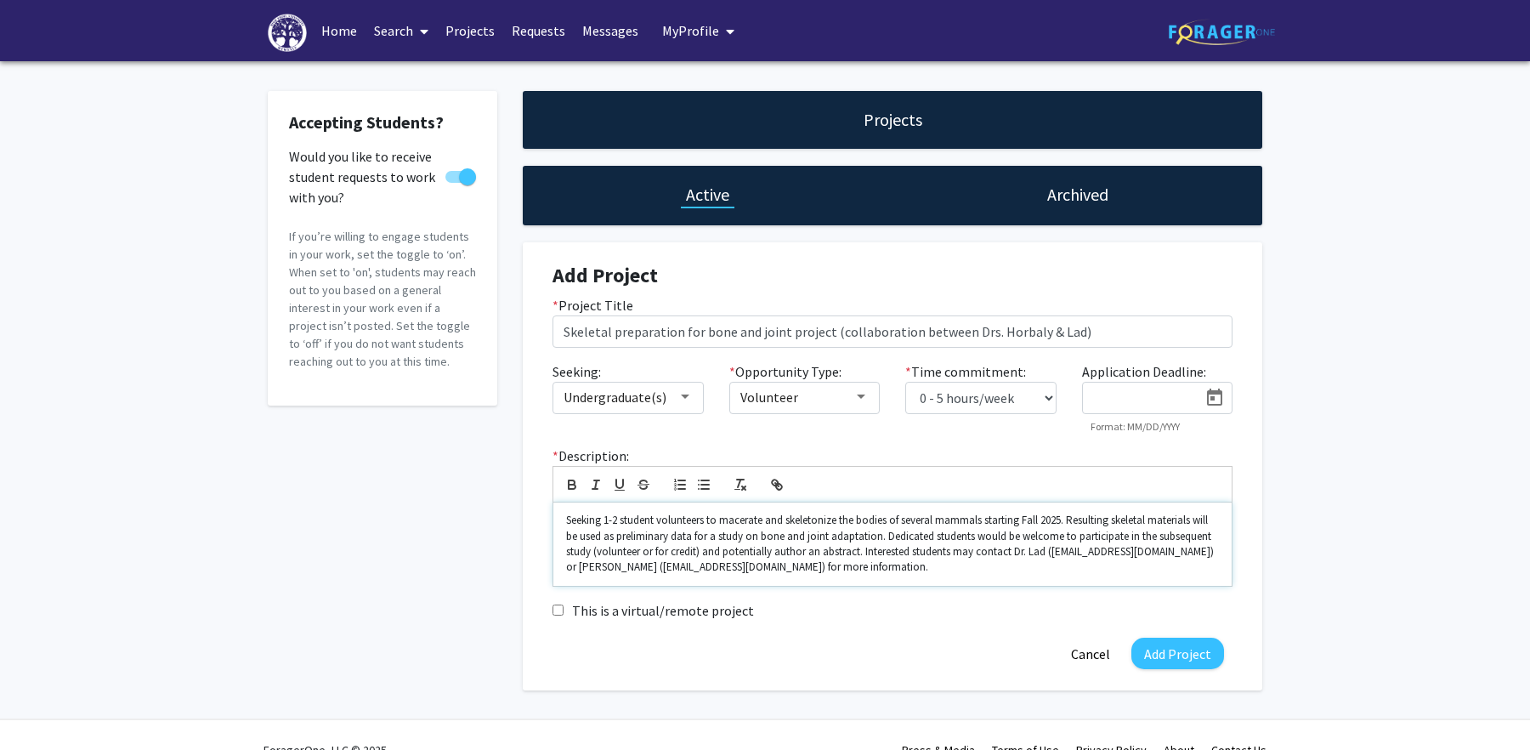
click at [867, 572] on p "Seeking 1-2 student volunteers to macerate and skeletonize the bodies of severa…" at bounding box center [892, 543] width 653 height 63
click at [1067, 520] on p "Seeking 1-2 student volunteers to macerate and skeletonize the bodies of severa…" at bounding box center [892, 543] width 653 height 63
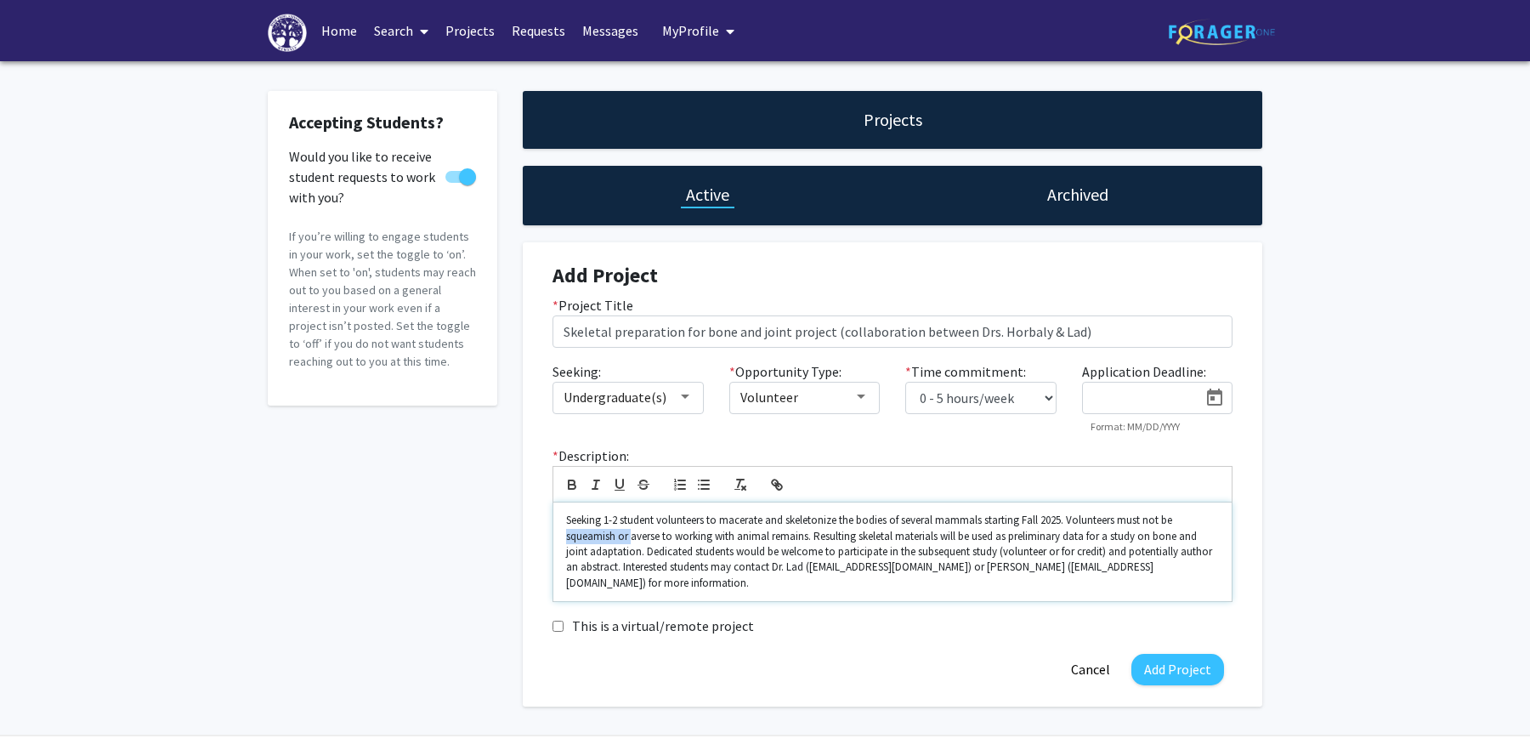
drag, startPoint x: 631, startPoint y: 540, endPoint x: 541, endPoint y: 540, distance: 90.1
click at [541, 540] on div "* Description: Seeking 1-2 student volunteers to macerate and skeletonize the b…" at bounding box center [892, 523] width 705 height 156
click at [1202, 655] on button "Add Project" at bounding box center [1177, 668] width 93 height 31
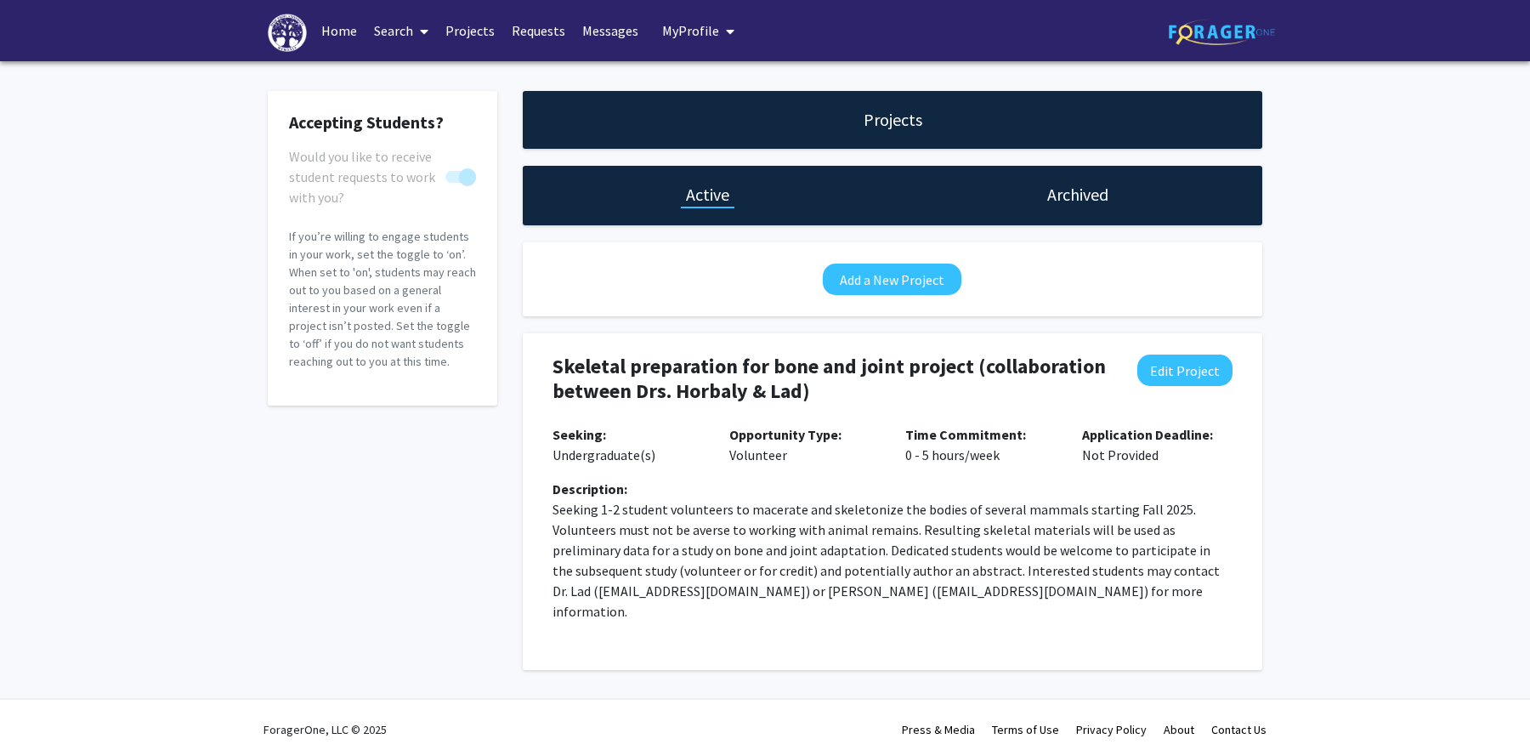
click at [395, 512] on div "Accepting Students? Would you like to receive student requests to work with you…" at bounding box center [382, 380] width 255 height 579
